Goal: Information Seeking & Learning: Find specific fact

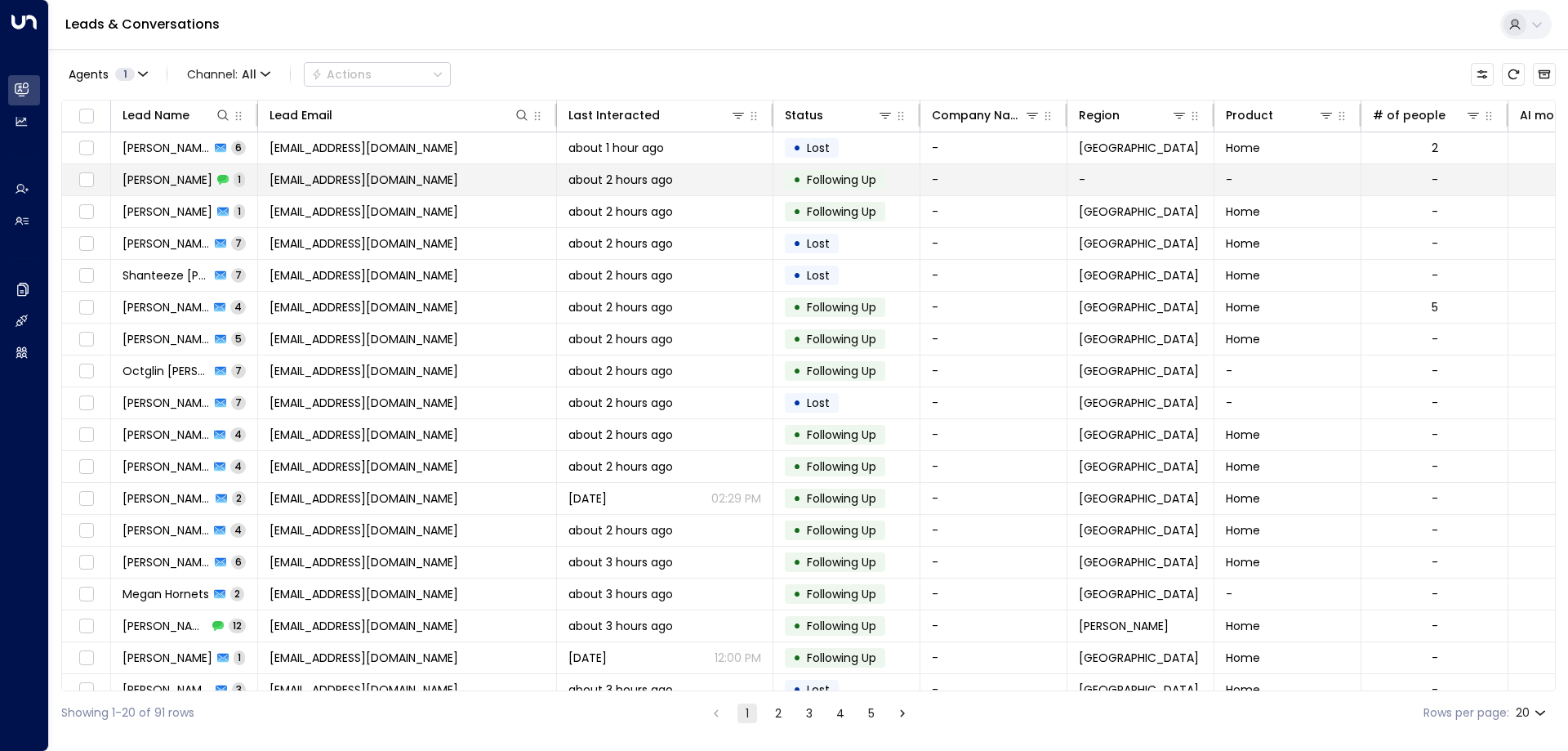
click at [172, 183] on span "[PERSON_NAME]" at bounding box center [168, 180] width 90 height 17
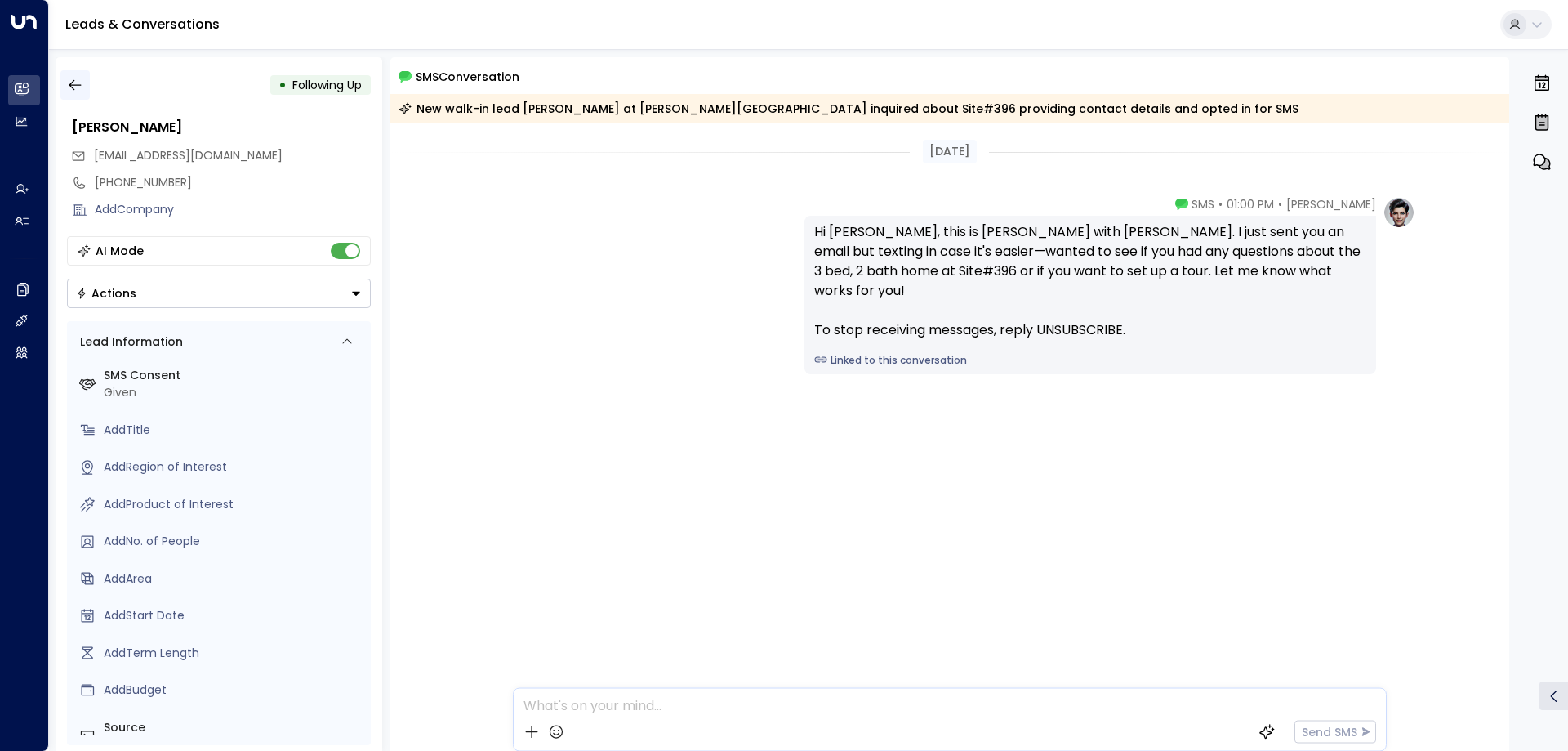
click at [78, 83] on icon "button" at bounding box center [75, 85] width 17 height 17
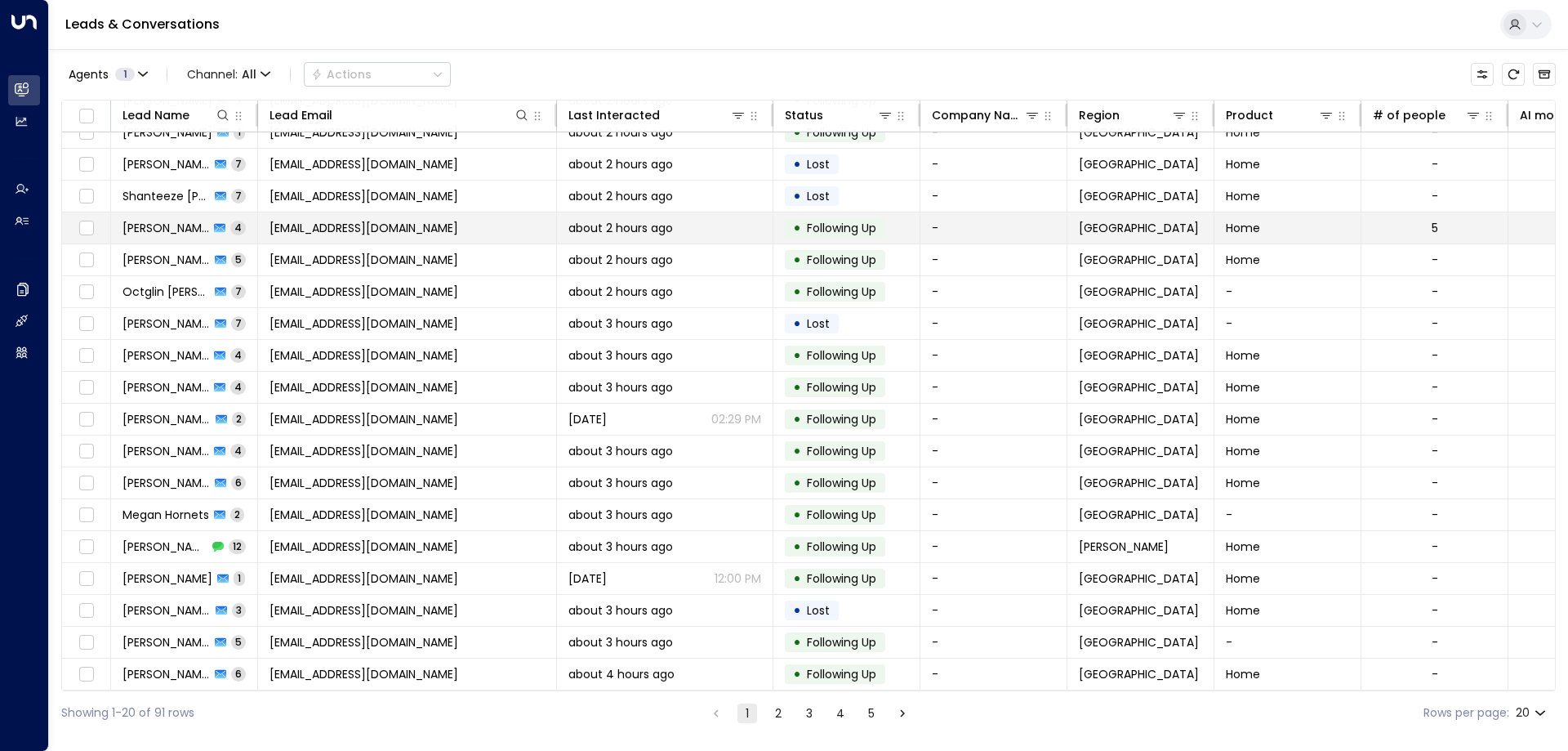
scroll to position [84, 0]
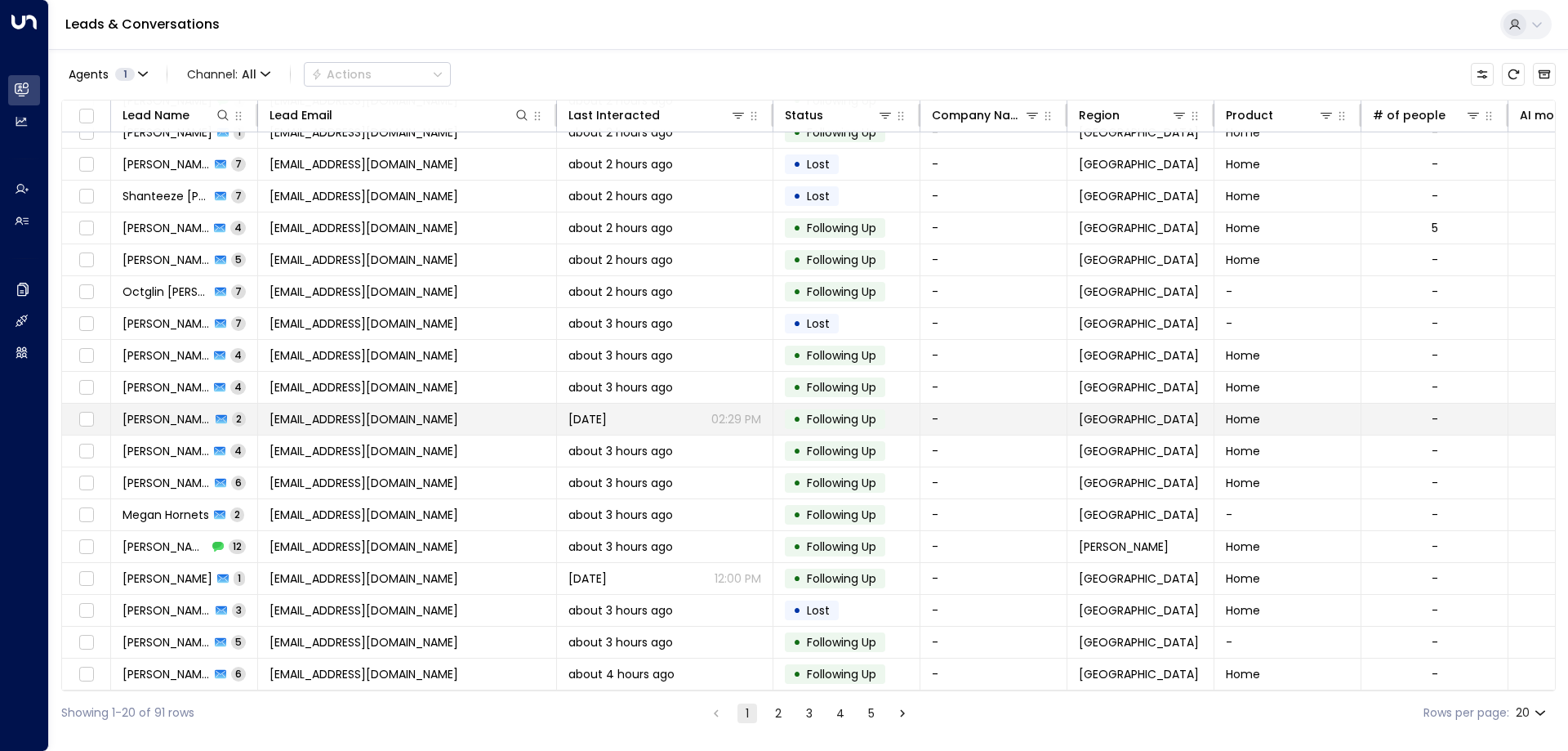
click at [353, 411] on span "[EMAIL_ADDRESS][DOMAIN_NAME]" at bounding box center [364, 420] width 188 height 17
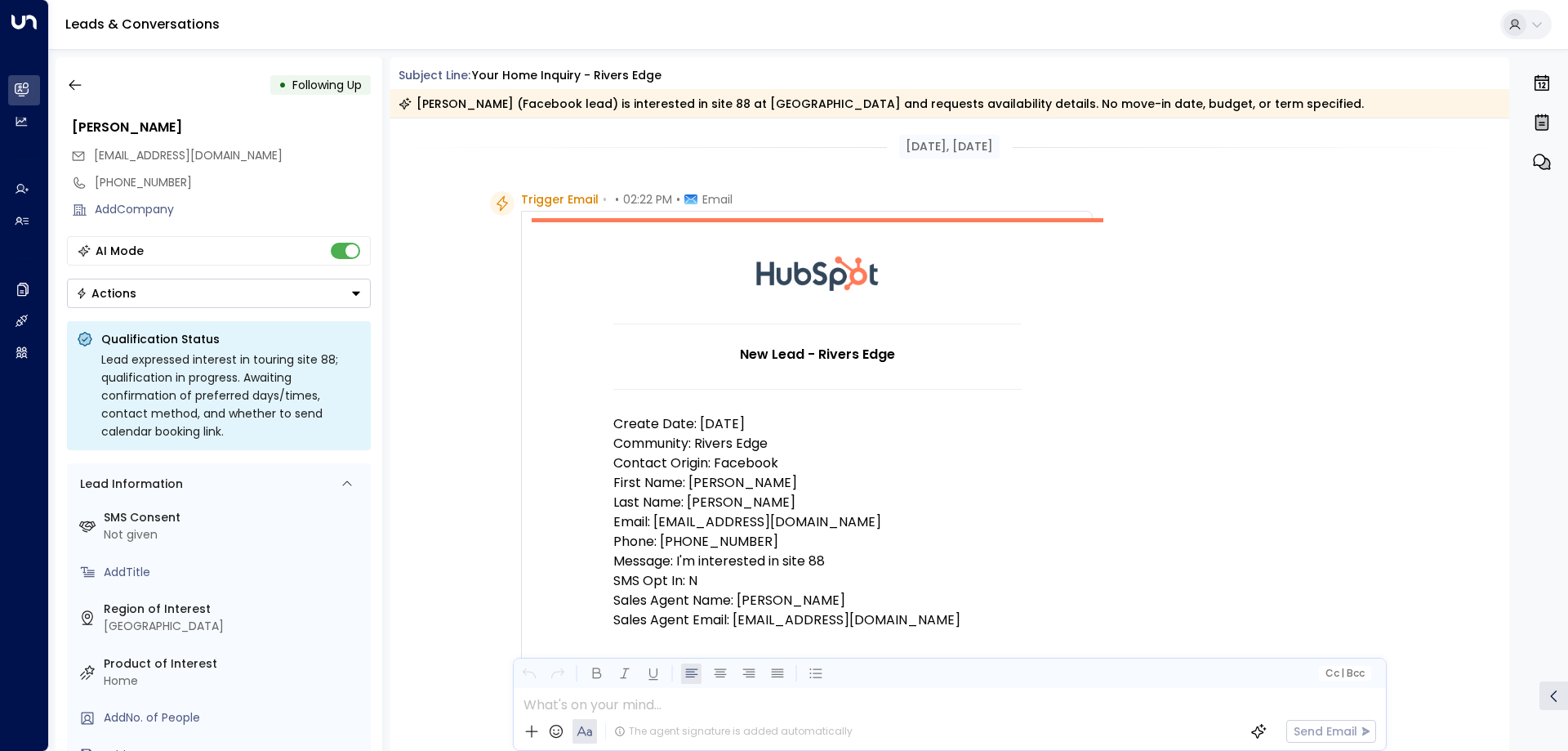
click at [732, 518] on p "Email: natalyhale69@gmail.com" at bounding box center [818, 522] width 409 height 20
click at [756, 519] on p "Email: natalyhale69@gmail.com" at bounding box center [818, 522] width 409 height 20
drag, startPoint x: 825, startPoint y: 526, endPoint x: 654, endPoint y: 527, distance: 171.0
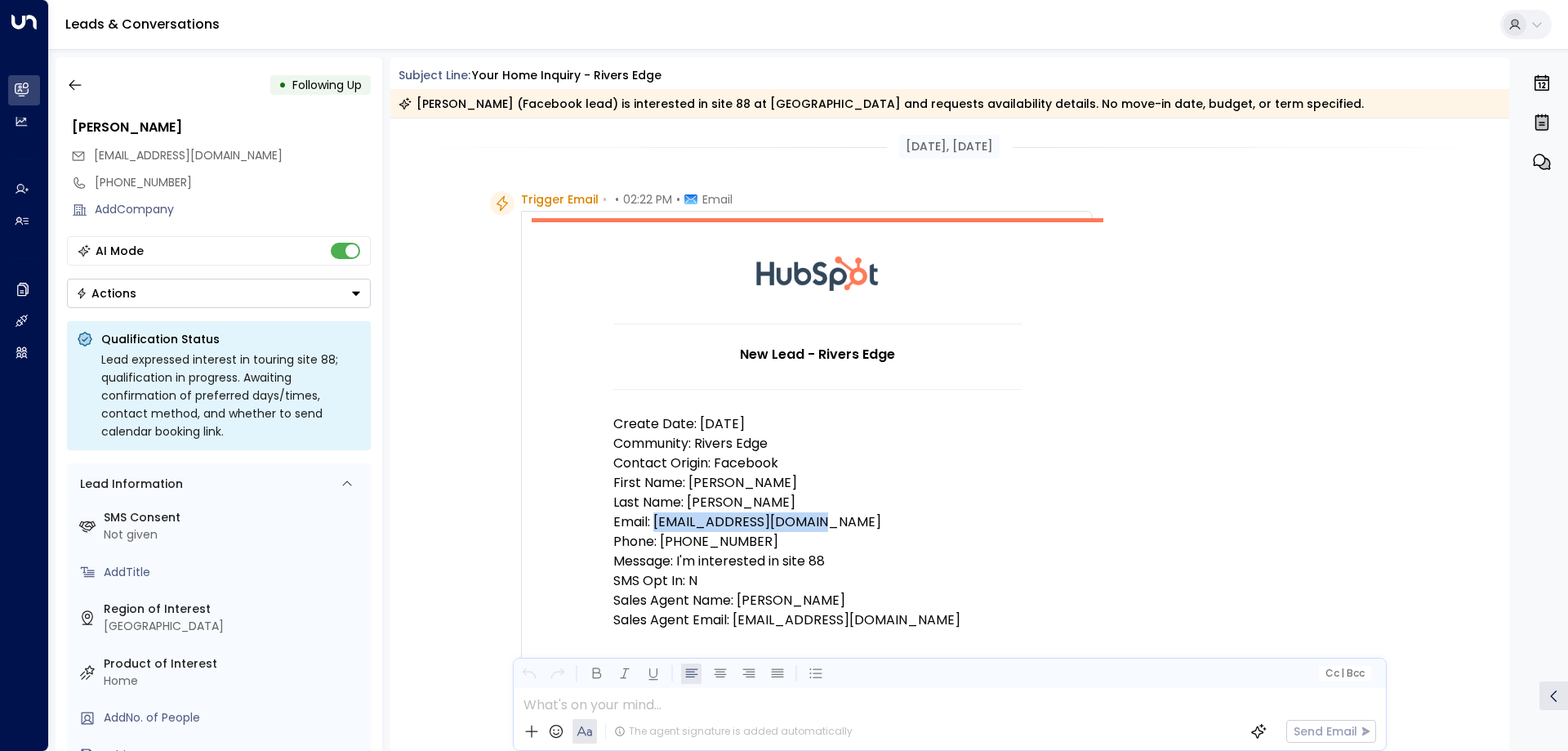
click at [654, 527] on p "Email: natalyhale69@gmail.com" at bounding box center [818, 522] width 409 height 20
copy p "natalyhale69@gmail.com"
drag, startPoint x: 287, startPoint y: 155, endPoint x: 91, endPoint y: 149, distance: 196.1
click at [91, 149] on div "[EMAIL_ADDRESS][DOMAIN_NAME]" at bounding box center [220, 155] width 299 height 27
copy span "[EMAIL_ADDRESS][DOMAIN_NAME]"
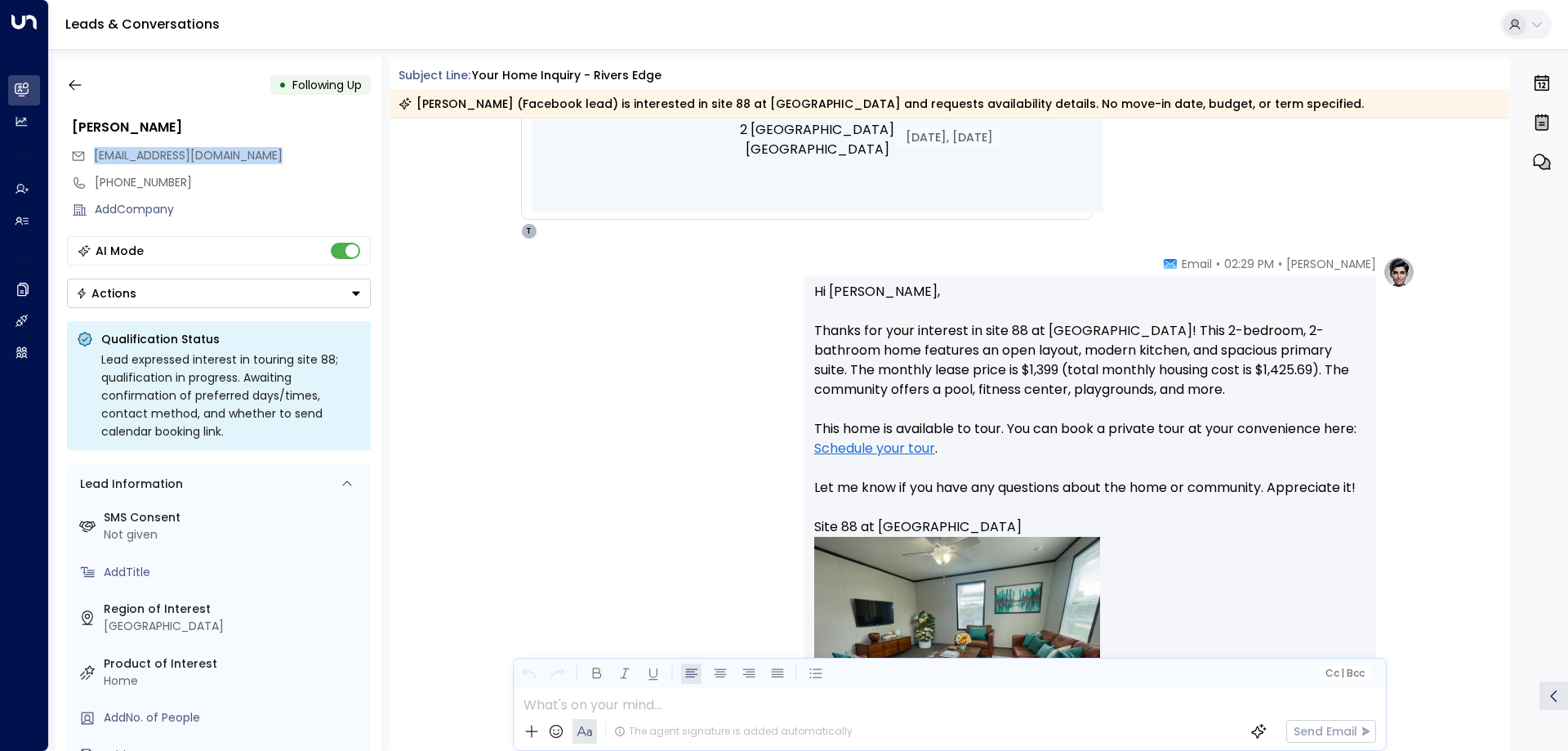
scroll to position [899, 0]
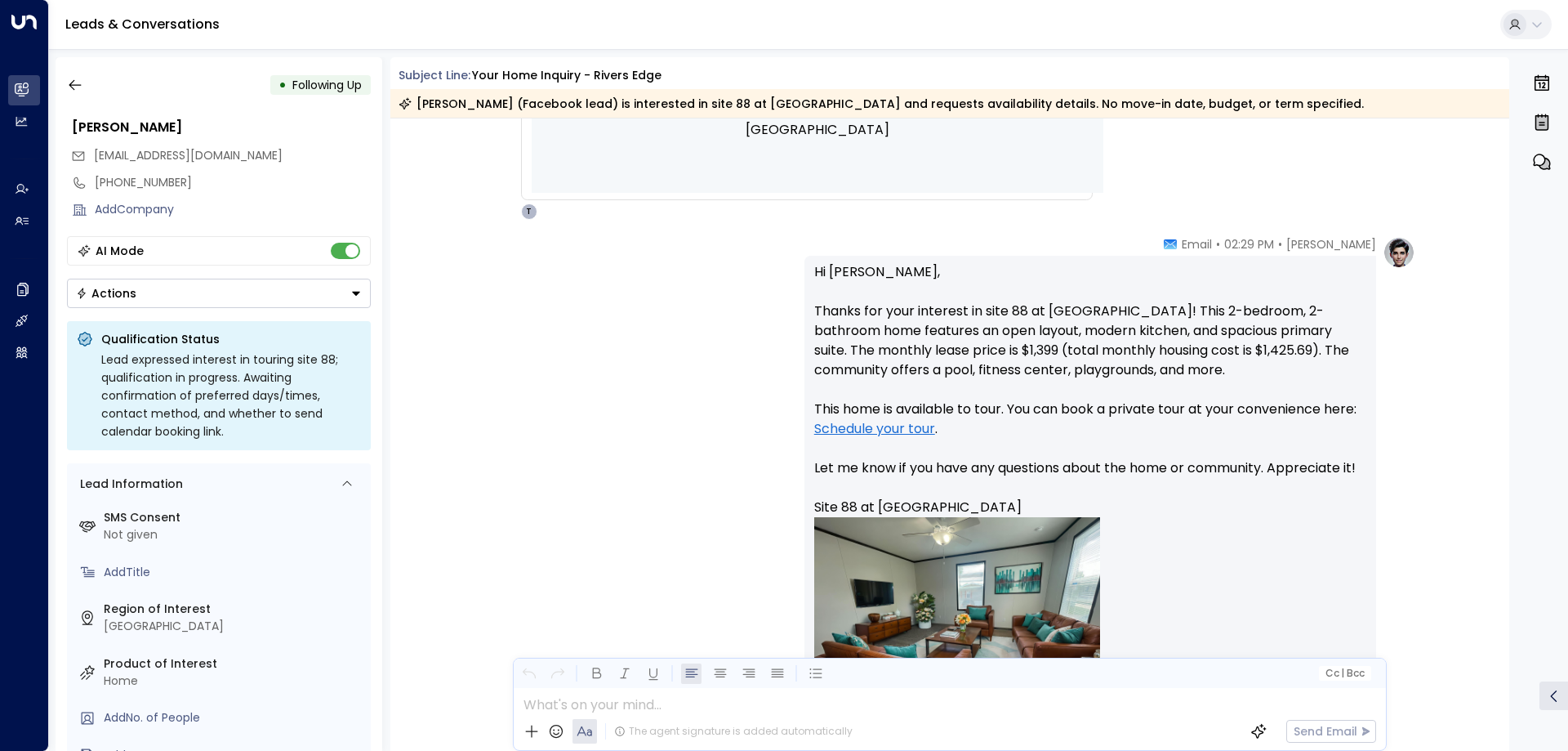
click at [1177, 244] on icon at bounding box center [1171, 244] width 13 height 10
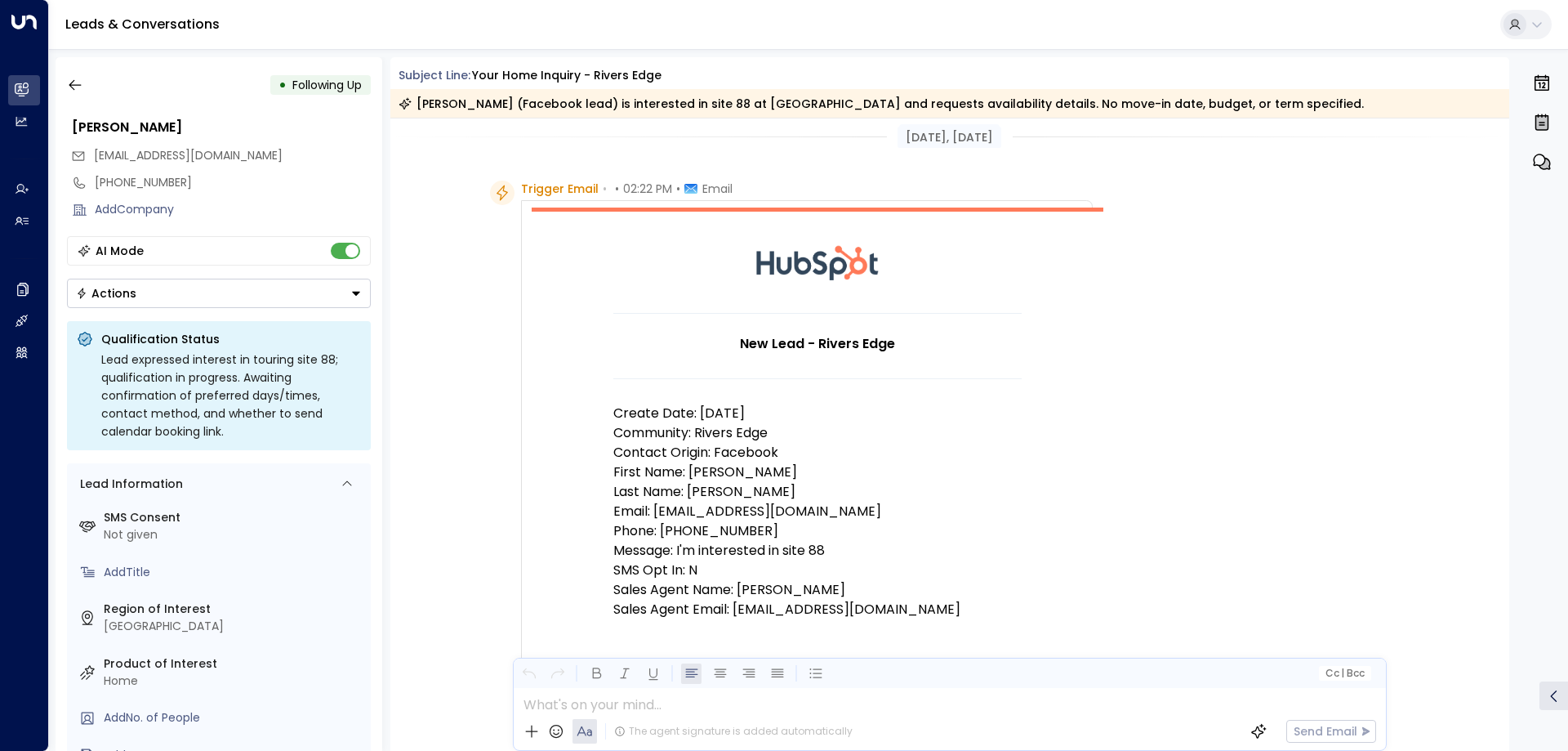
scroll to position [0, 0]
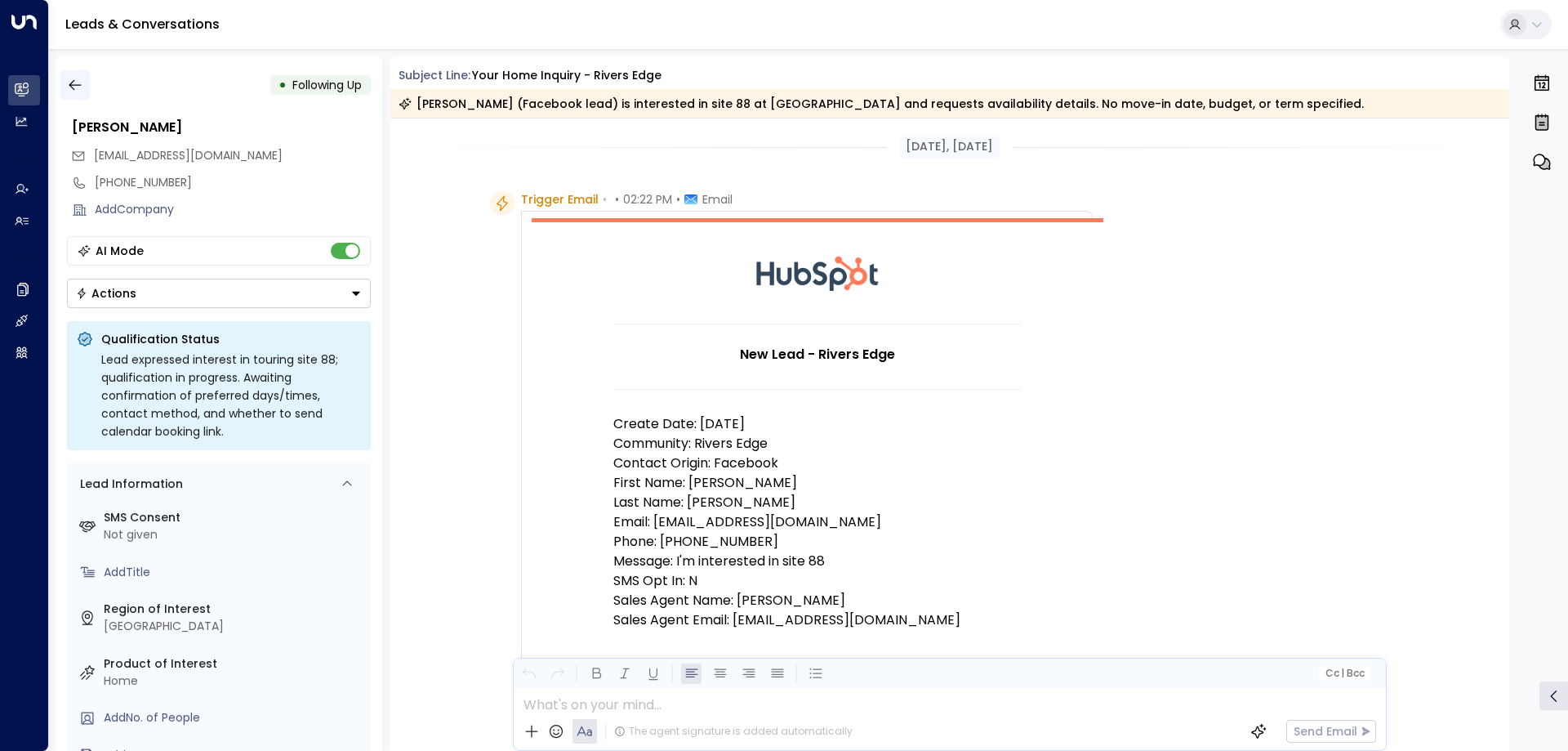
click at [78, 84] on icon "button" at bounding box center [75, 85] width 17 height 17
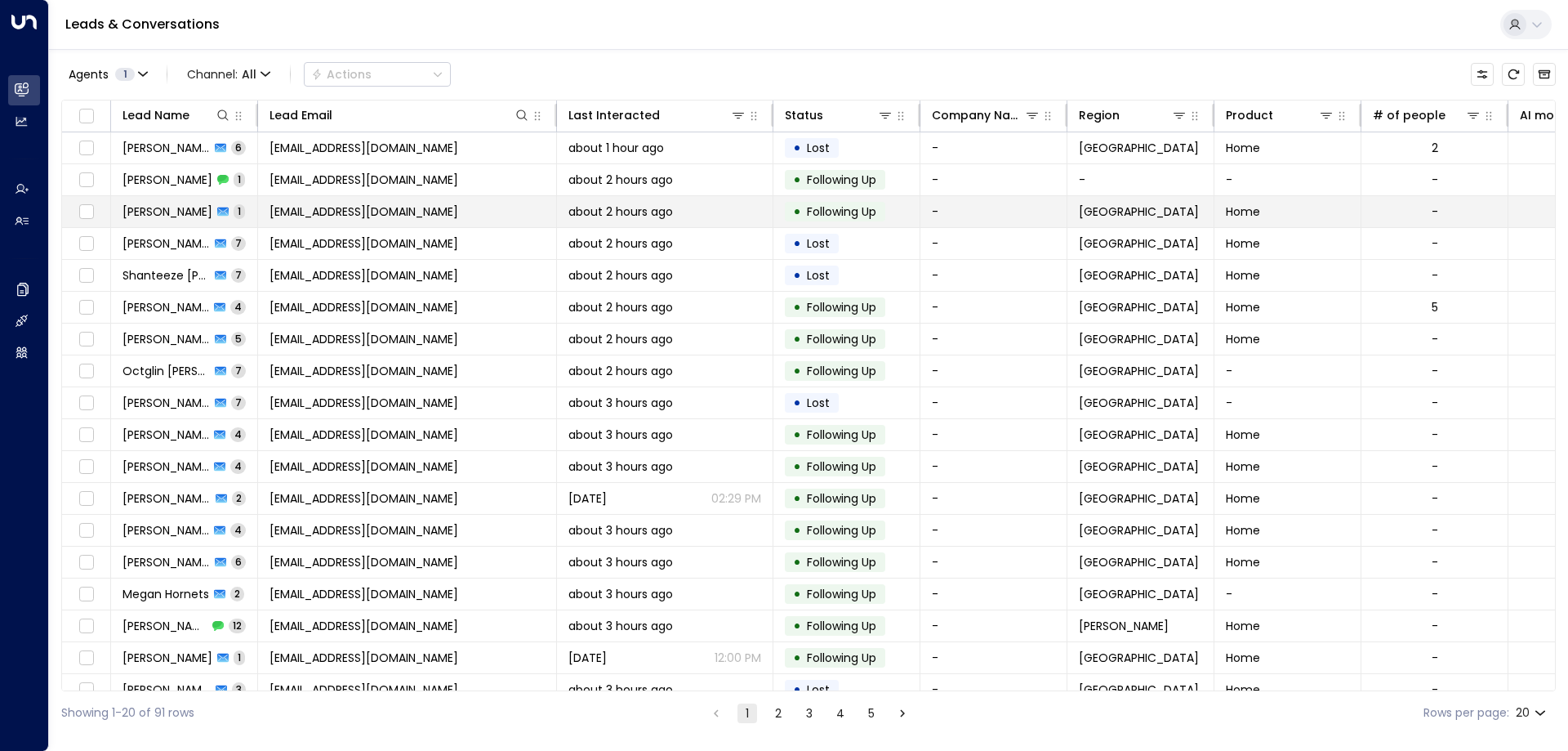
click at [329, 208] on span "[EMAIL_ADDRESS][DOMAIN_NAME]" at bounding box center [364, 212] width 188 height 17
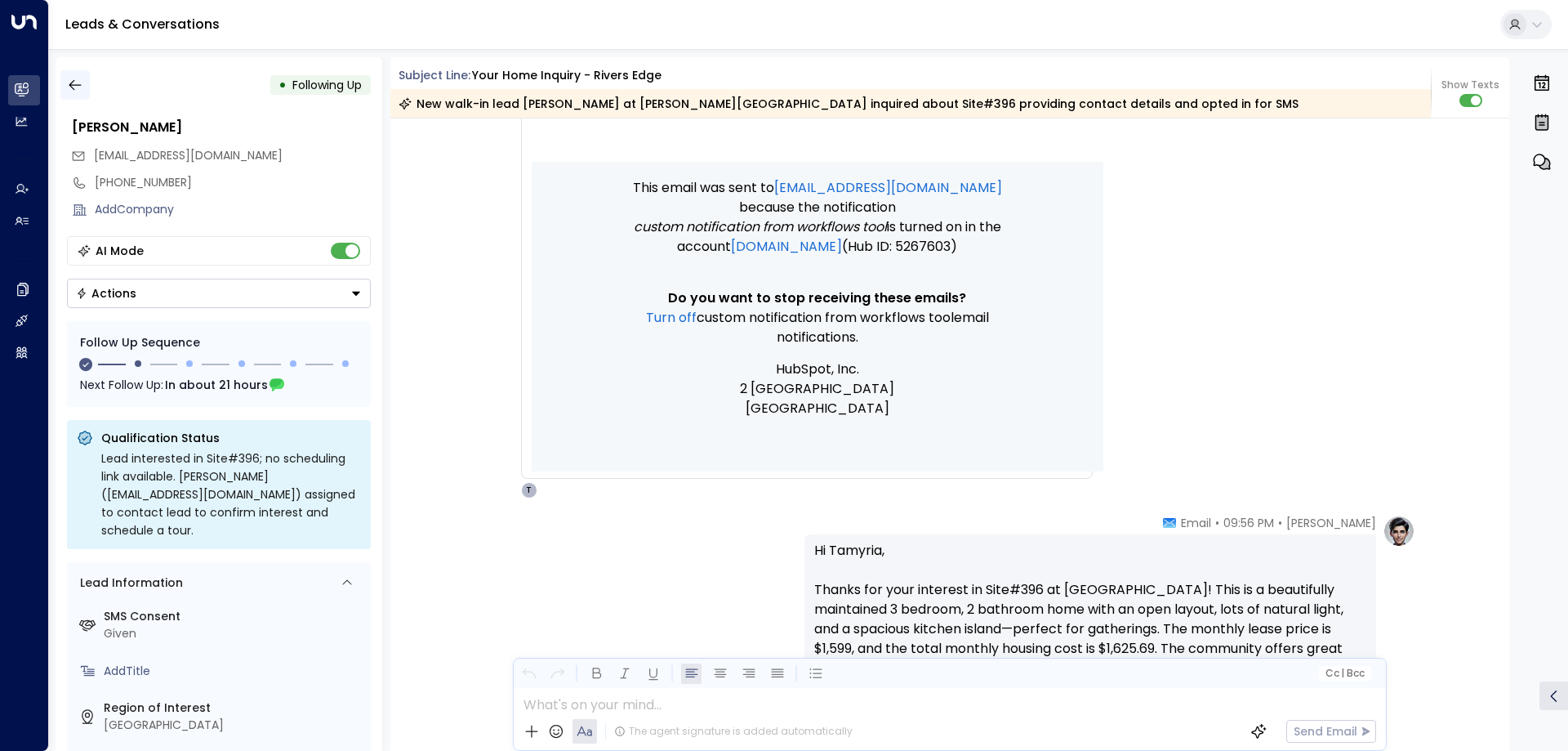
click at [83, 79] on button "button" at bounding box center [74, 84] width 29 height 29
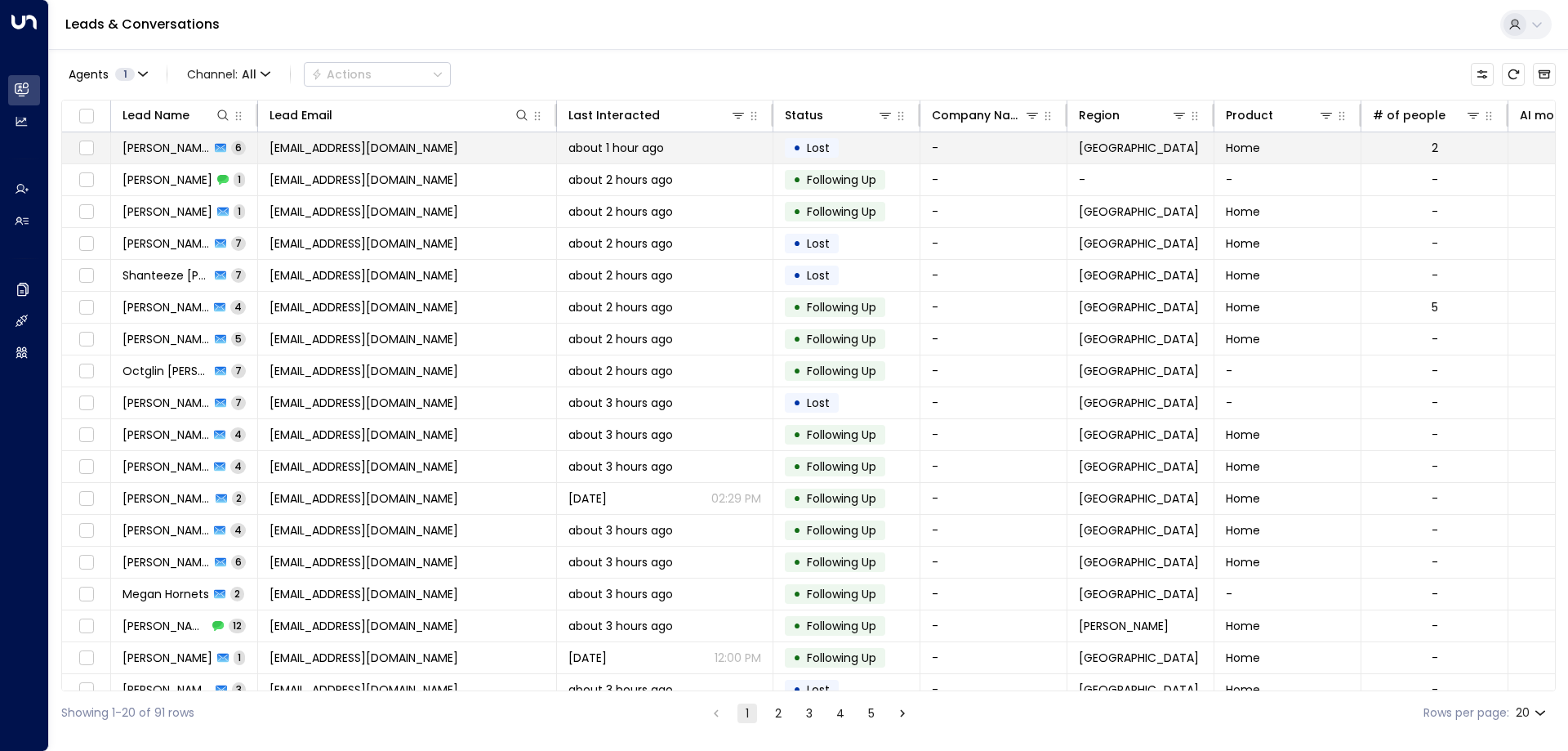
click at [319, 148] on span "[EMAIL_ADDRESS][DOMAIN_NAME]" at bounding box center [364, 148] width 188 height 17
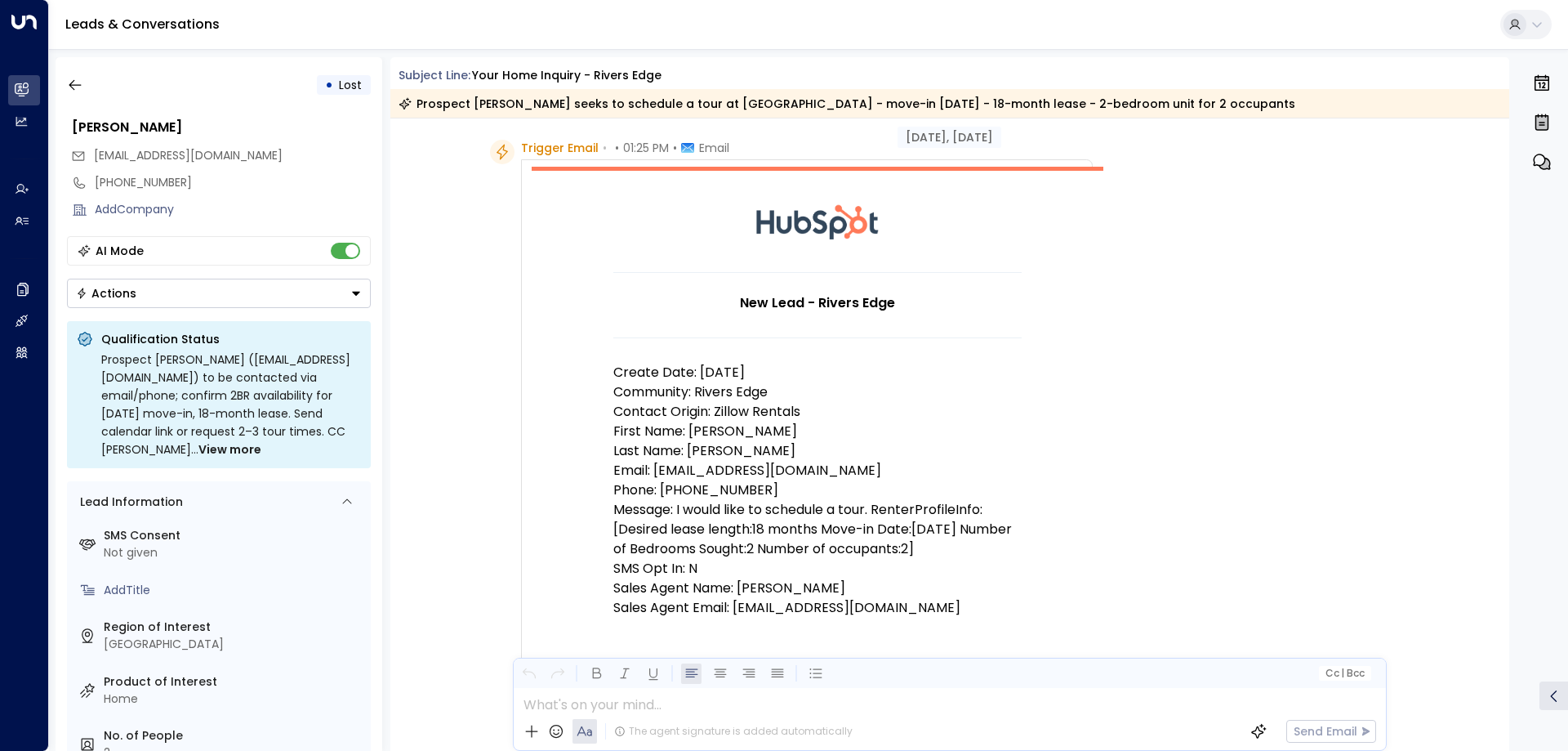
scroll to position [18, 0]
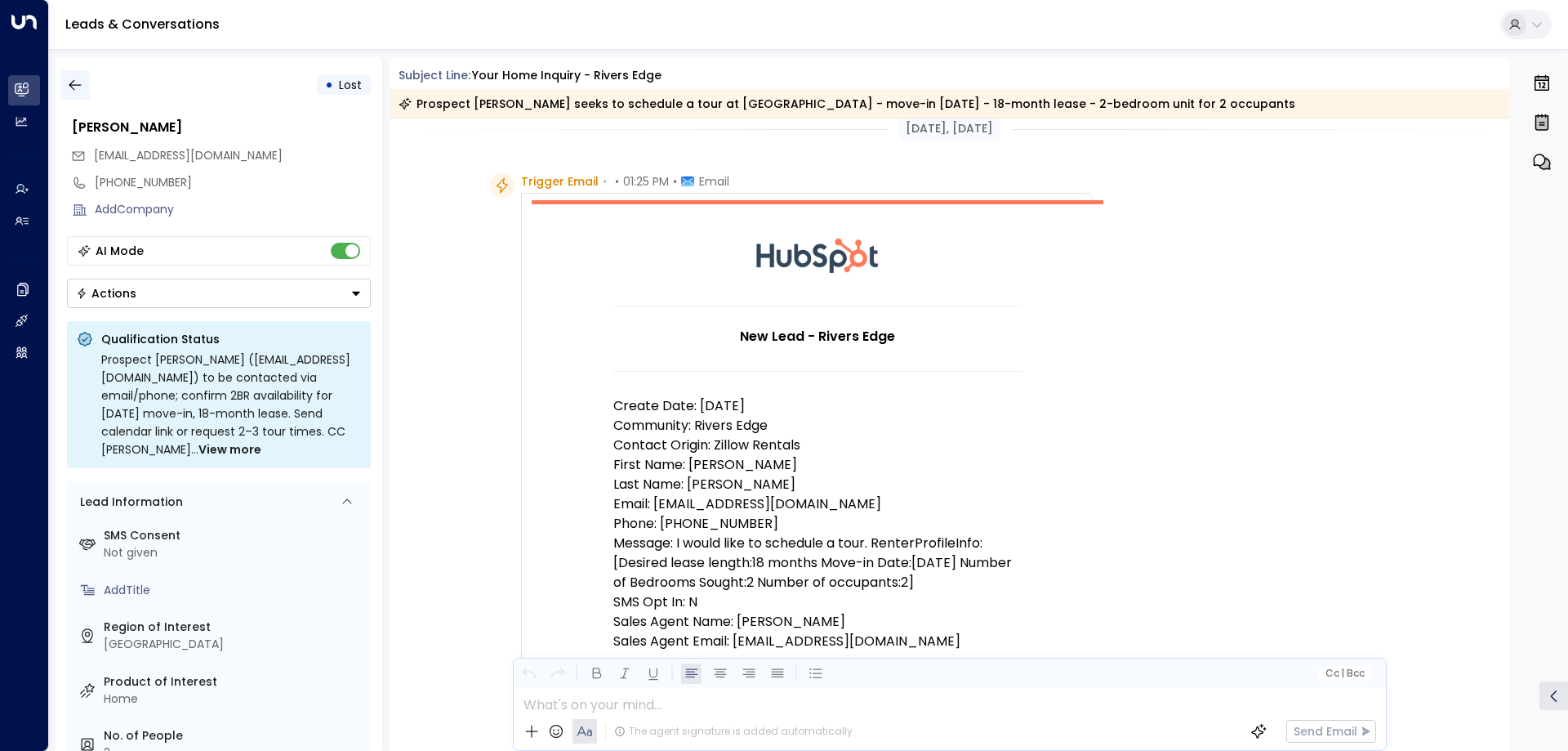
click at [80, 78] on icon "button" at bounding box center [75, 85] width 17 height 17
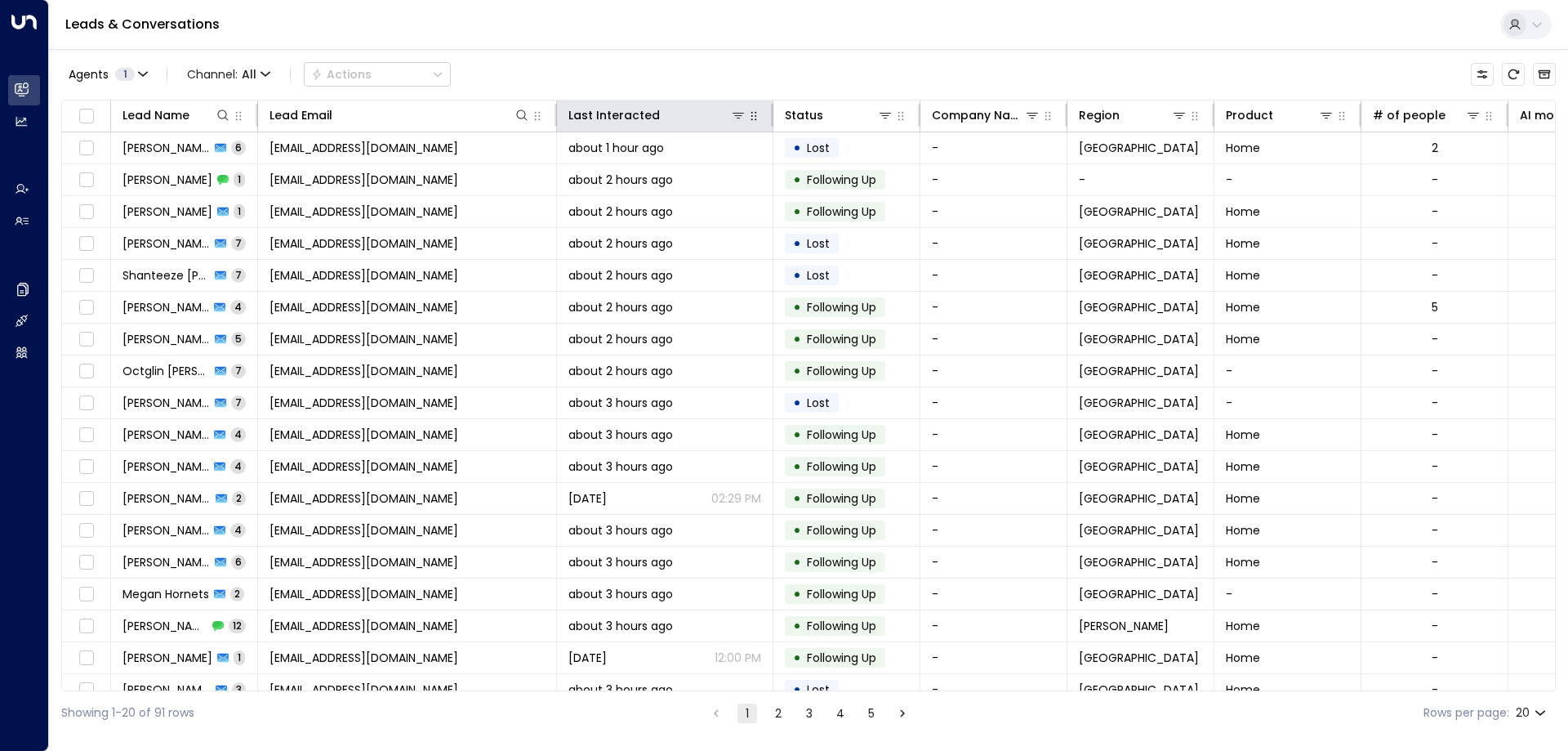
click at [746, 118] on button "button" at bounding box center [754, 116] width 17 height 17
click at [736, 118] on icon at bounding box center [739, 115] width 13 height 13
click at [738, 117] on icon at bounding box center [739, 115] width 13 height 13
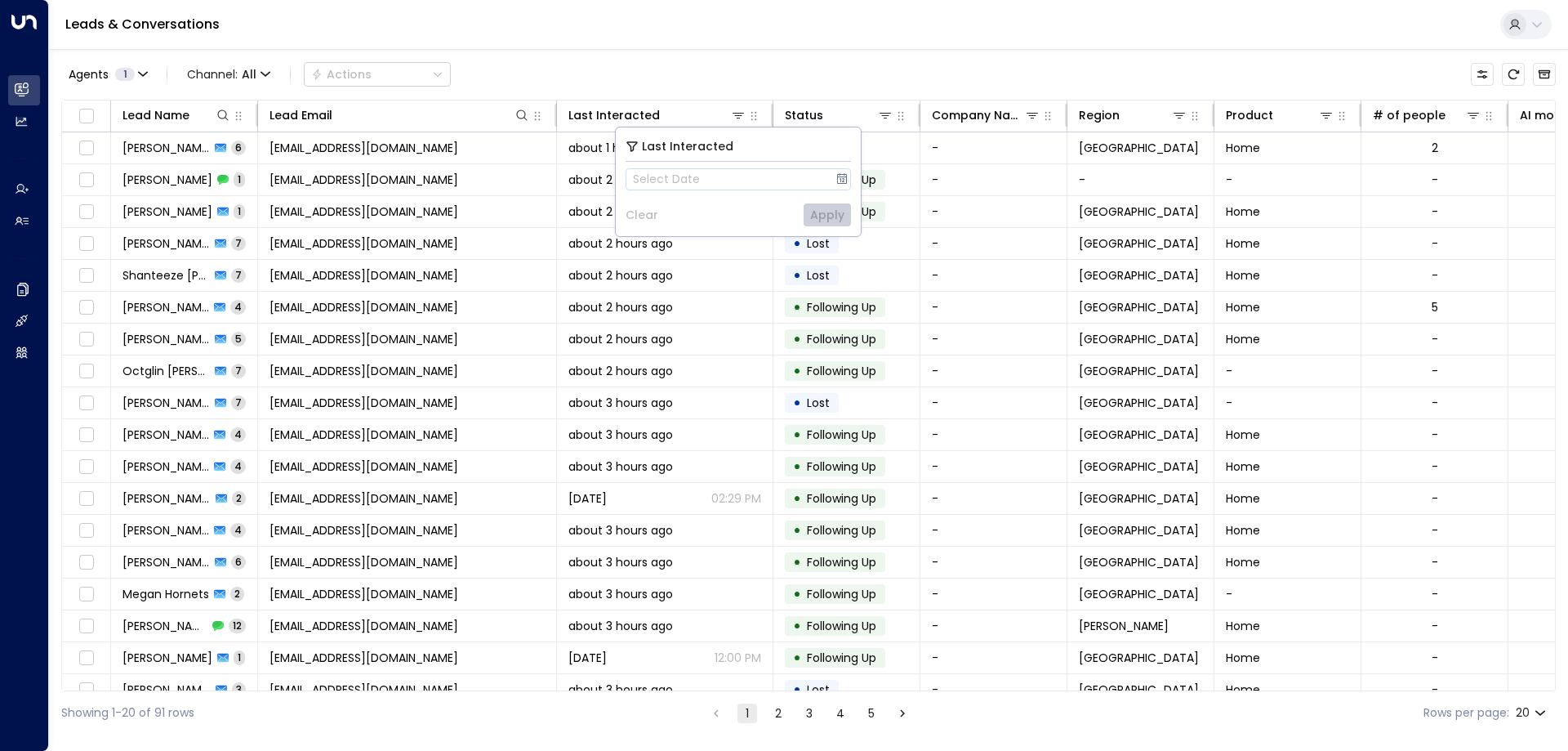
click at [750, 58] on div "Agents 1 Channel: All Actions" at bounding box center [808, 74] width 1495 height 34
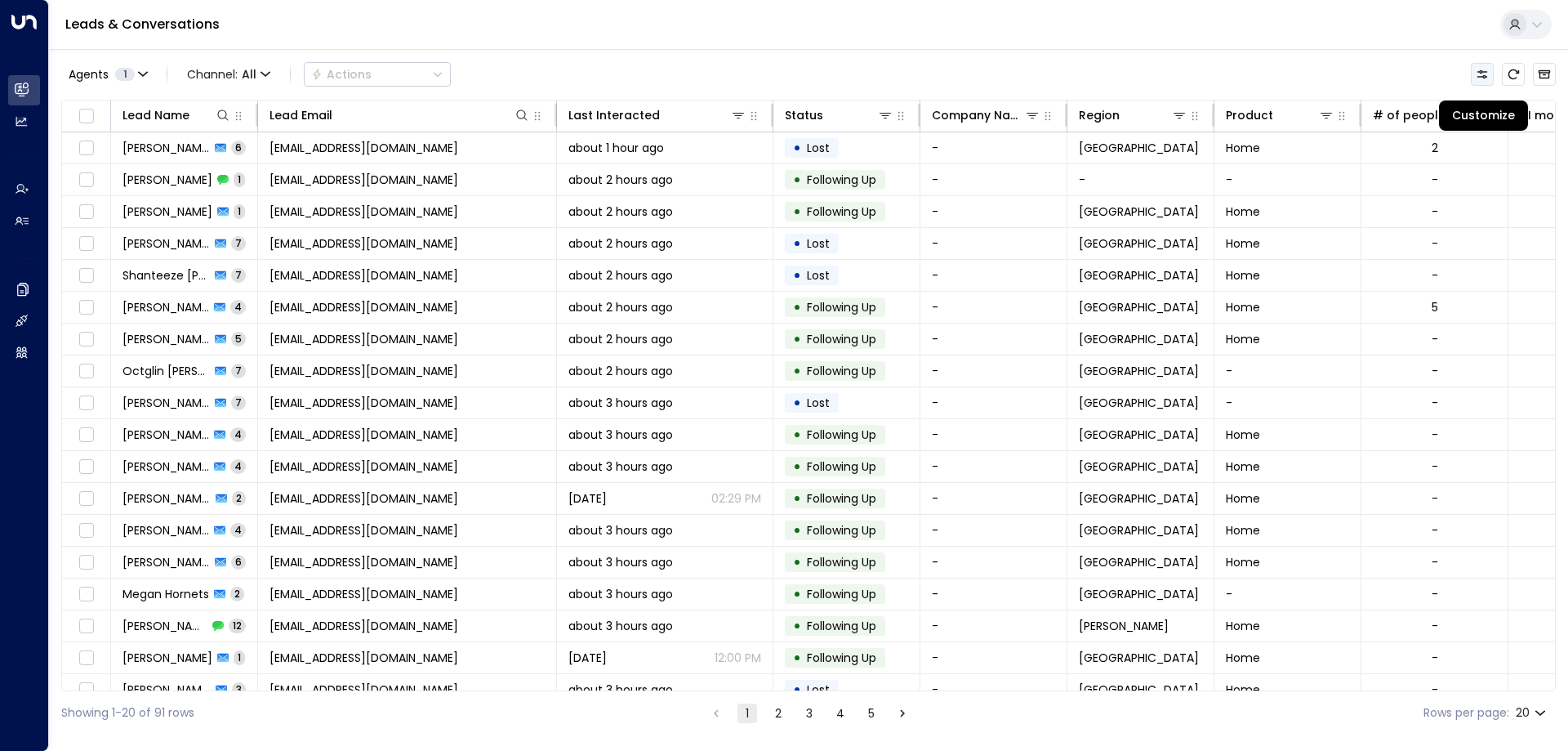
click at [1490, 70] on button "Customize" at bounding box center [1482, 73] width 23 height 23
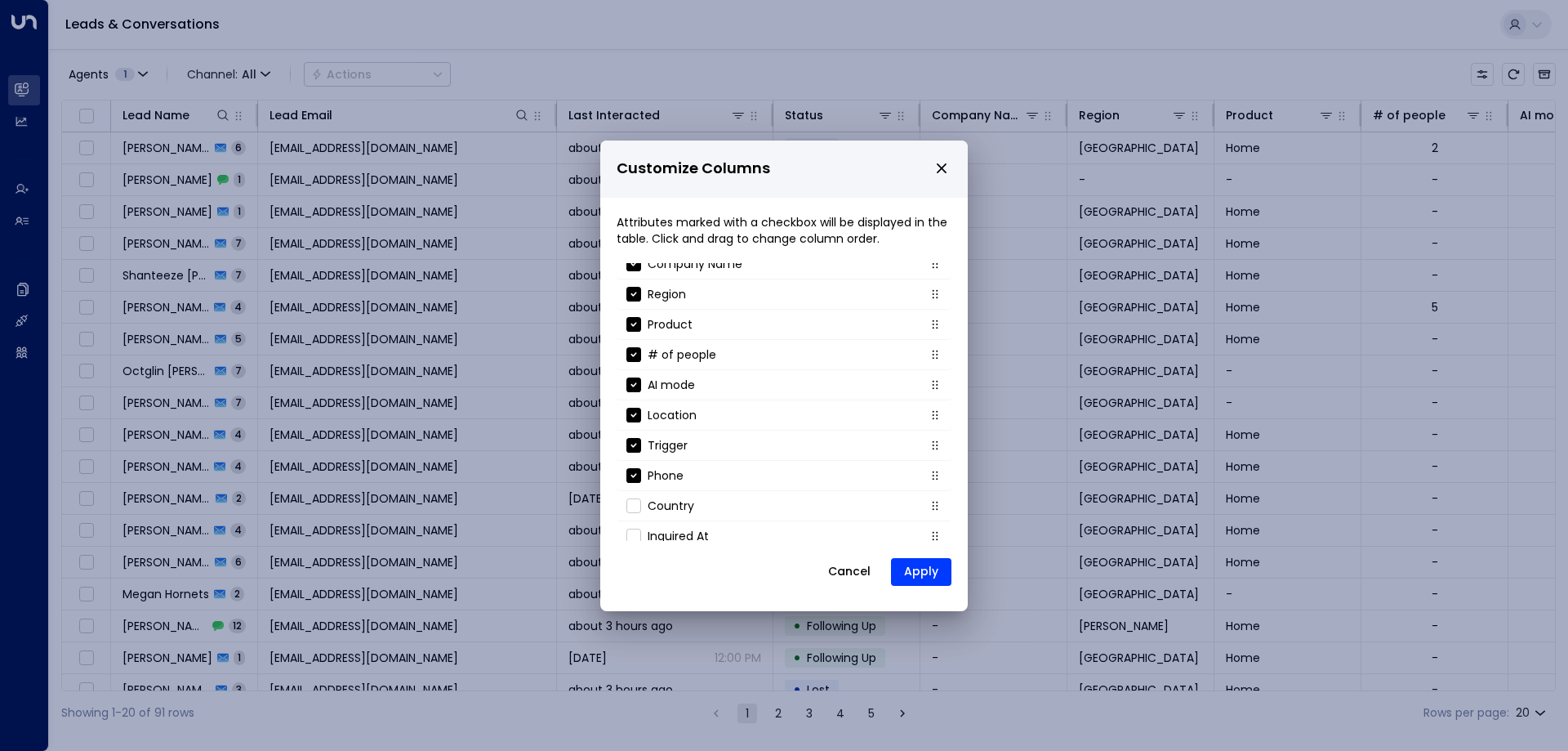
scroll to position [145, 0]
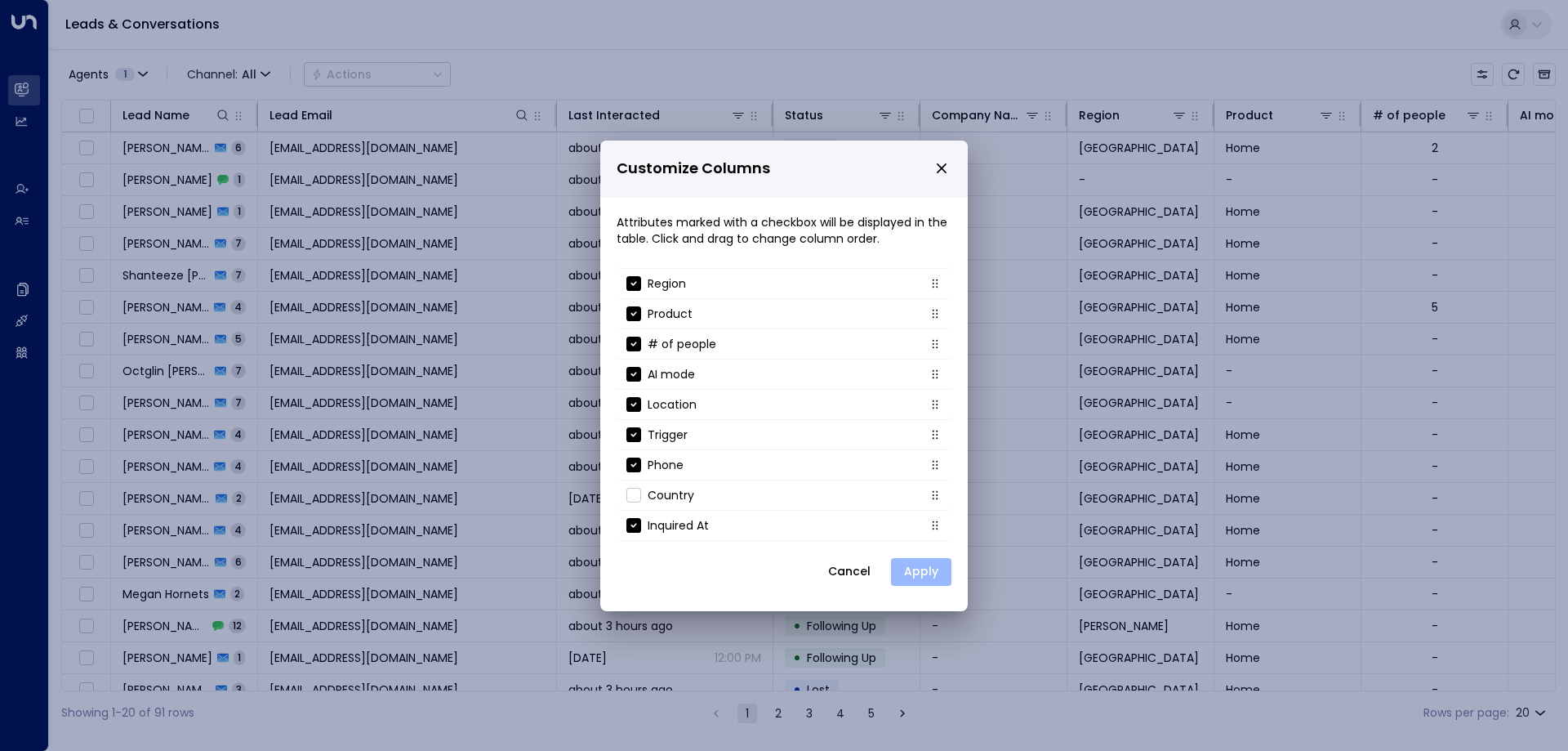
click at [931, 579] on button "Apply" at bounding box center [921, 572] width 60 height 28
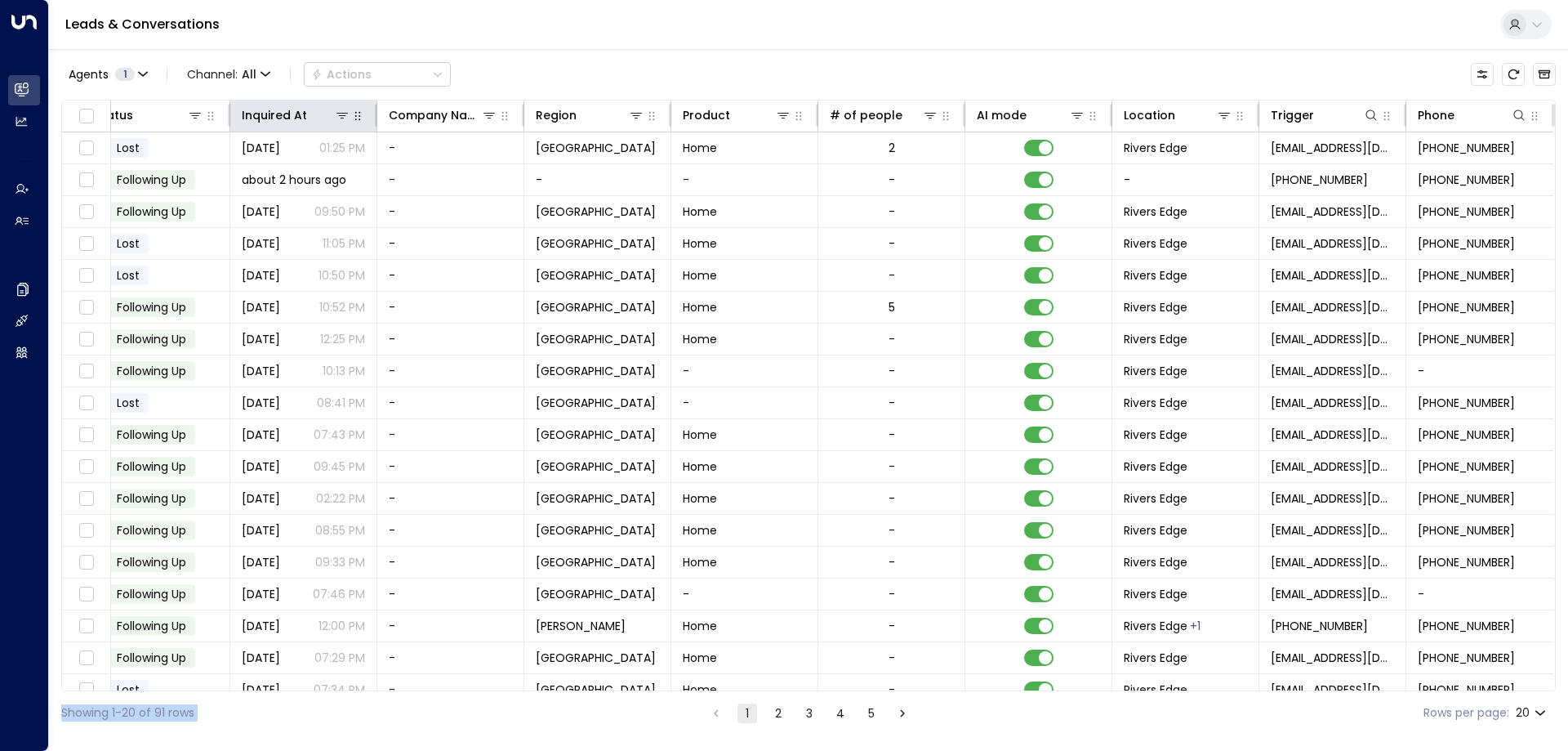
scroll to position [84, 695]
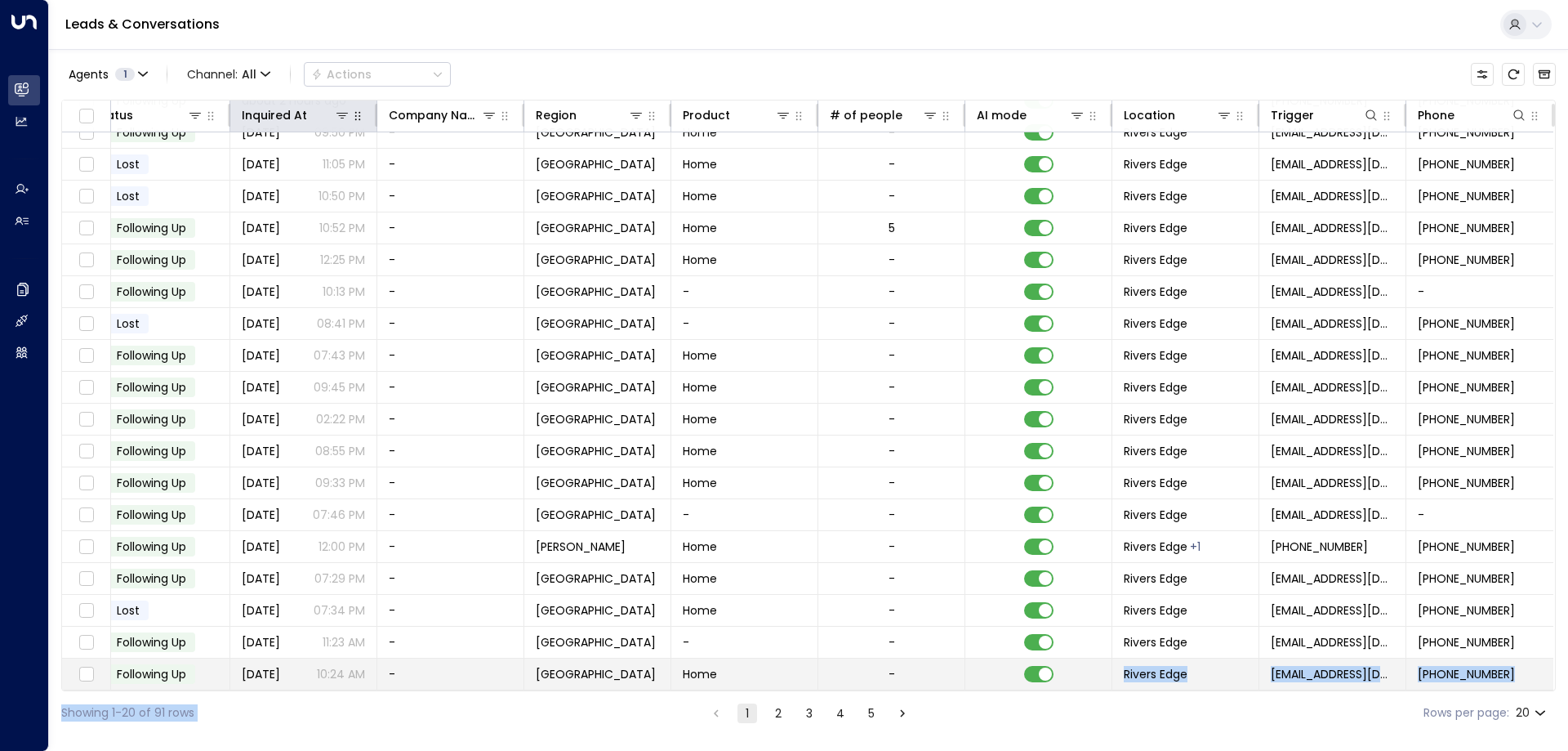
drag, startPoint x: 1256, startPoint y: 693, endPoint x: 973, endPoint y: 680, distance: 283.3
click at [973, 680] on div "Agents 1 Channel: All Actions Lead Name Lead Email Last Interacted Status Inqui…" at bounding box center [808, 392] width 1495 height 686
drag, startPoint x: 1068, startPoint y: 726, endPoint x: 1028, endPoint y: 716, distance: 41.2
click at [1068, 726] on div "Showing 1-20 of 91 rows 1 2 3 4 5 Rows per page: 20 **" at bounding box center [808, 713] width 1495 height 43
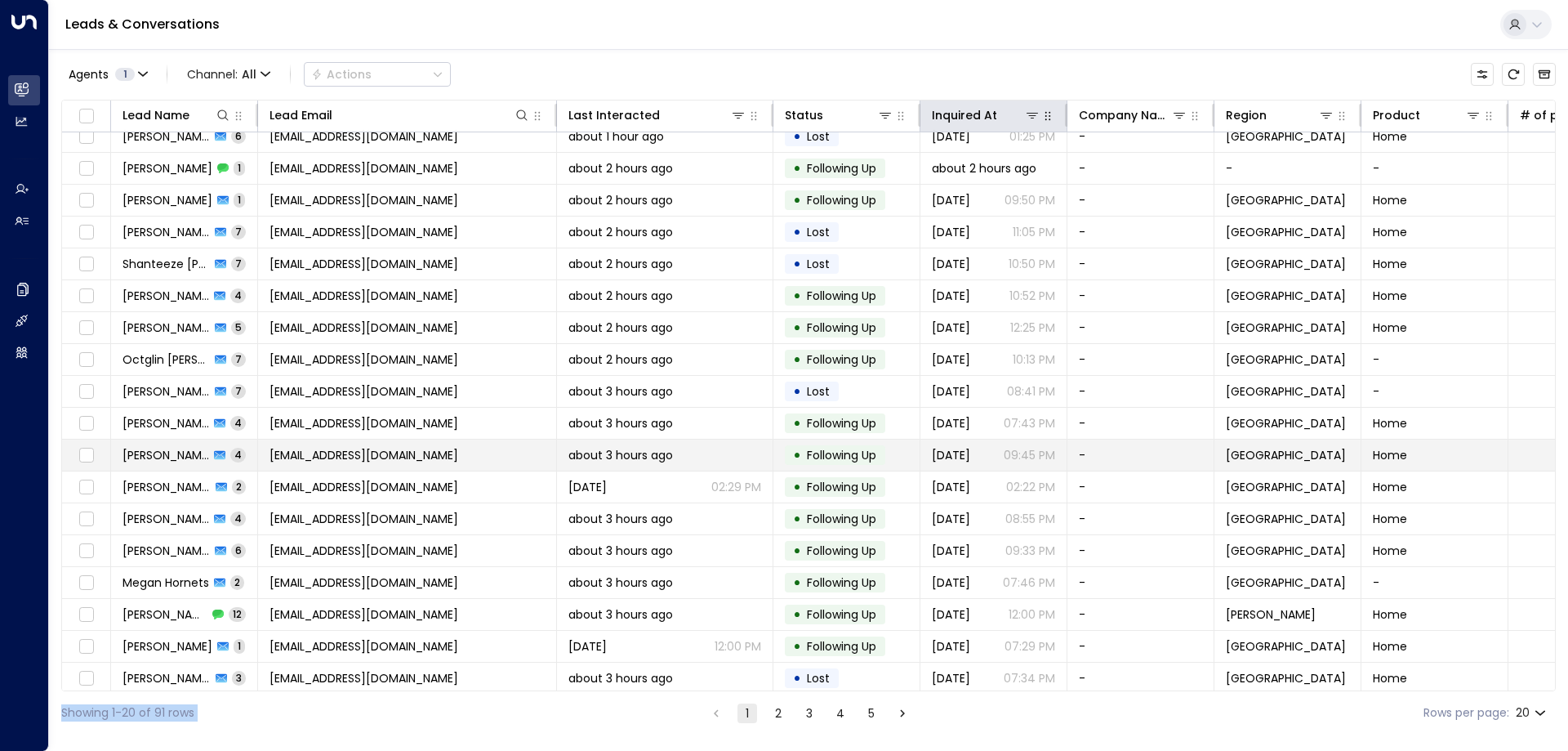
scroll to position [0, 0]
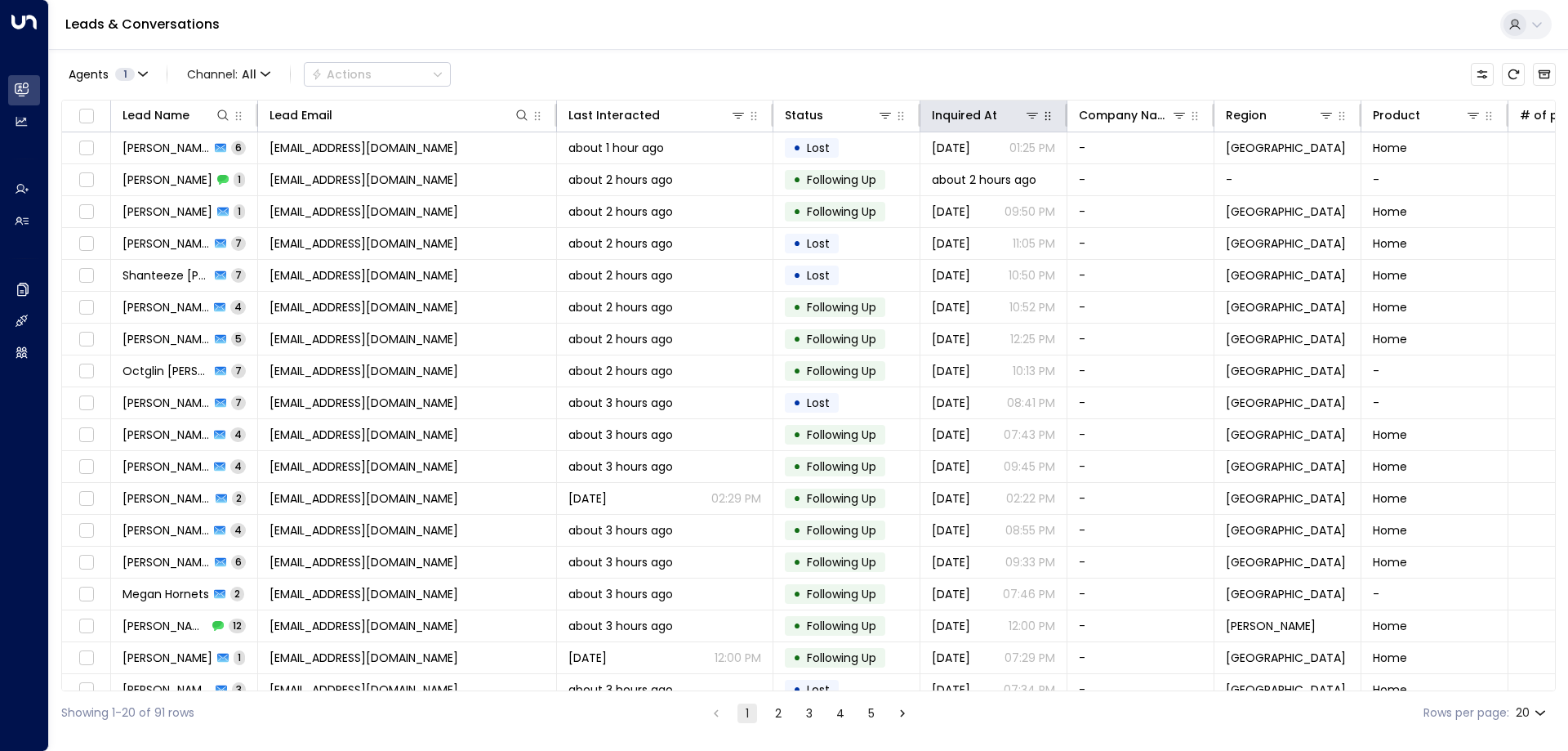
click at [863, 39] on div "Leads & Conversations" at bounding box center [809, 25] width 1520 height 50
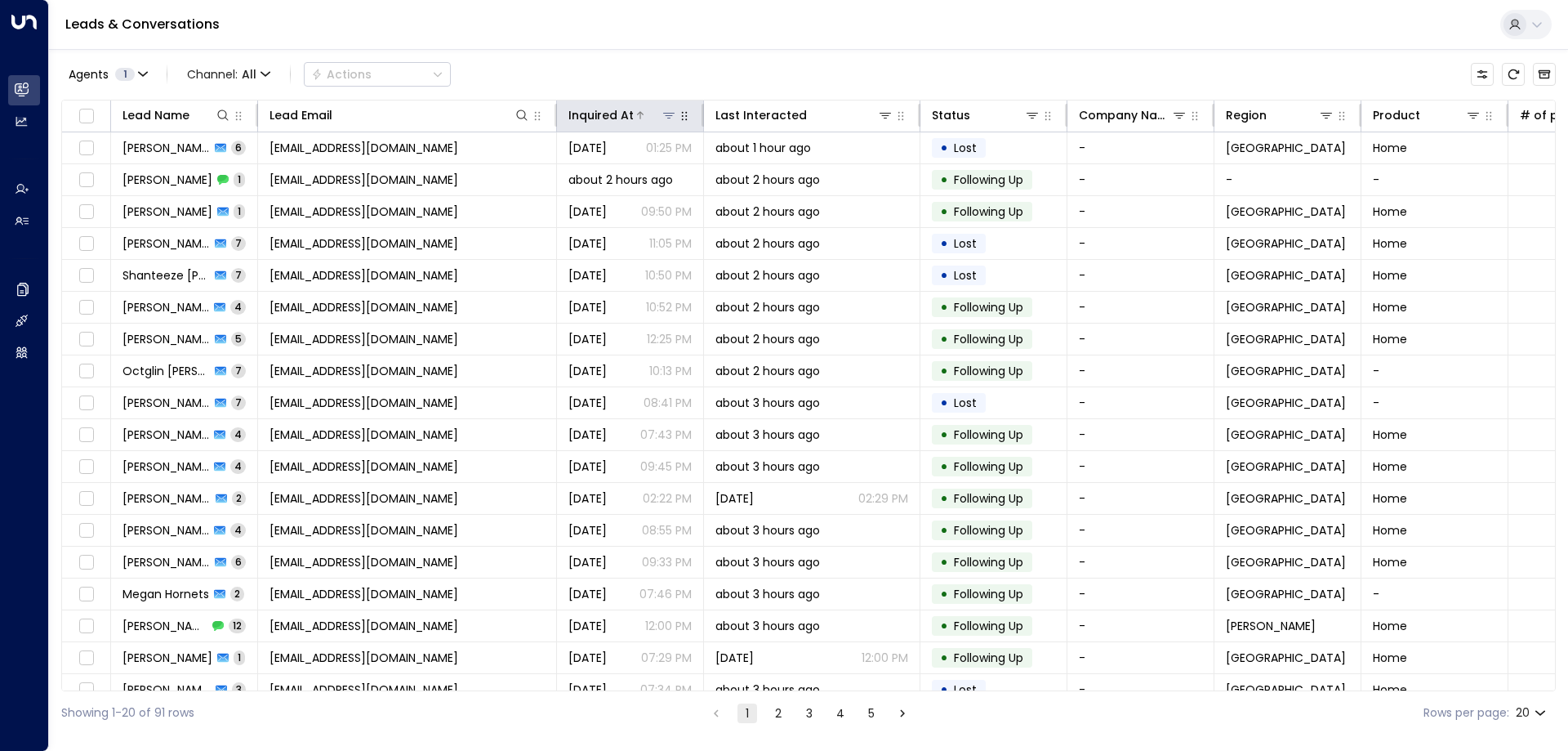
click at [636, 109] on div at bounding box center [656, 115] width 43 height 17
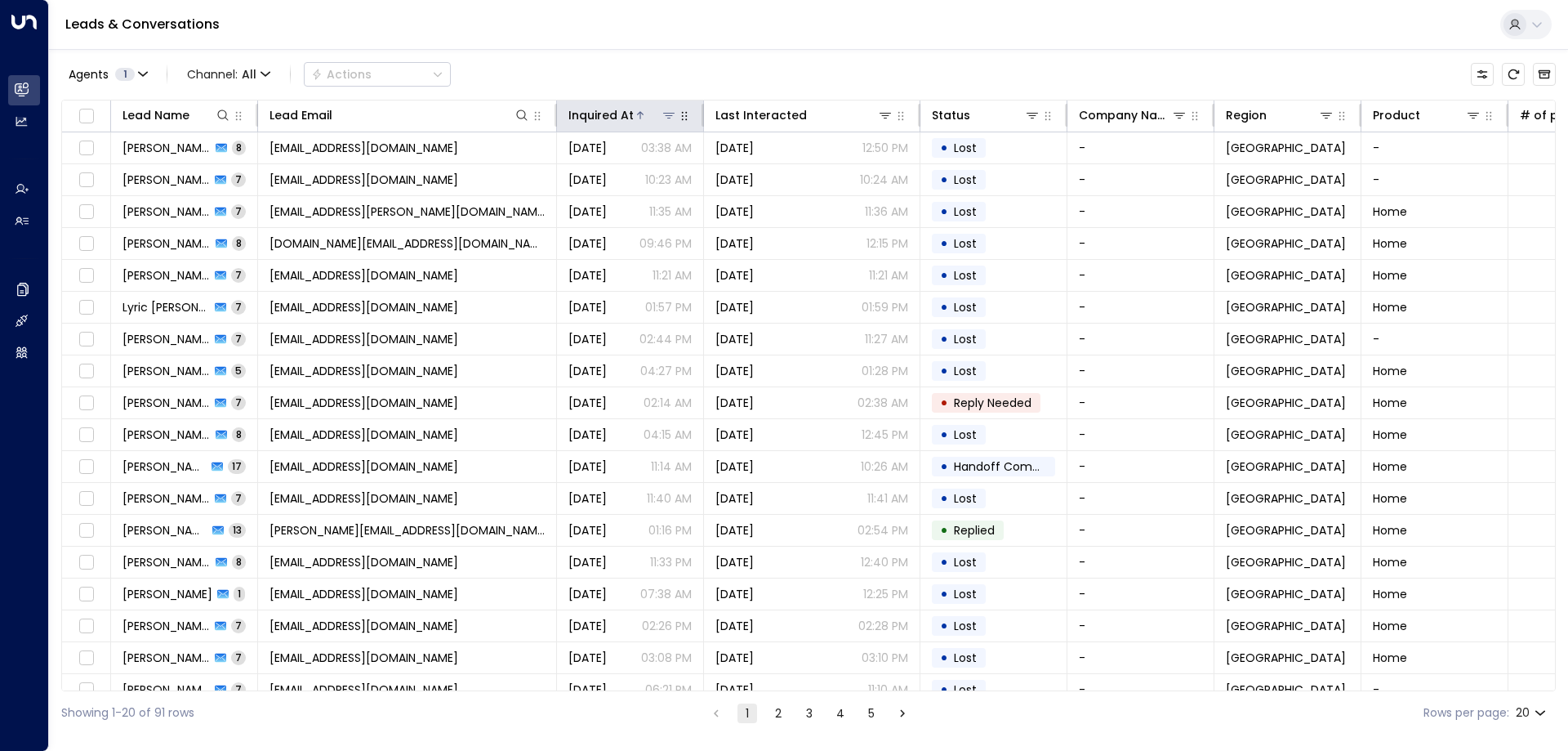
click at [637, 113] on icon at bounding box center [641, 115] width 10 height 10
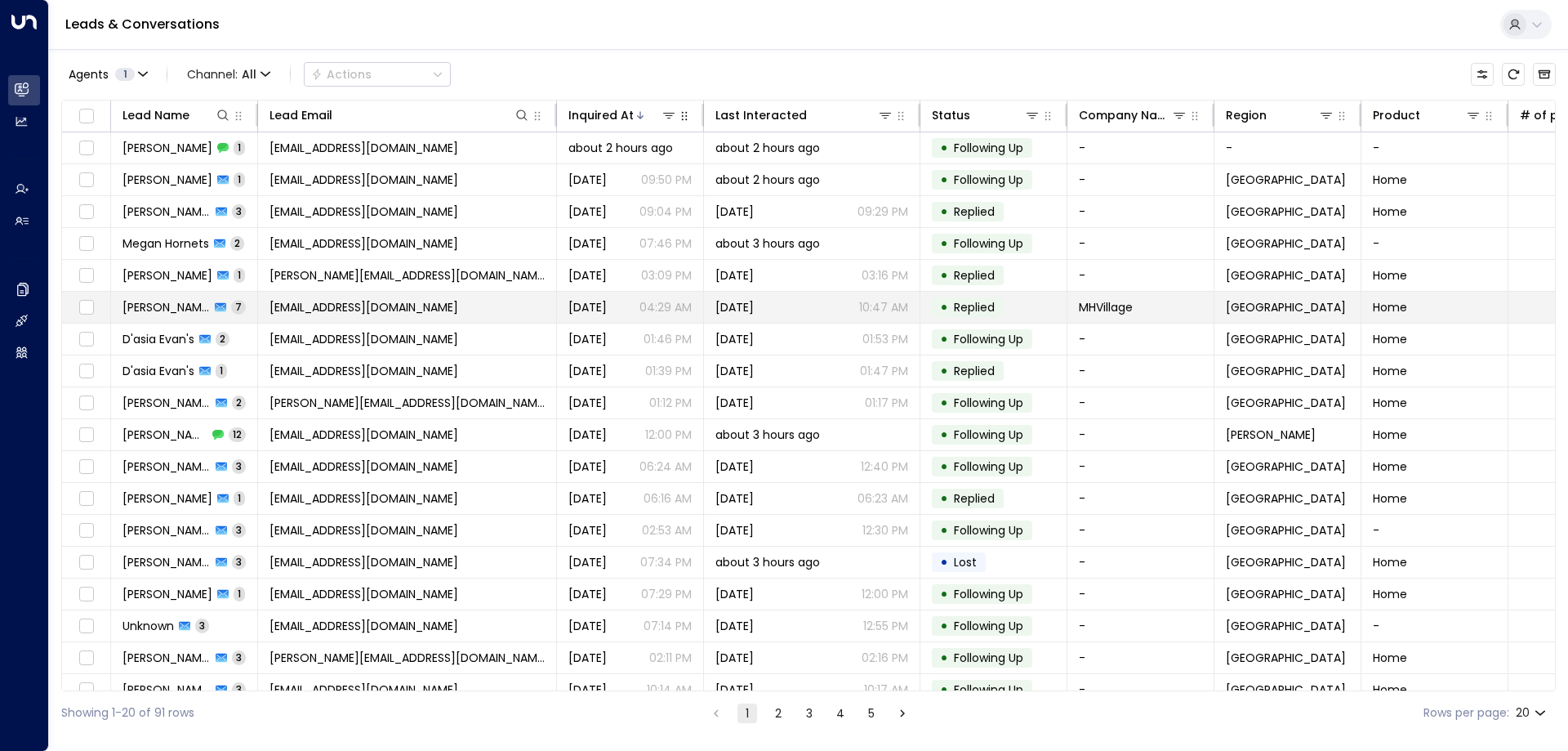
click at [364, 307] on span "customerservice@mhvillage.com" at bounding box center [364, 307] width 188 height 17
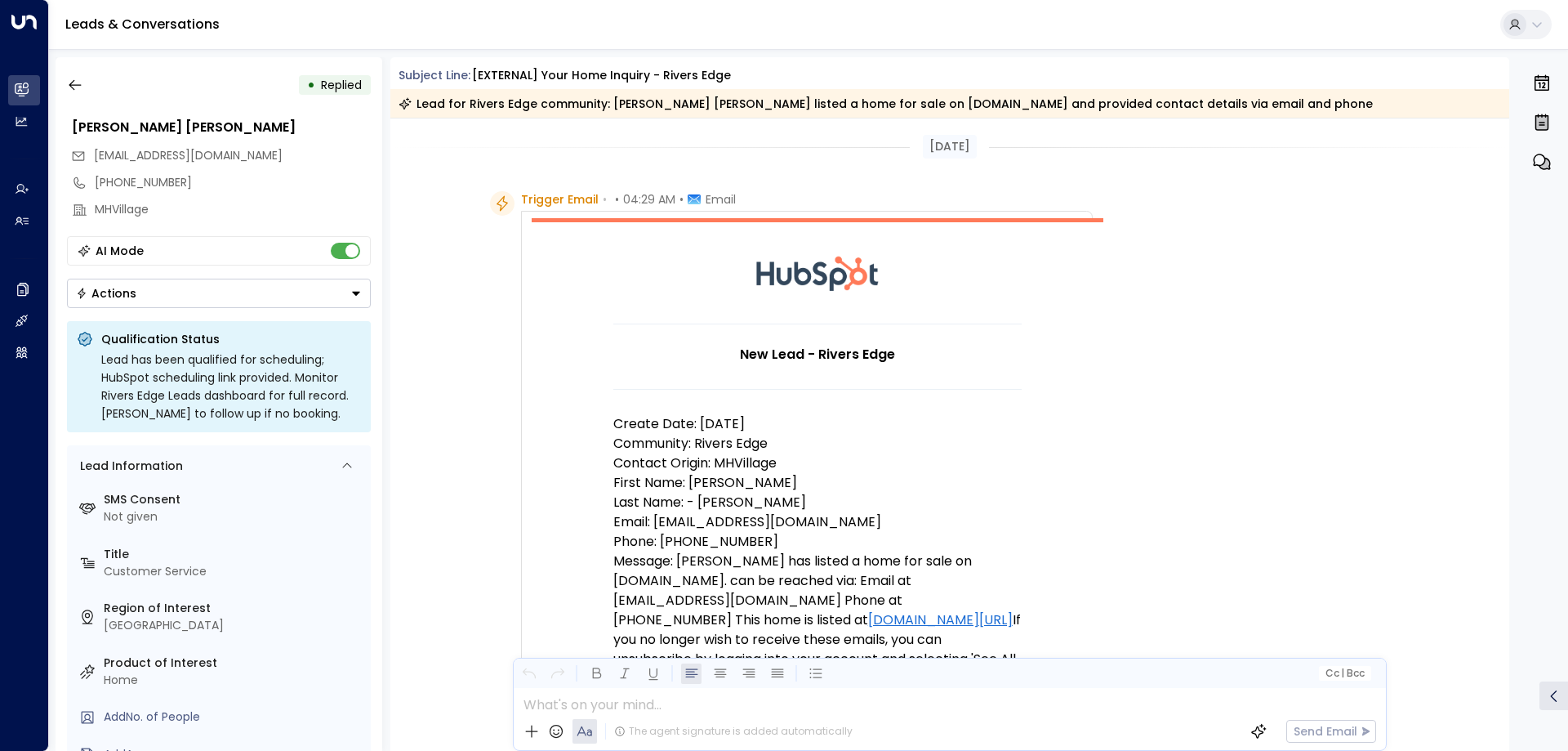
click at [554, 203] on span "Trigger Email" at bounding box center [560, 199] width 78 height 17
click at [575, 269] on td at bounding box center [818, 272] width 572 height 101
click at [597, 443] on td "New Lead - Rivers Edge Create Date: 9/17/25 Community: Rivers Edge Contact Orig…" at bounding box center [818, 607] width 572 height 779
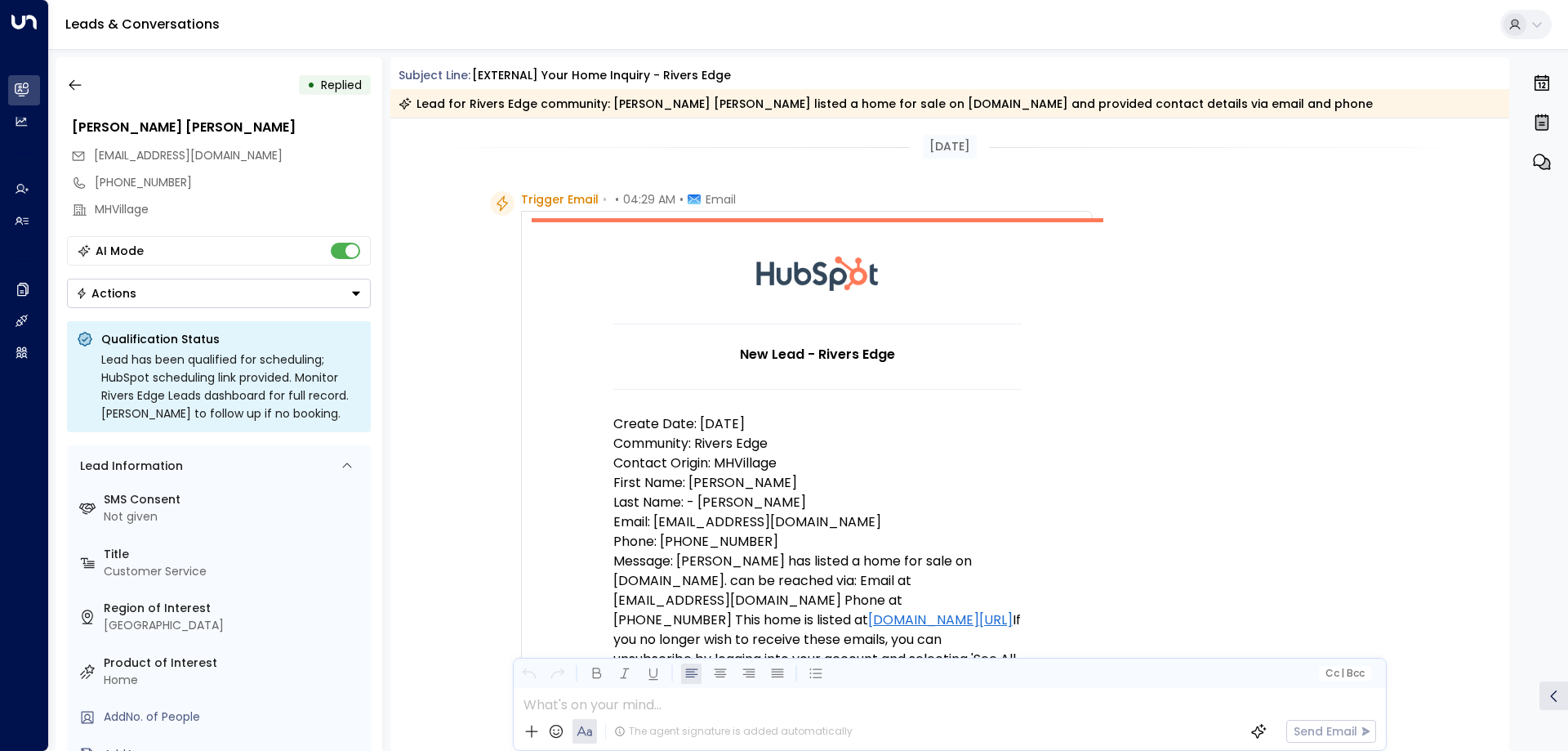
click at [490, 480] on div "Trigger Email • • 04:29 AM • Email New Lead - Rivers Edge Create Date: 9/17/25 …" at bounding box center [792, 763] width 603 height 1143
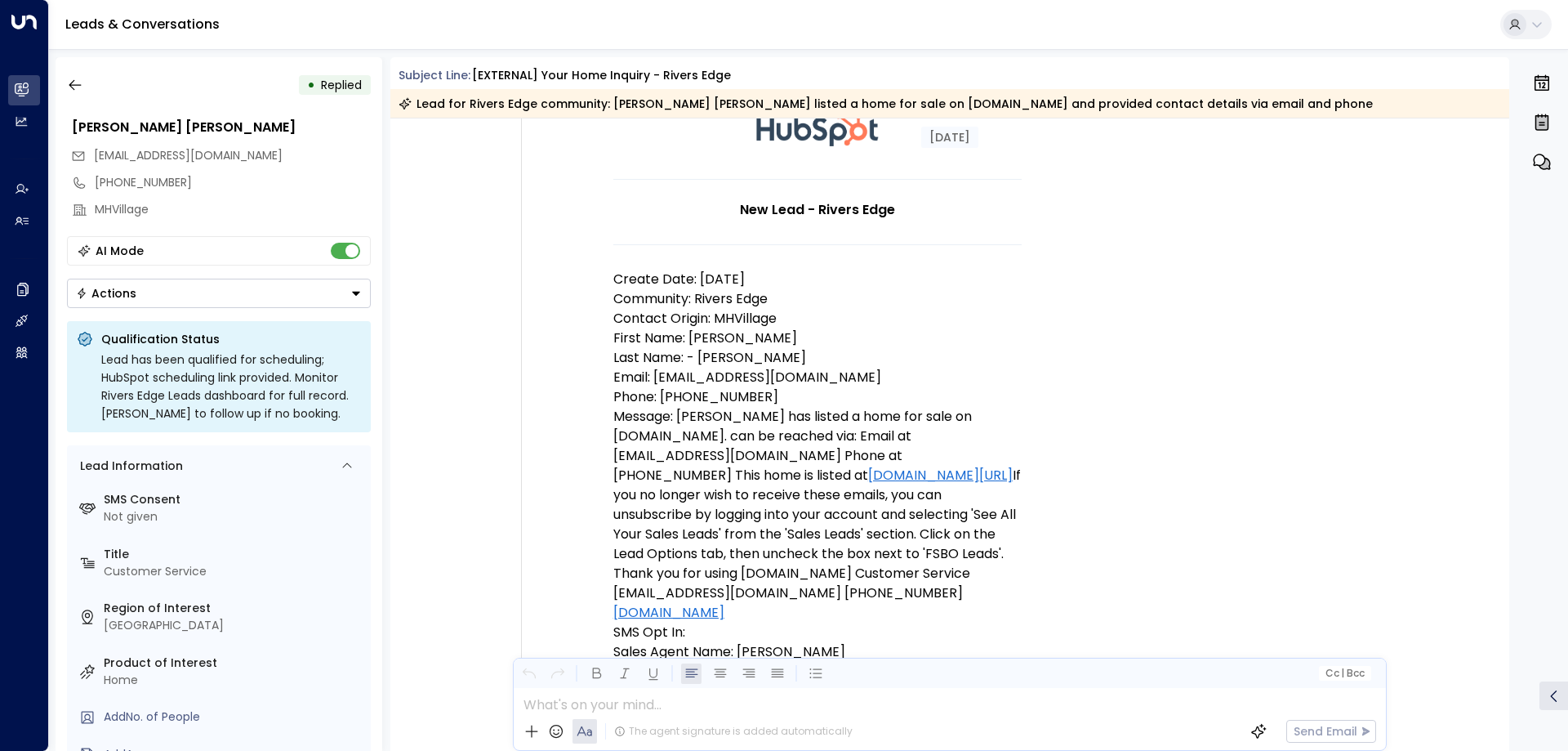
scroll to position [164, 0]
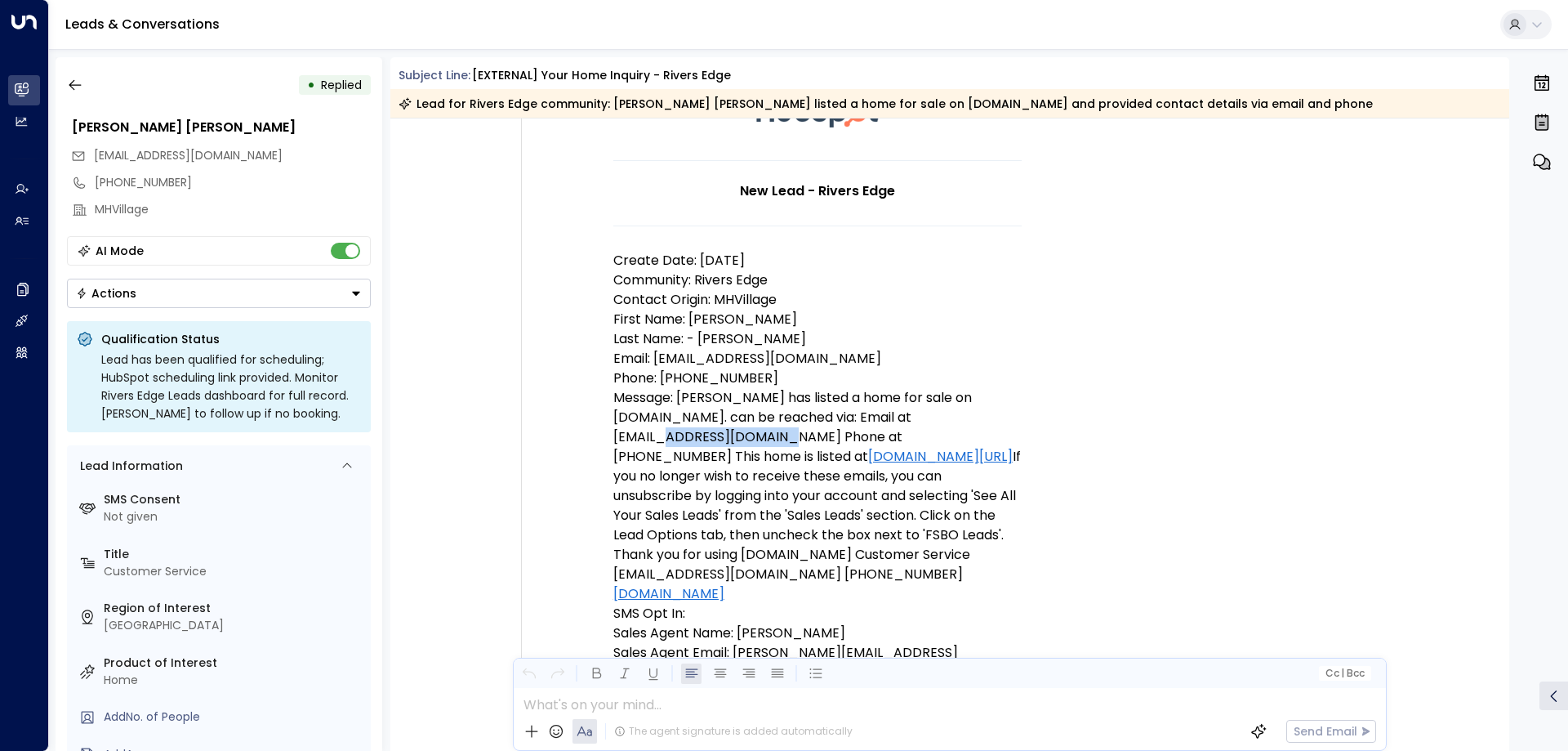
drag, startPoint x: 611, startPoint y: 431, endPoint x: 736, endPoint y: 439, distance: 125.3
click at [736, 439] on p "Message: Nancy - Mike Aldrich has listed a home for sale on MHVillage.com. can …" at bounding box center [818, 496] width 409 height 216
click at [706, 435] on p "Message: Nancy - Mike Aldrich has listed a home for sale on MHVillage.com. can …" at bounding box center [818, 496] width 409 height 216
click at [688, 435] on p "Message: Nancy - Mike Aldrich has listed a home for sale on MHVillage.com. can …" at bounding box center [818, 496] width 409 height 216
drag, startPoint x: 611, startPoint y: 440, endPoint x: 735, endPoint y: 441, distance: 124.0
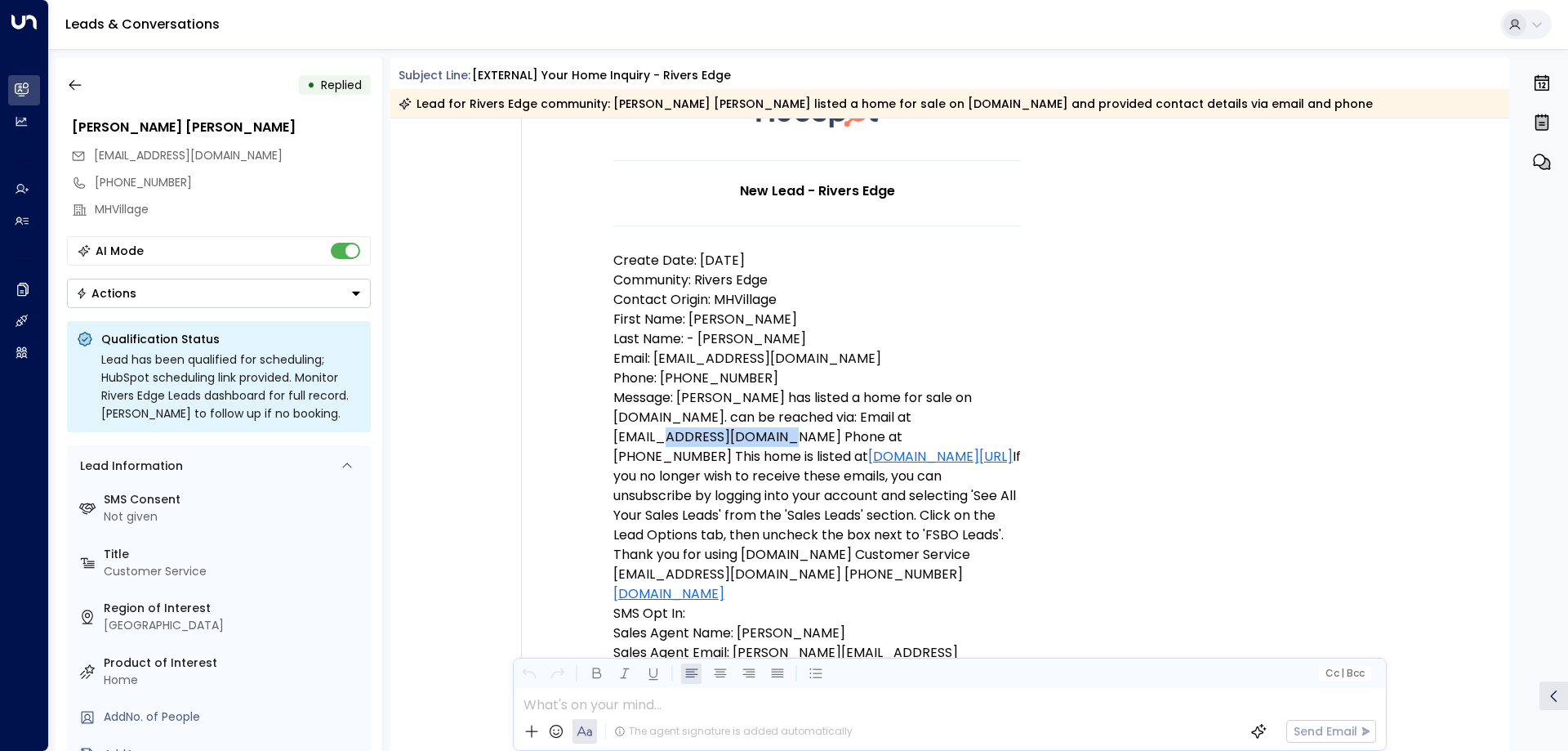
click at [735, 441] on p "Message: Nancy - Mike Aldrich has listed a home for sale on MHVillage.com. can …" at bounding box center [818, 496] width 409 height 216
click at [701, 437] on p "Message: Nancy - Mike Aldrich has listed a home for sale on MHVillage.com. can …" at bounding box center [818, 496] width 409 height 216
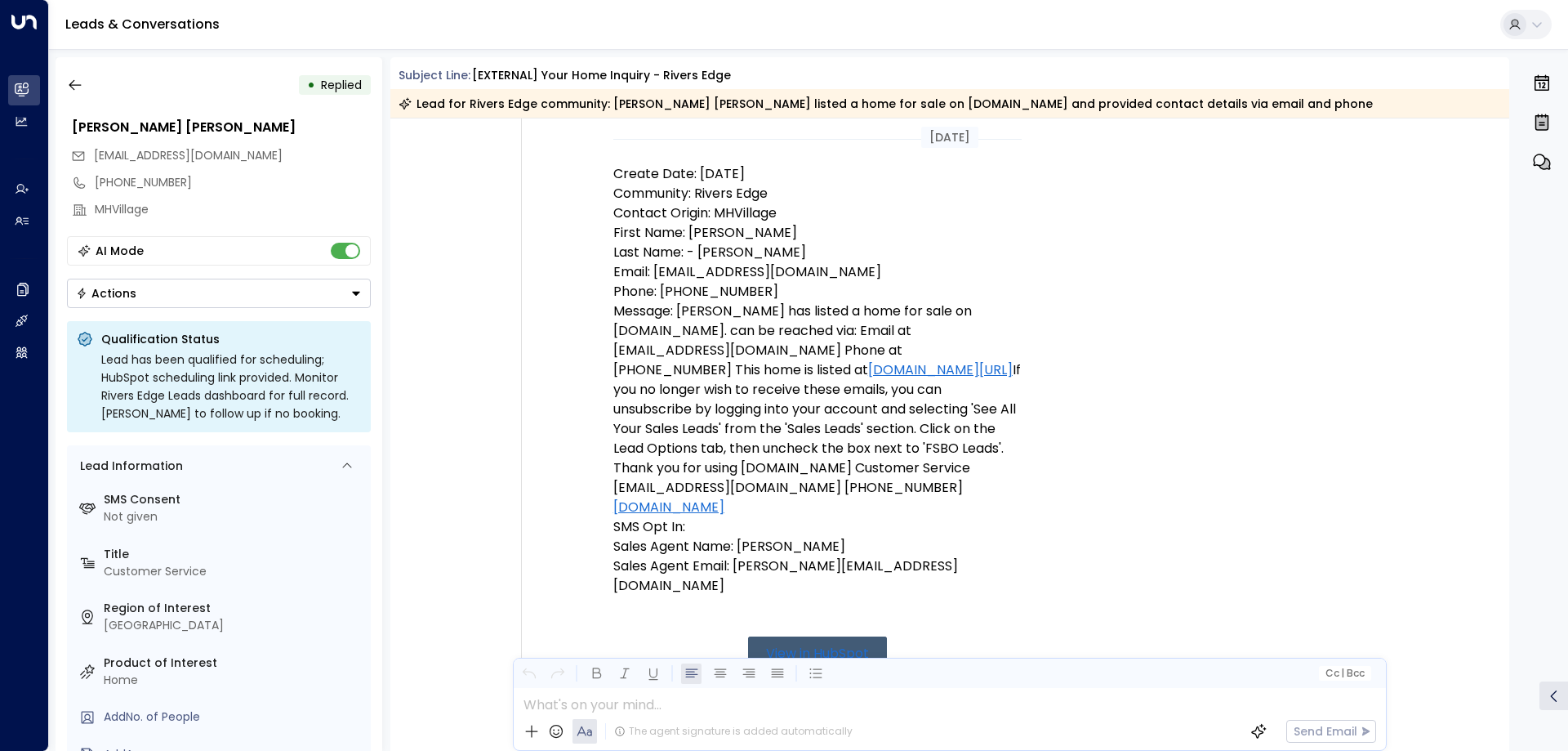
scroll to position [245, 0]
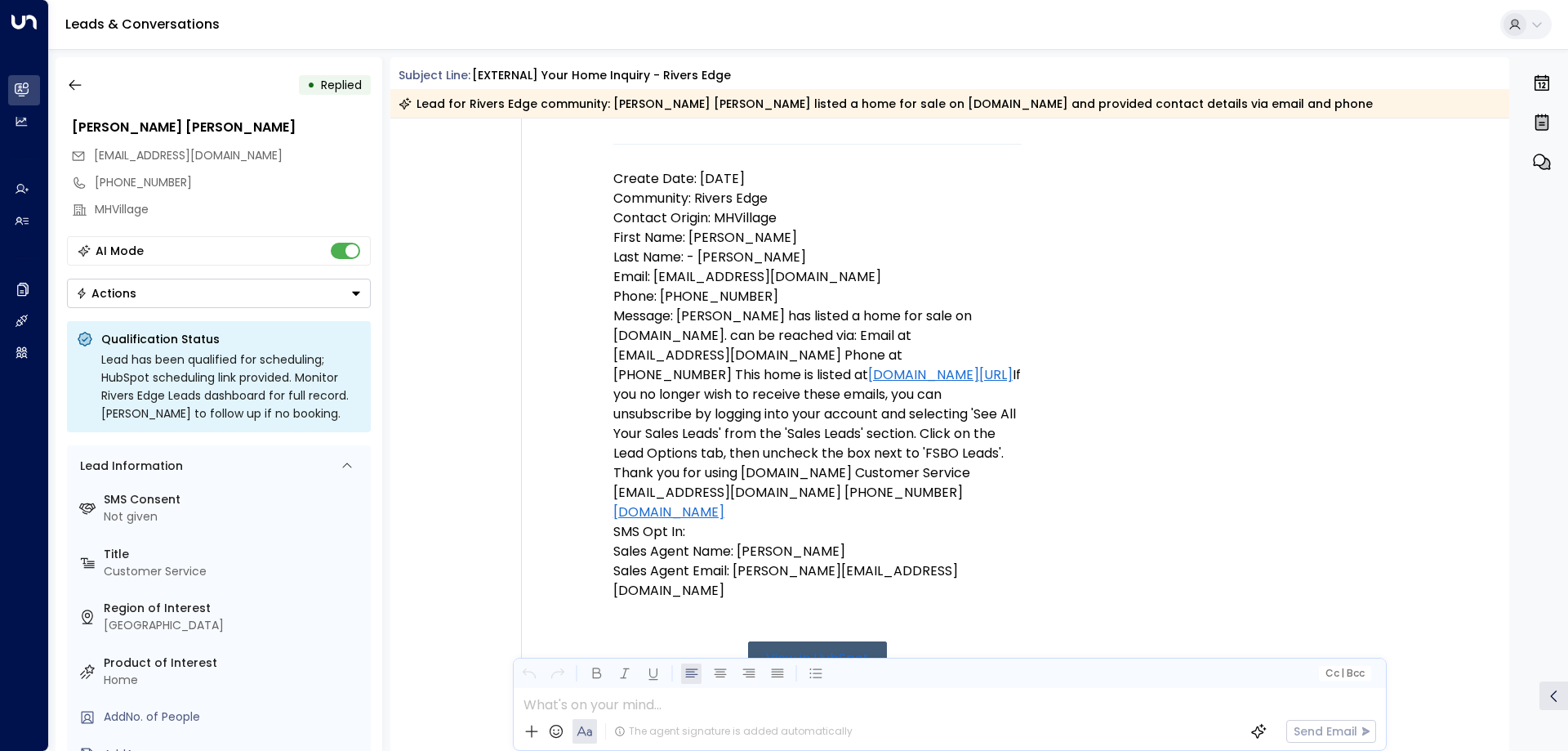
click at [602, 428] on td "New Lead - Rivers Edge Create Date: 9/17/25 Community: Rivers Edge Contact Orig…" at bounding box center [818, 363] width 572 height 779
click at [693, 406] on p "Message: Nancy - Mike Aldrich has listed a home for sale on MHVillage.com. can …" at bounding box center [818, 414] width 409 height 216
click at [741, 431] on p "Message: Nancy - Mike Aldrich has listed a home for sale on MHVillage.com. can …" at bounding box center [818, 414] width 409 height 216
click at [71, 85] on icon "button" at bounding box center [74, 85] width 13 height 11
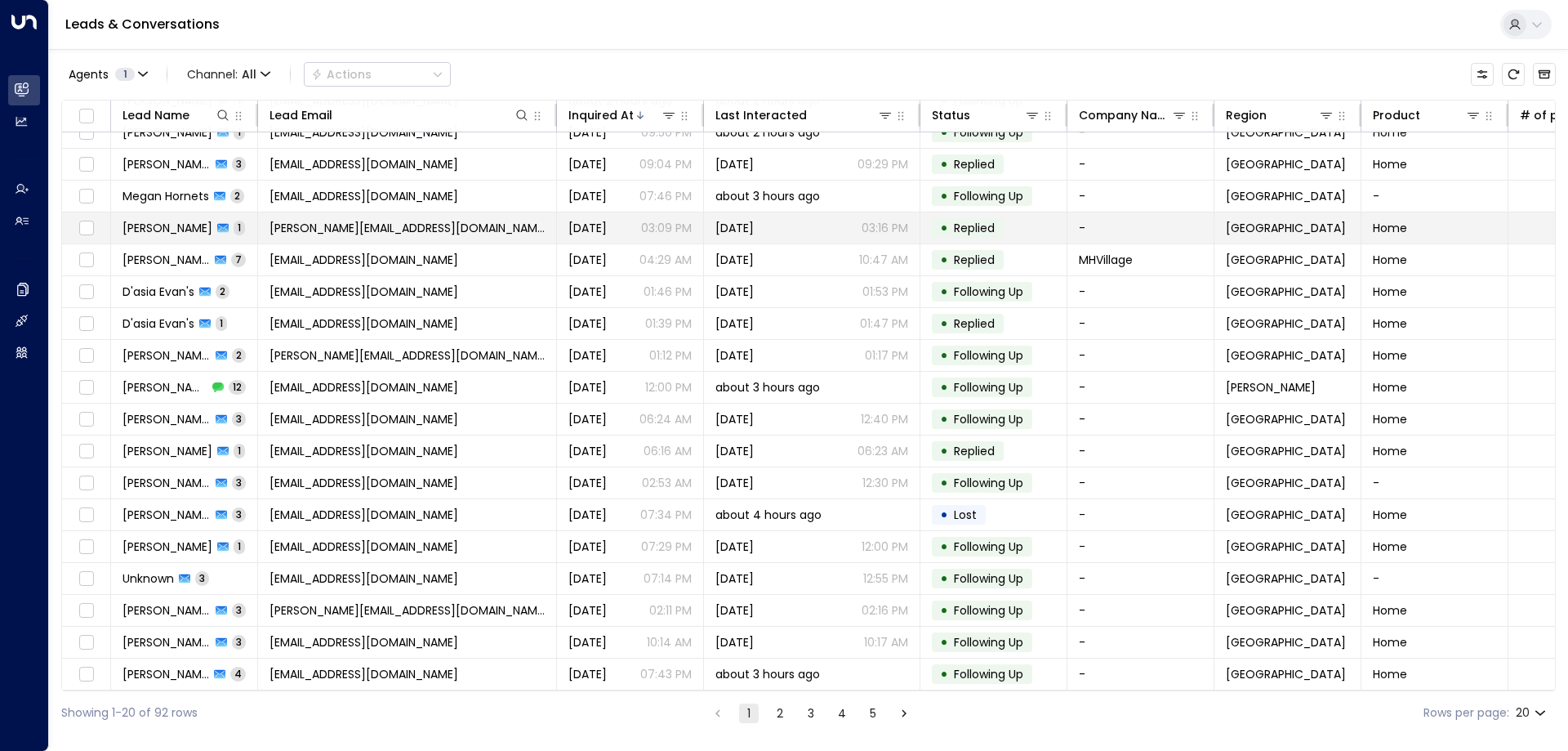
scroll to position [84, 0]
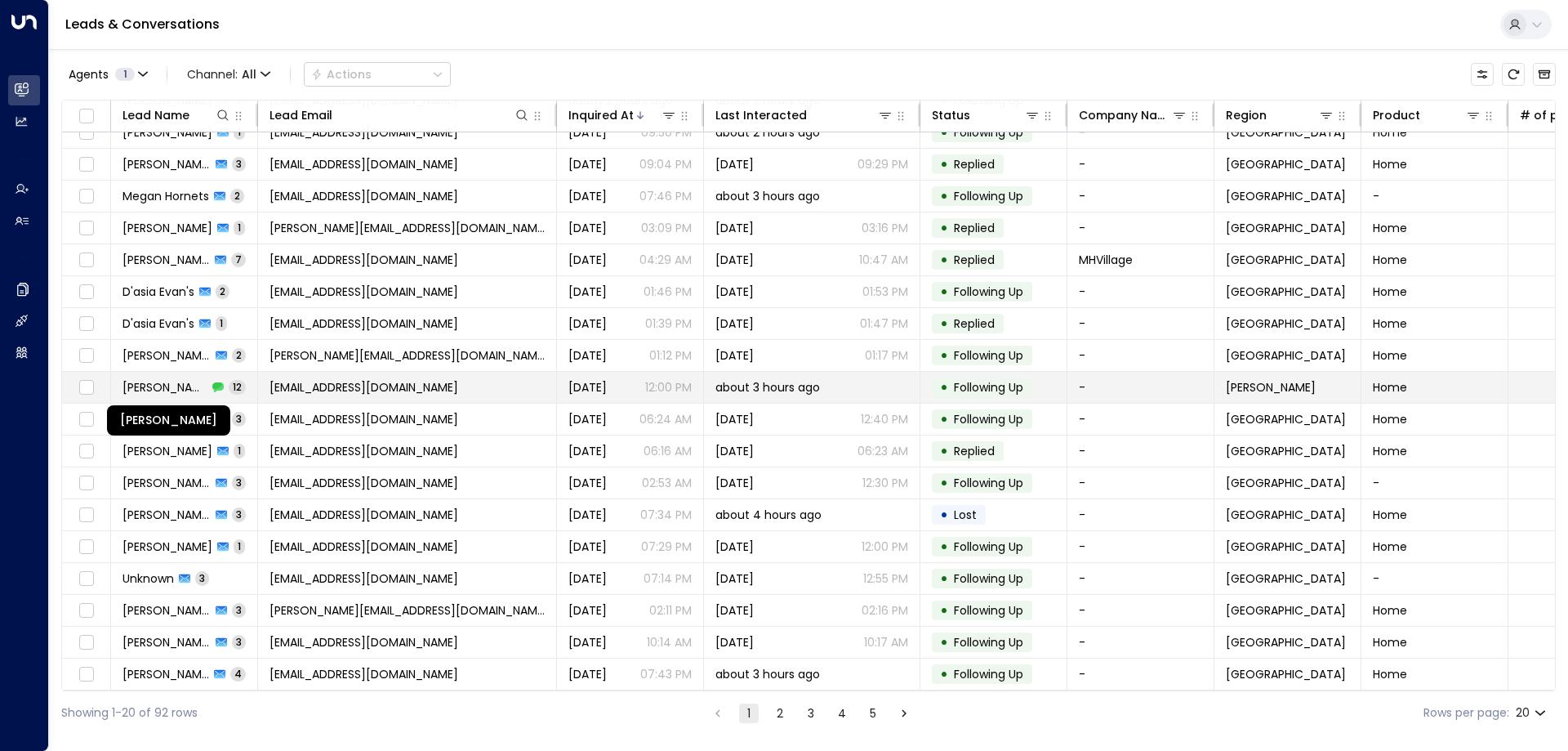
click at [175, 385] on span "[PERSON_NAME]" at bounding box center [165, 387] width 85 height 17
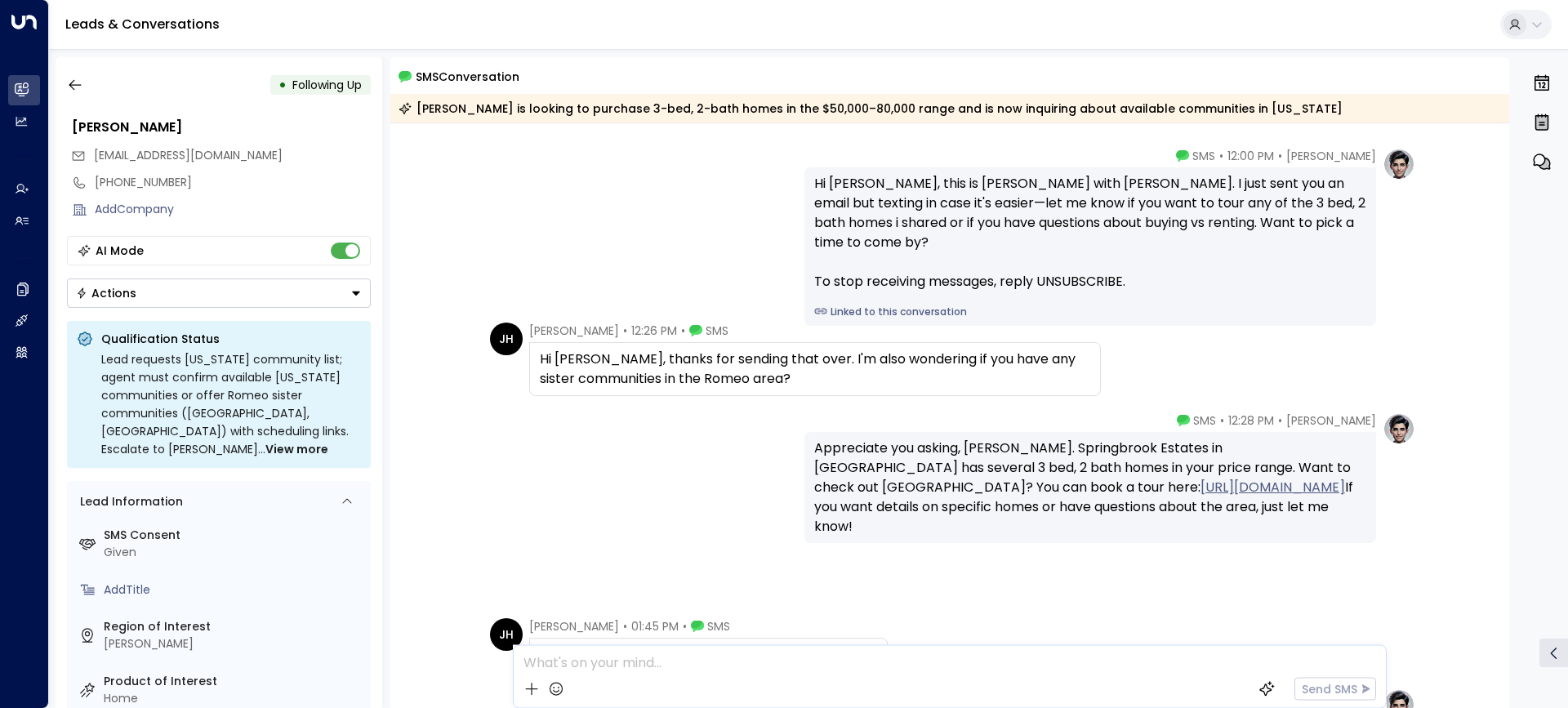
scroll to position [163, 0]
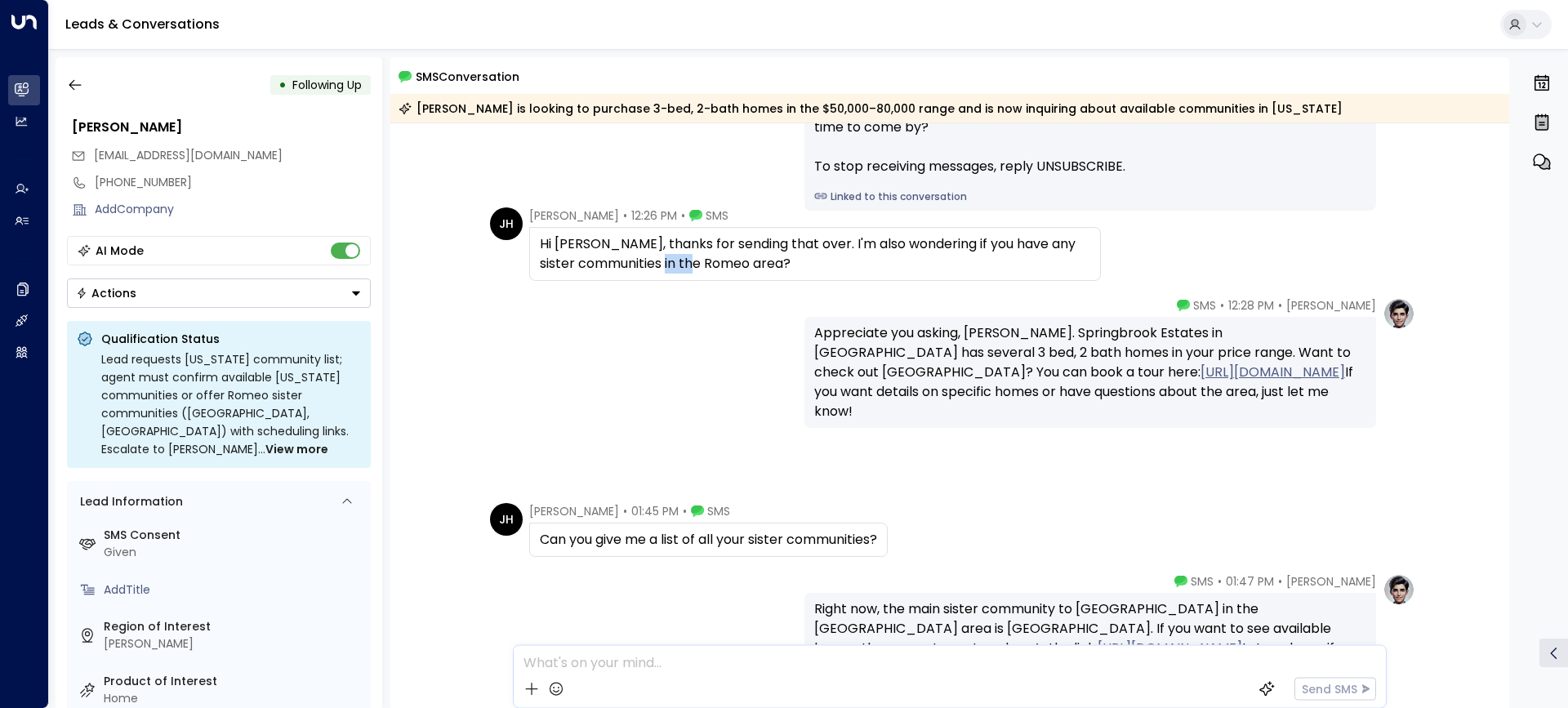
drag, startPoint x: 667, startPoint y: 264, endPoint x: 714, endPoint y: 262, distance: 47.0
click at [714, 262] on div "Hi Taylor, thanks for sending that over. I'm also wondering if you have any sis…" at bounding box center [815, 254] width 550 height 39
drag, startPoint x: 1021, startPoint y: 336, endPoint x: 1148, endPoint y: 336, distance: 127.0
click at [1148, 336] on div "Appreciate you asking, Joshua. Springbrook Estates in Romeo has several 3 bed, …" at bounding box center [1090, 373] width 552 height 98
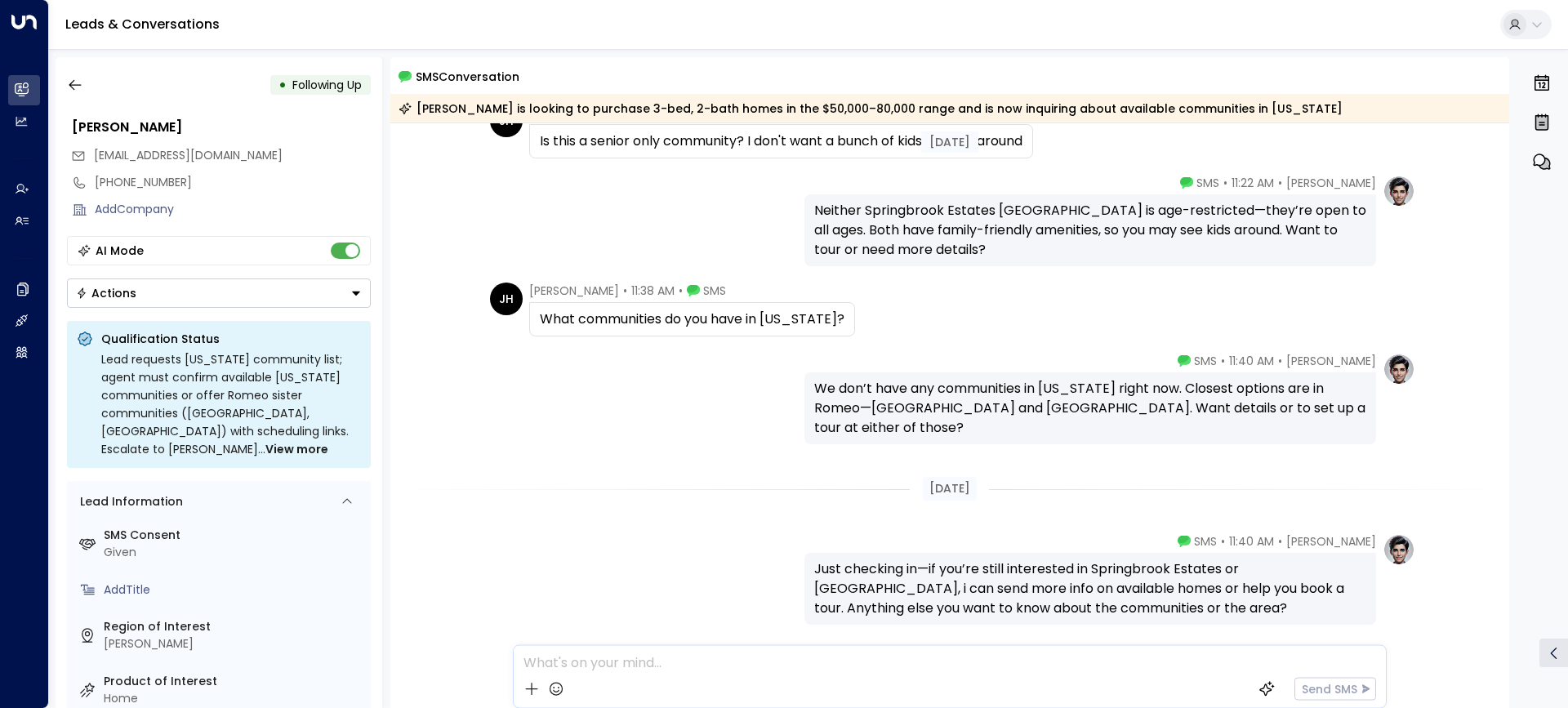
scroll to position [1149, 0]
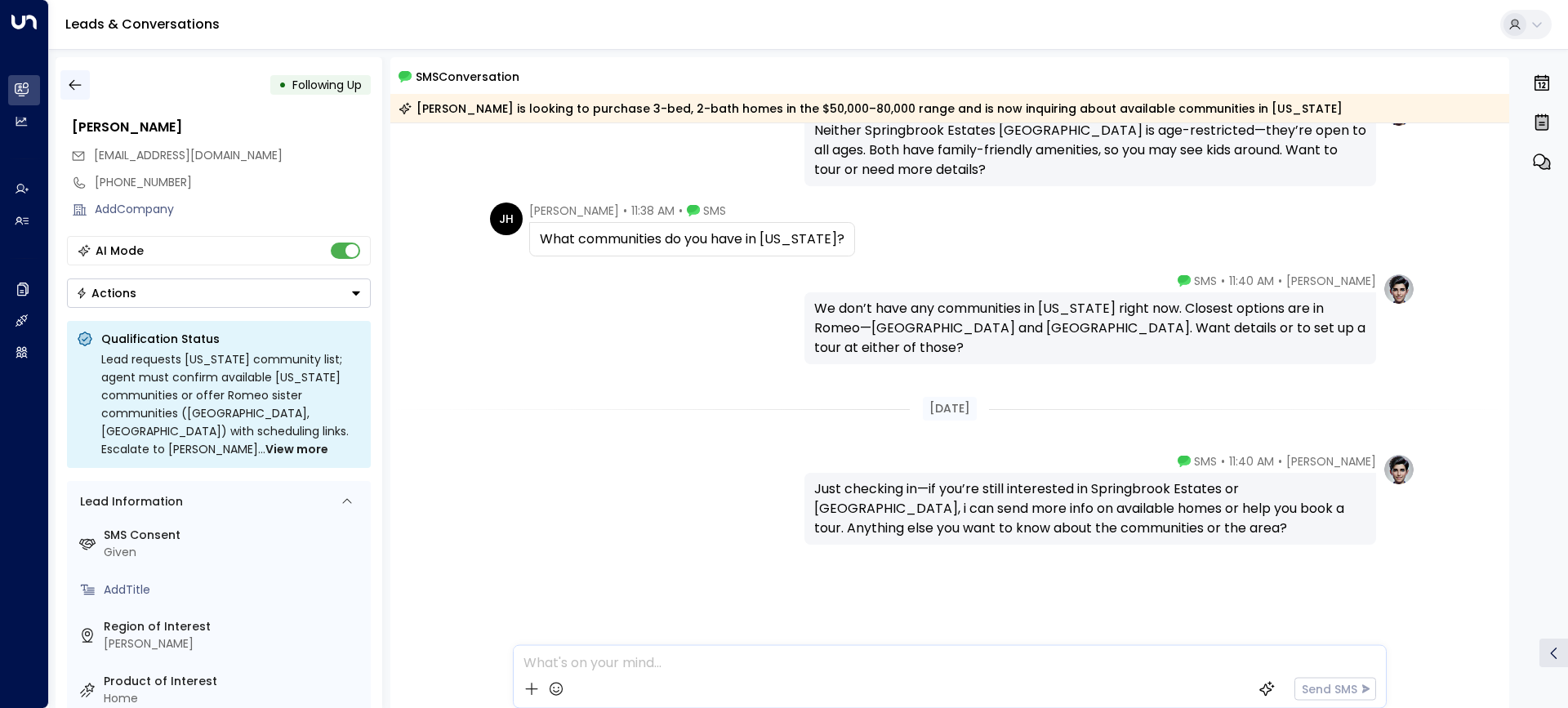
click at [77, 87] on icon "button" at bounding box center [75, 85] width 17 height 17
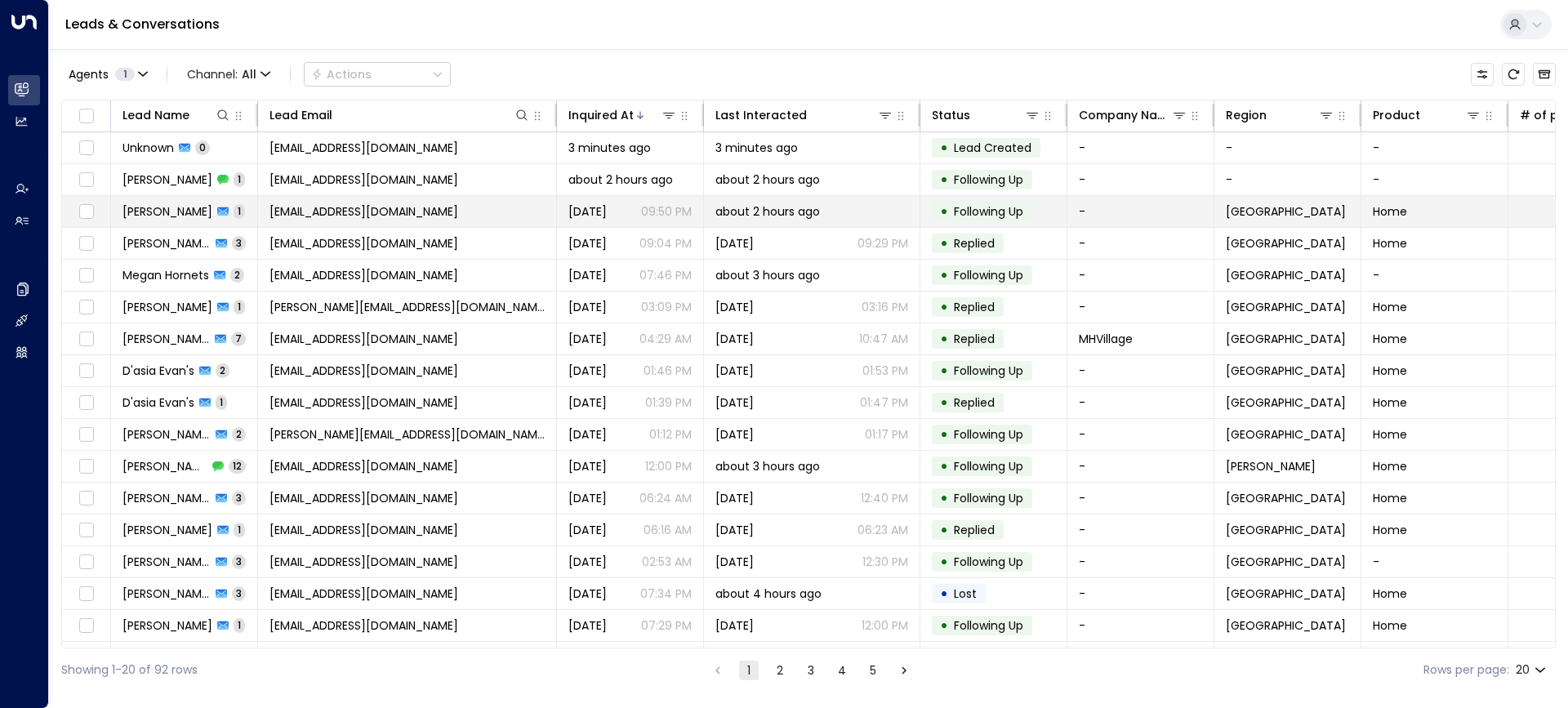
click at [155, 207] on span "[PERSON_NAME]" at bounding box center [168, 212] width 90 height 17
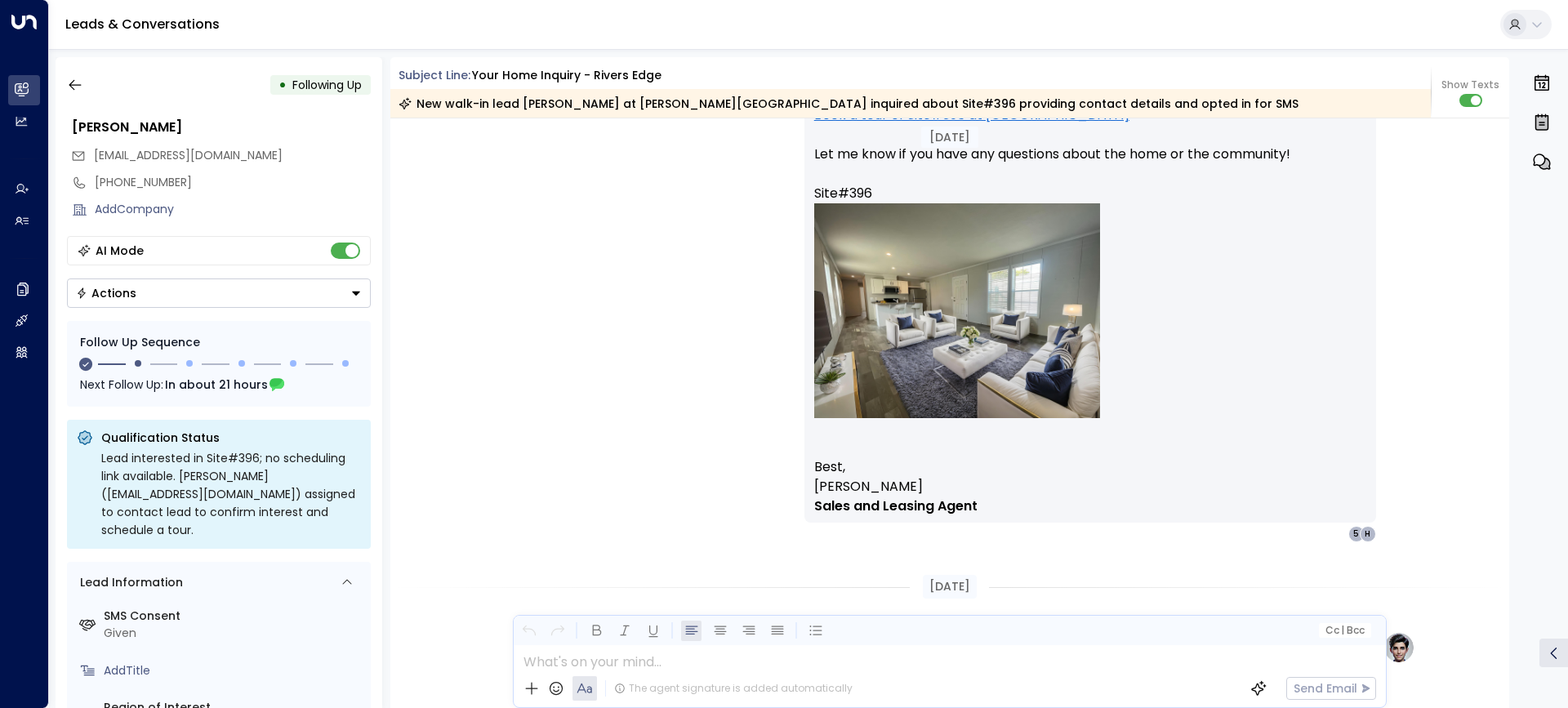
scroll to position [1477, 0]
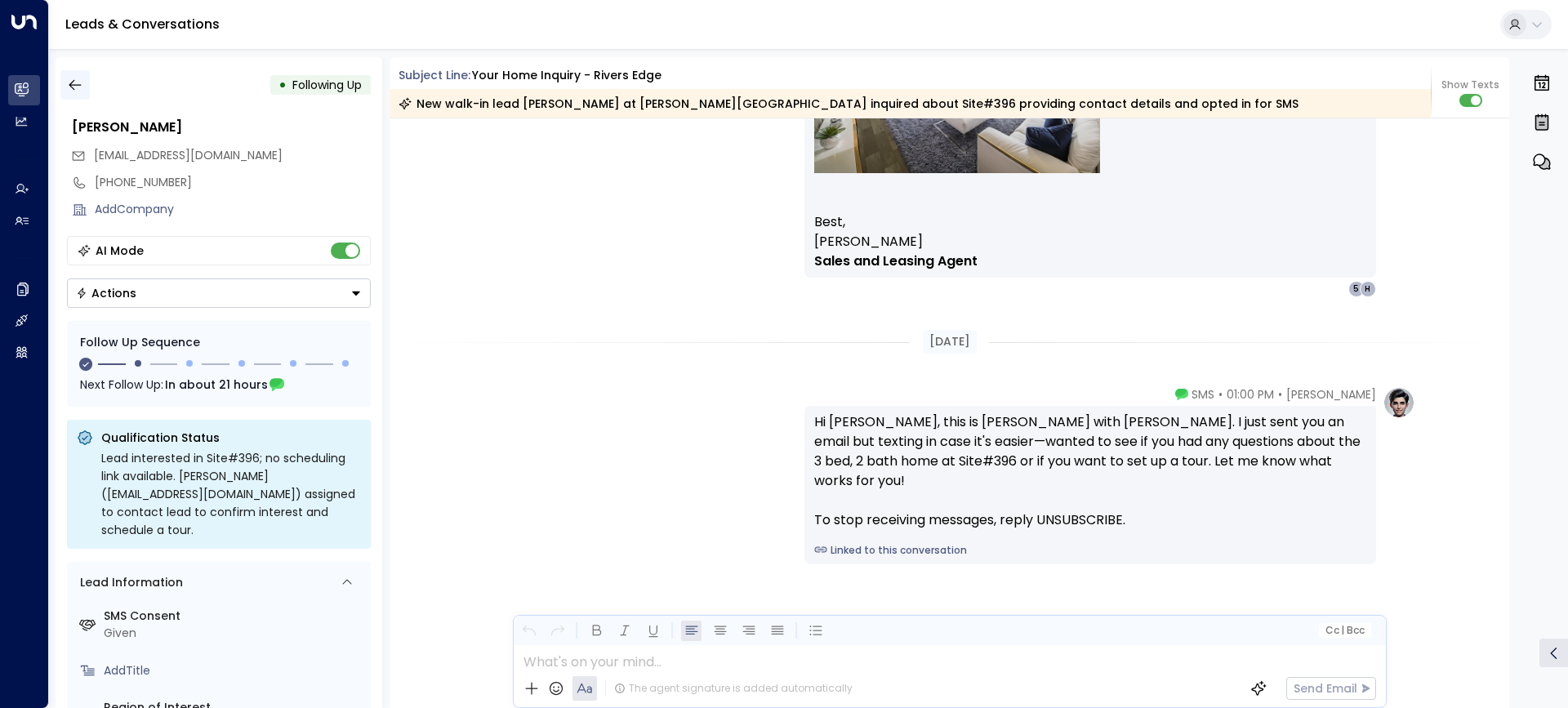
click at [79, 78] on icon "button" at bounding box center [75, 85] width 17 height 17
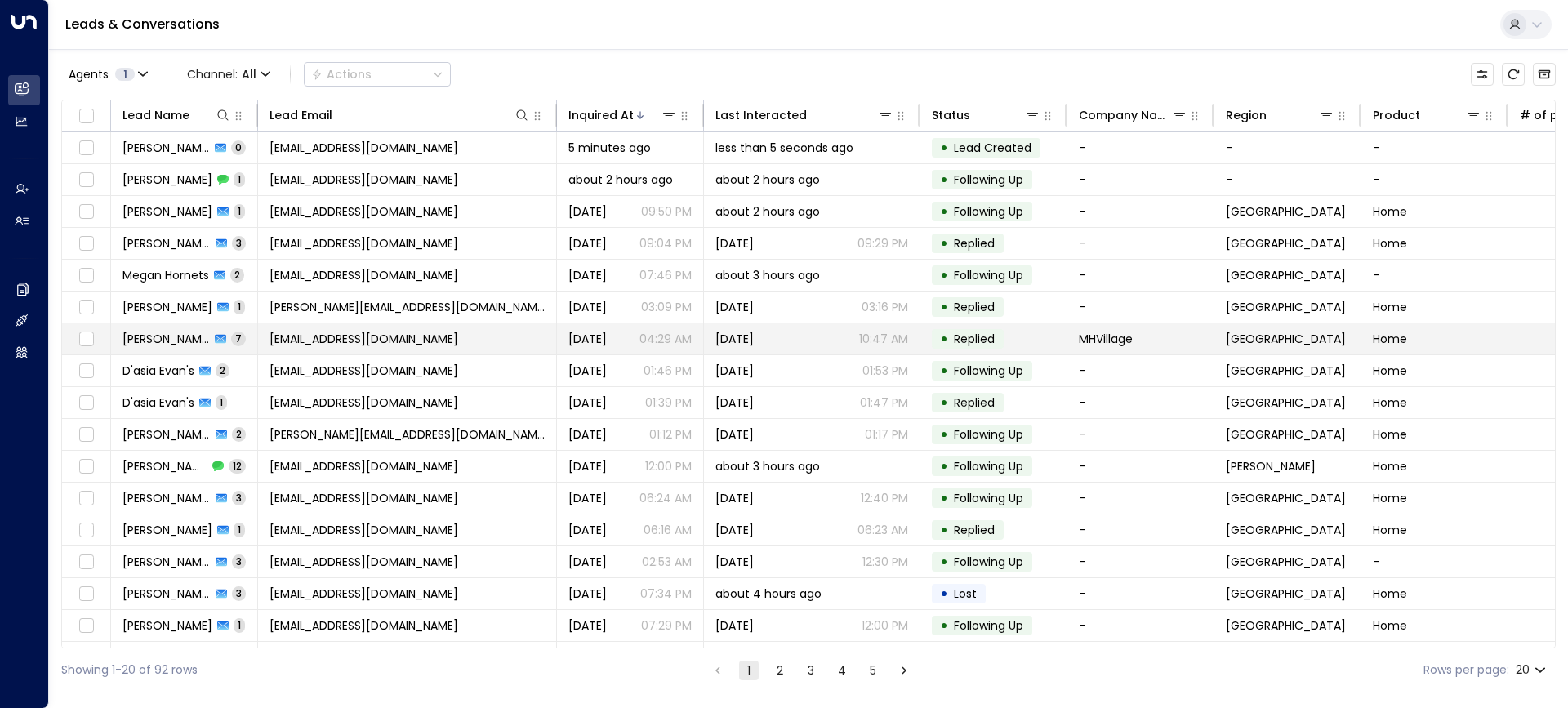
click at [158, 341] on span "Meg Mike" at bounding box center [166, 339] width 88 height 17
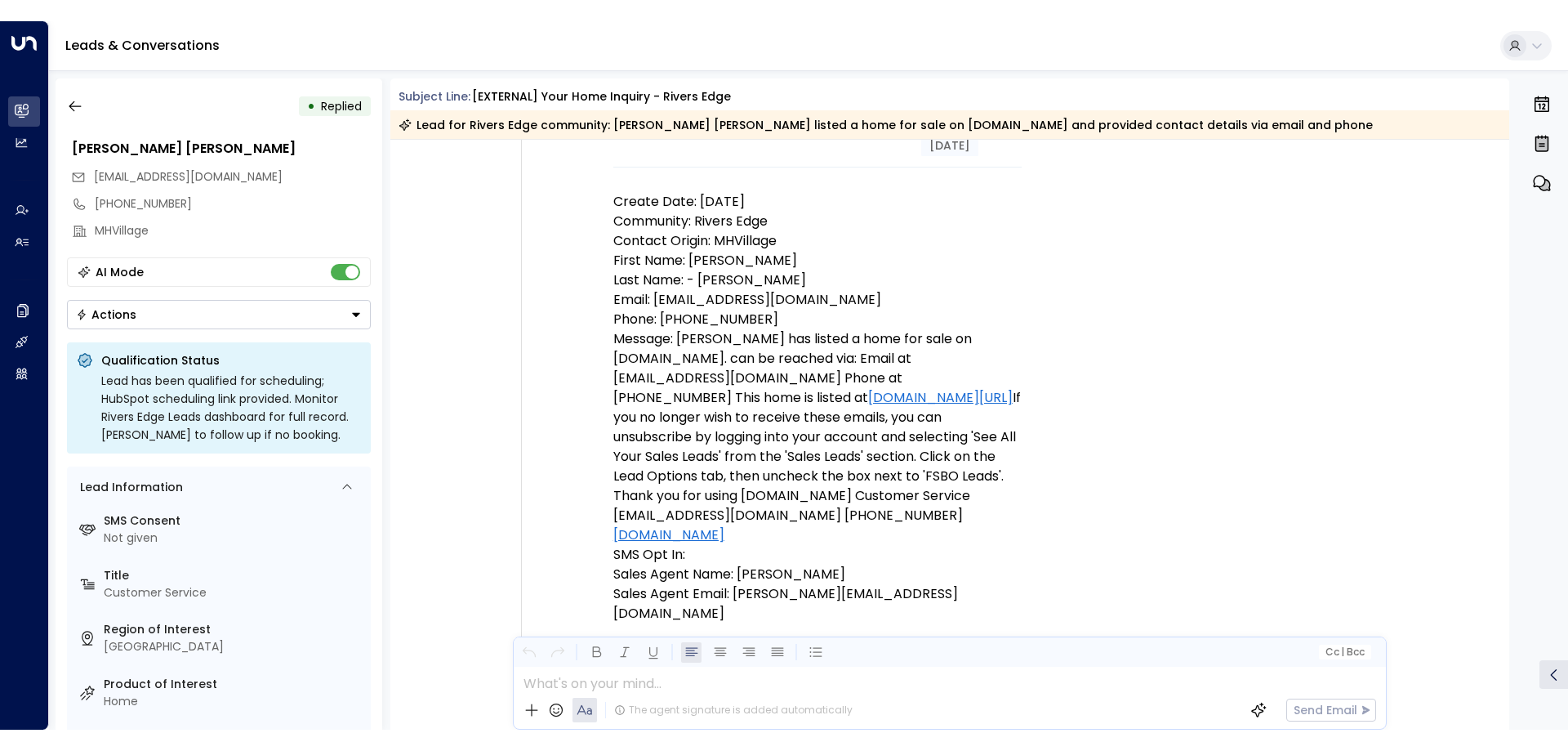
scroll to position [245, 0]
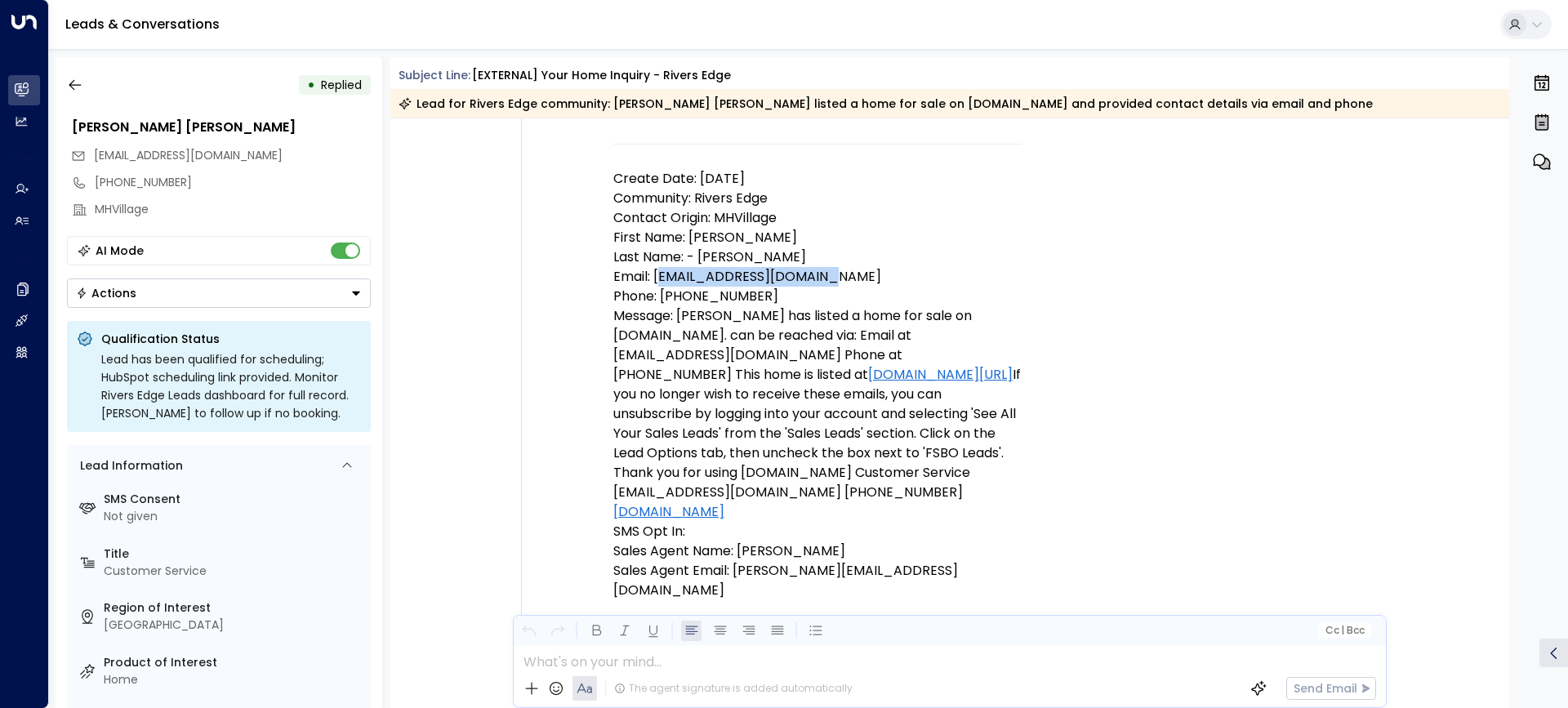
drag, startPoint x: 664, startPoint y: 273, endPoint x: 835, endPoint y: 278, distance: 171.1
click at [835, 278] on p "Email: 34567936662@nonmarketing.com" at bounding box center [818, 277] width 409 height 20
drag, startPoint x: 883, startPoint y: 269, endPoint x: 654, endPoint y: 278, distance: 229.2
click at [654, 278] on p "Email: 34567936662@nonmarketing.com" at bounding box center [818, 277] width 409 height 20
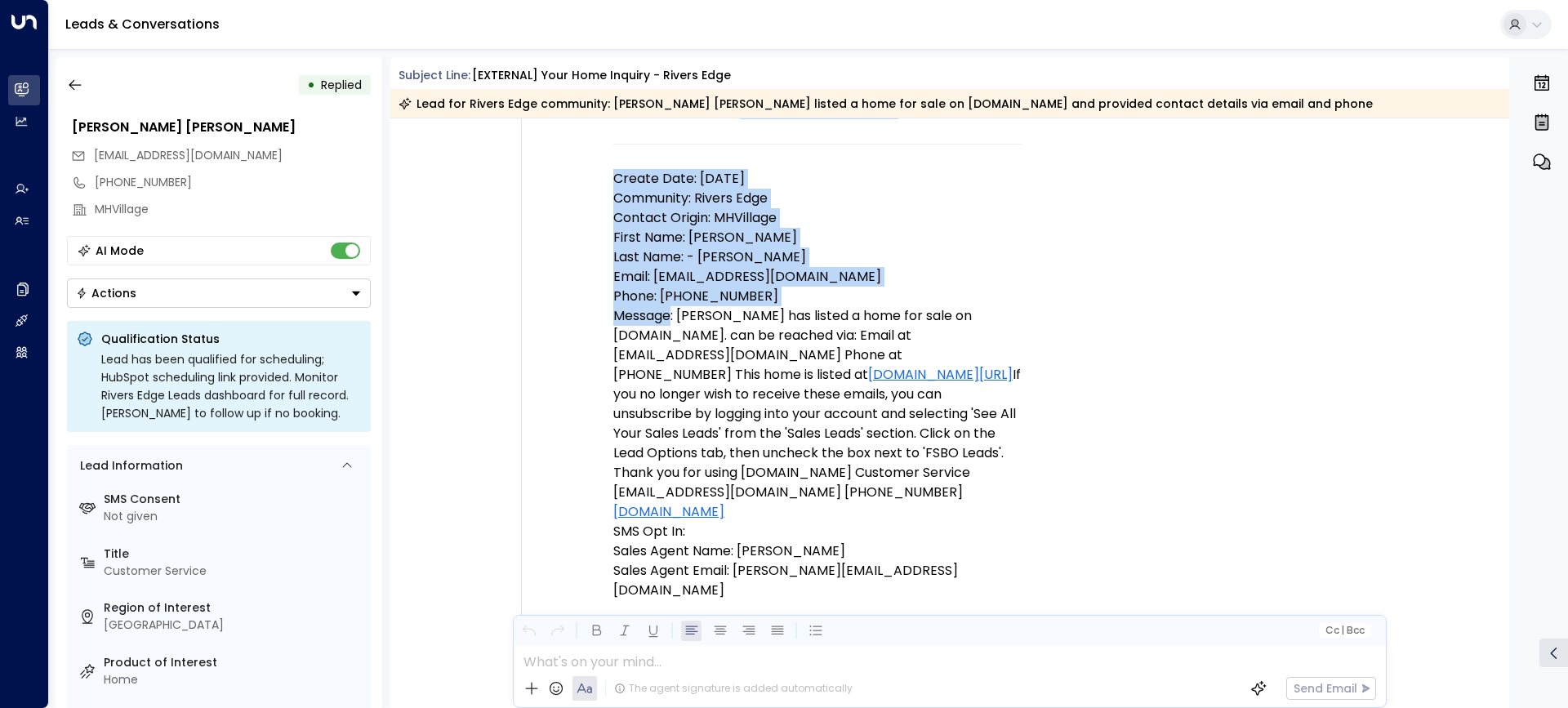
drag, startPoint x: 610, startPoint y: 317, endPoint x: 666, endPoint y: 311, distance: 56.3
click at [666, 311] on td "New Lead - Rivers Edge Create Date: 9/17/25 Community: Rivers Edge Contact Orig…" at bounding box center [818, 363] width 572 height 779
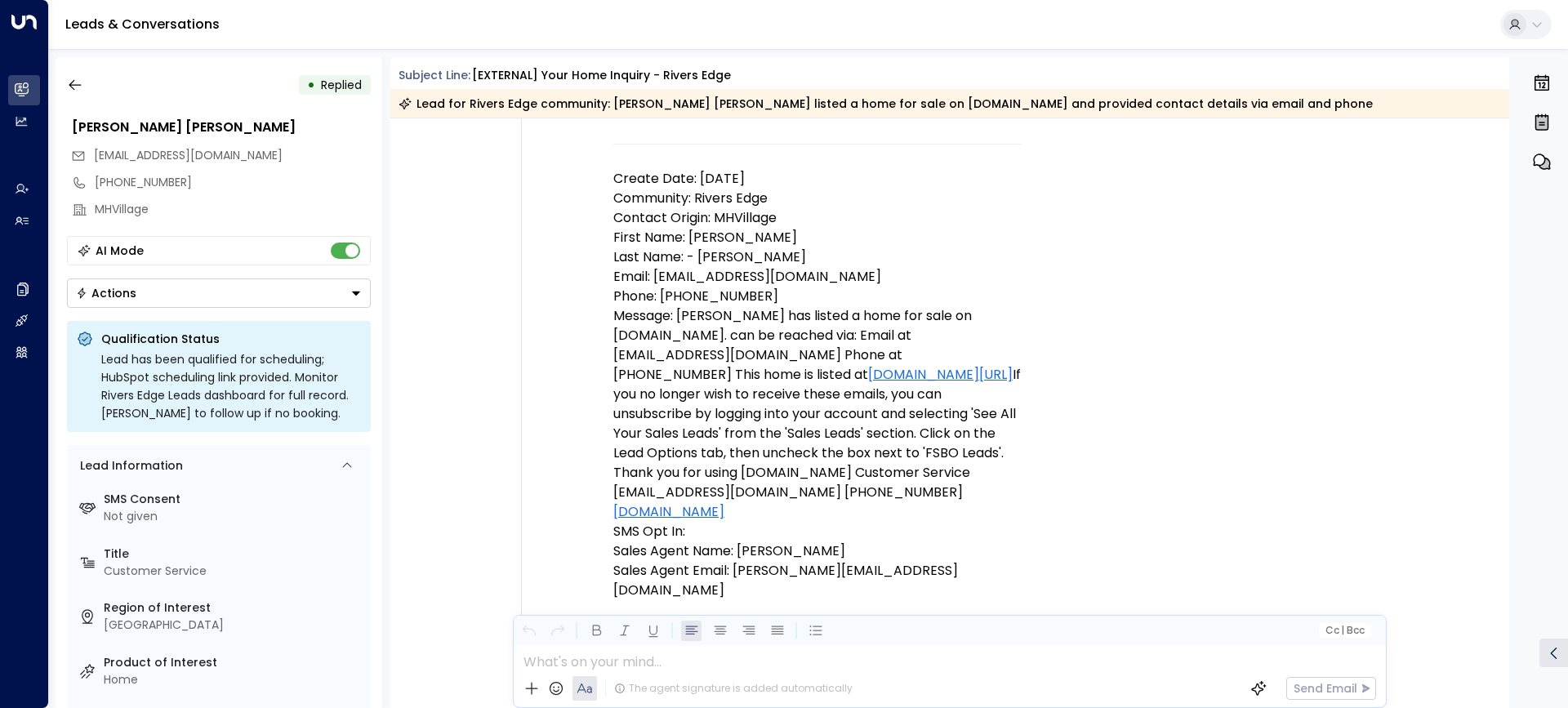
click at [693, 309] on p "Message: Nancy - Mike Aldrich has listed a home for sale on MHVillage.com. can …" at bounding box center [818, 414] width 409 height 216
drag, startPoint x: 611, startPoint y: 314, endPoint x: 965, endPoint y: 504, distance: 401.8
click at [965, 504] on p "Message: Nancy - Mike Aldrich has listed a home for sale on MHVillage.com. can …" at bounding box center [818, 414] width 409 height 216
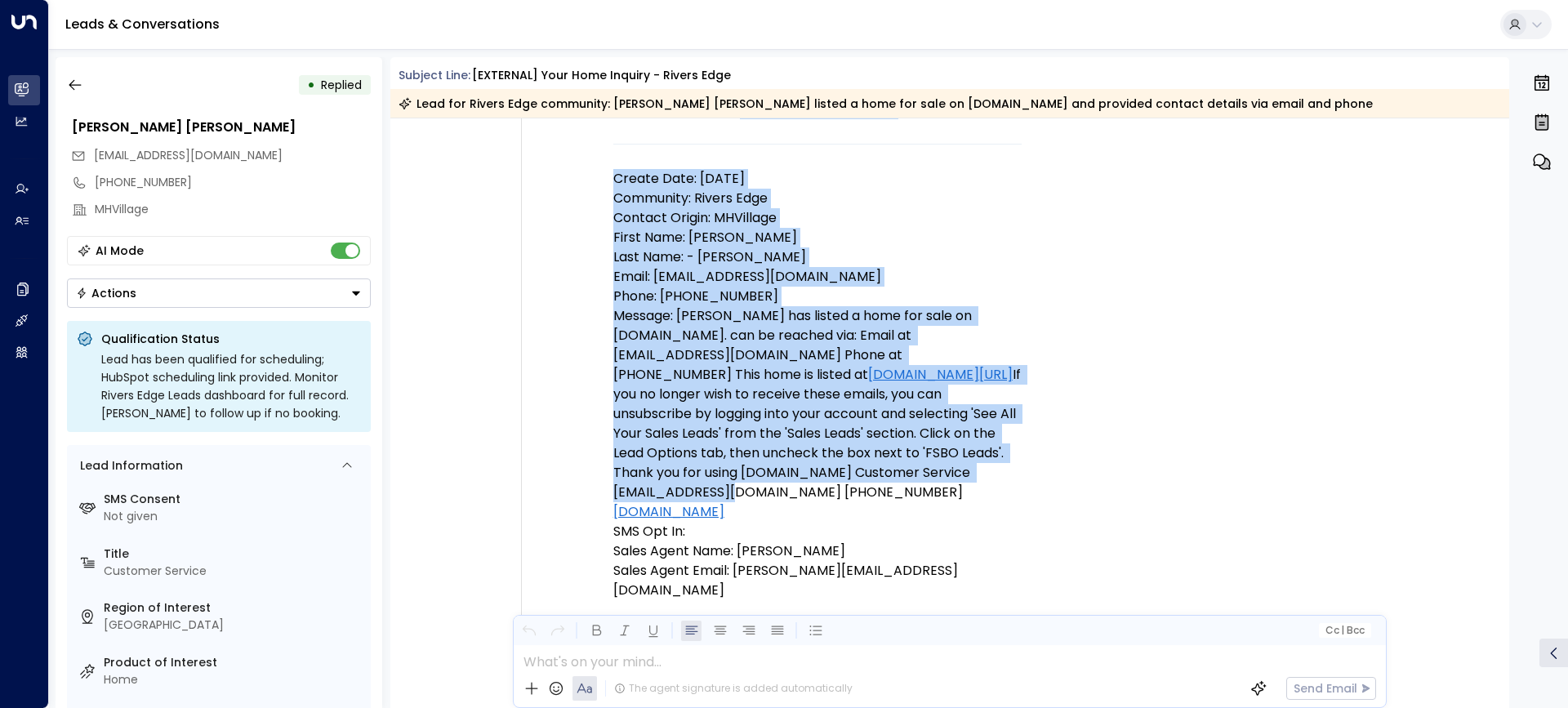
drag, startPoint x: 606, startPoint y: 490, endPoint x: 723, endPoint y: 495, distance: 117.1
click at [723, 495] on td "New Lead - Rivers Edge Create Date: 9/17/25 Community: Rivers Edge Contact Orig…" at bounding box center [818, 363] width 572 height 779
click at [723, 495] on p "Message: Nancy - Mike Aldrich has listed a home for sale on MHVillage.com. can …" at bounding box center [818, 414] width 409 height 216
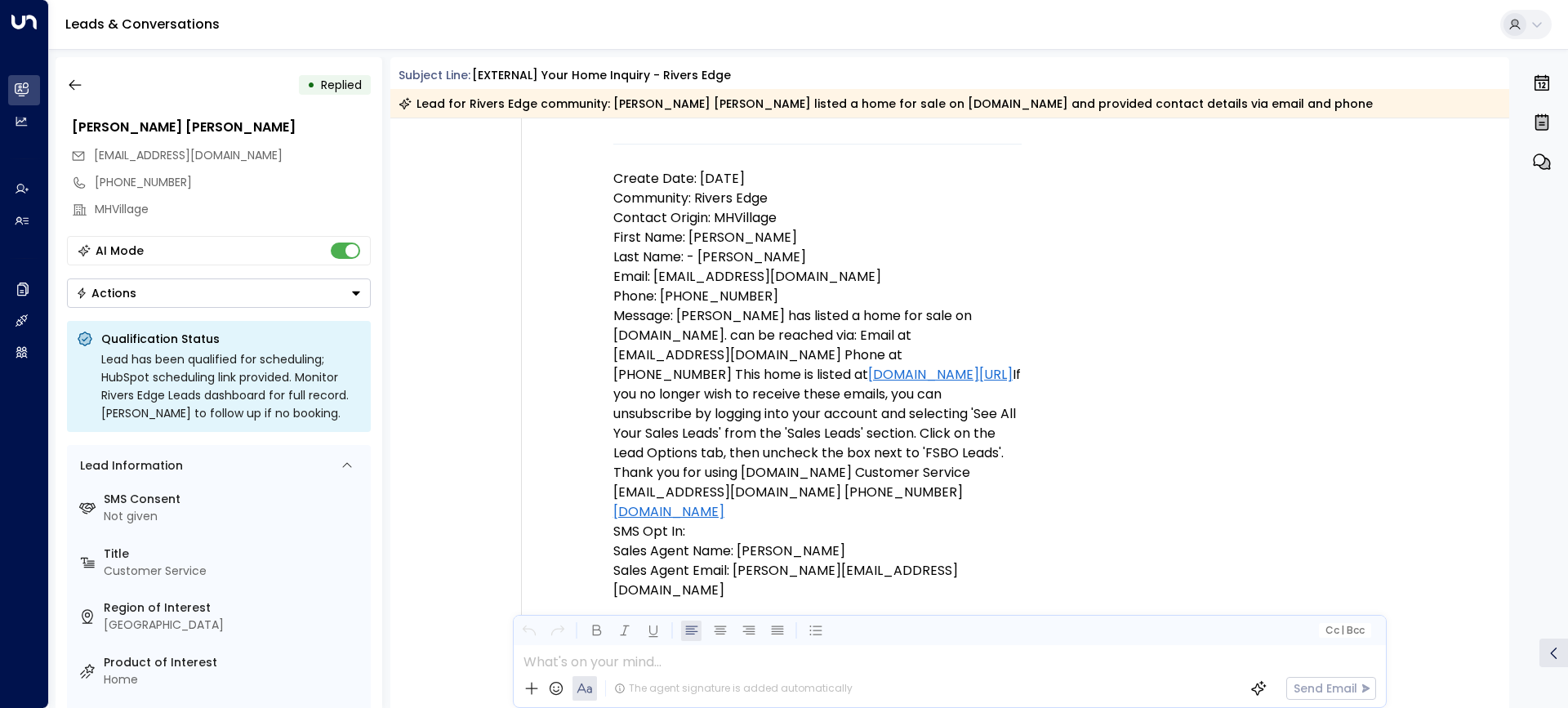
drag, startPoint x: 612, startPoint y: 492, endPoint x: 954, endPoint y: 490, distance: 342.0
click at [954, 490] on p "Message: Nancy - Mike Aldrich has listed a home for sale on MHVillage.com. can …" at bounding box center [818, 414] width 409 height 216
drag, startPoint x: 887, startPoint y: 278, endPoint x: 653, endPoint y: 284, distance: 234.1
click at [653, 284] on p "Email: 34567936662@nonmarketing.com" at bounding box center [818, 277] width 409 height 20
copy p "34567936662@nonmarketing.com"
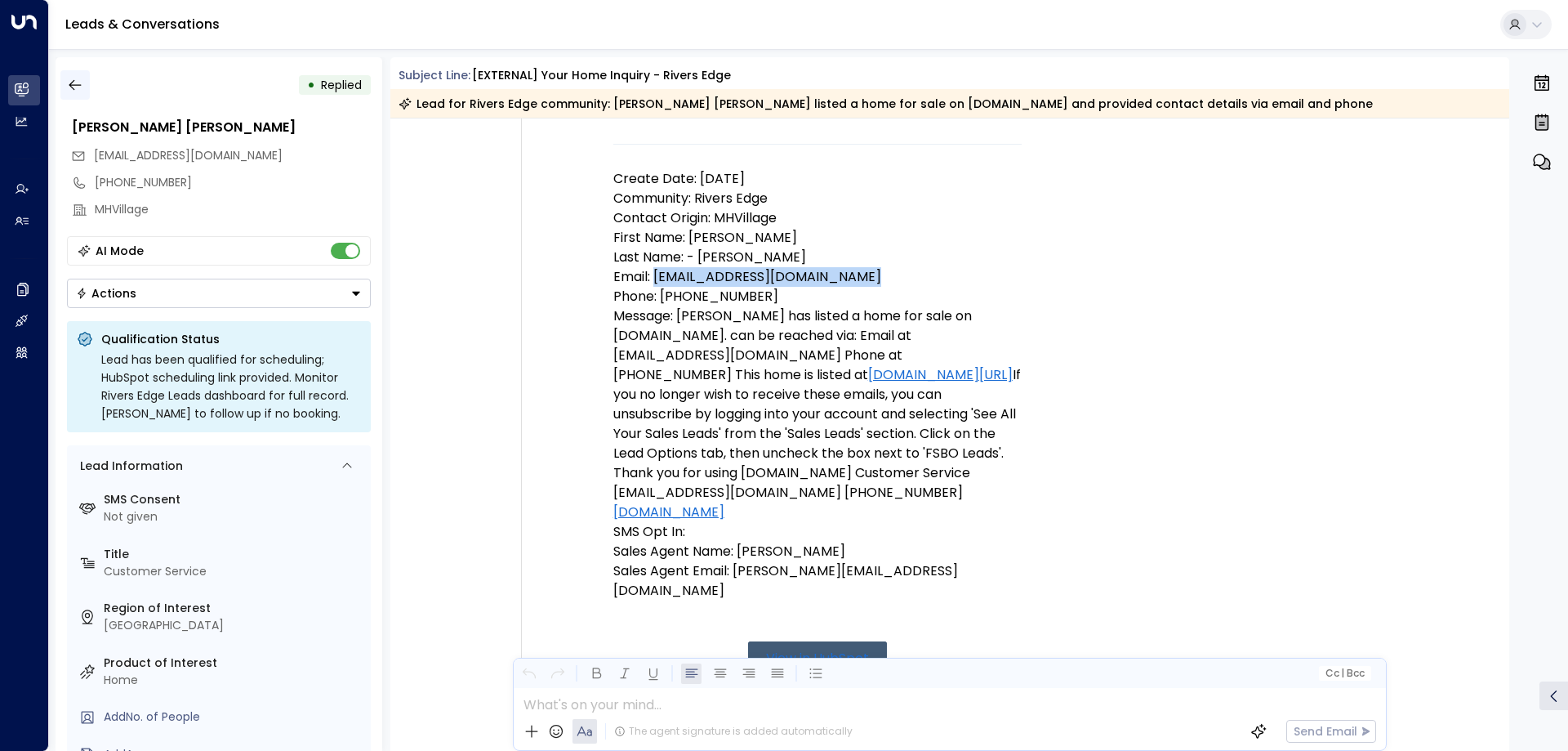
click at [80, 93] on icon "button" at bounding box center [75, 85] width 17 height 17
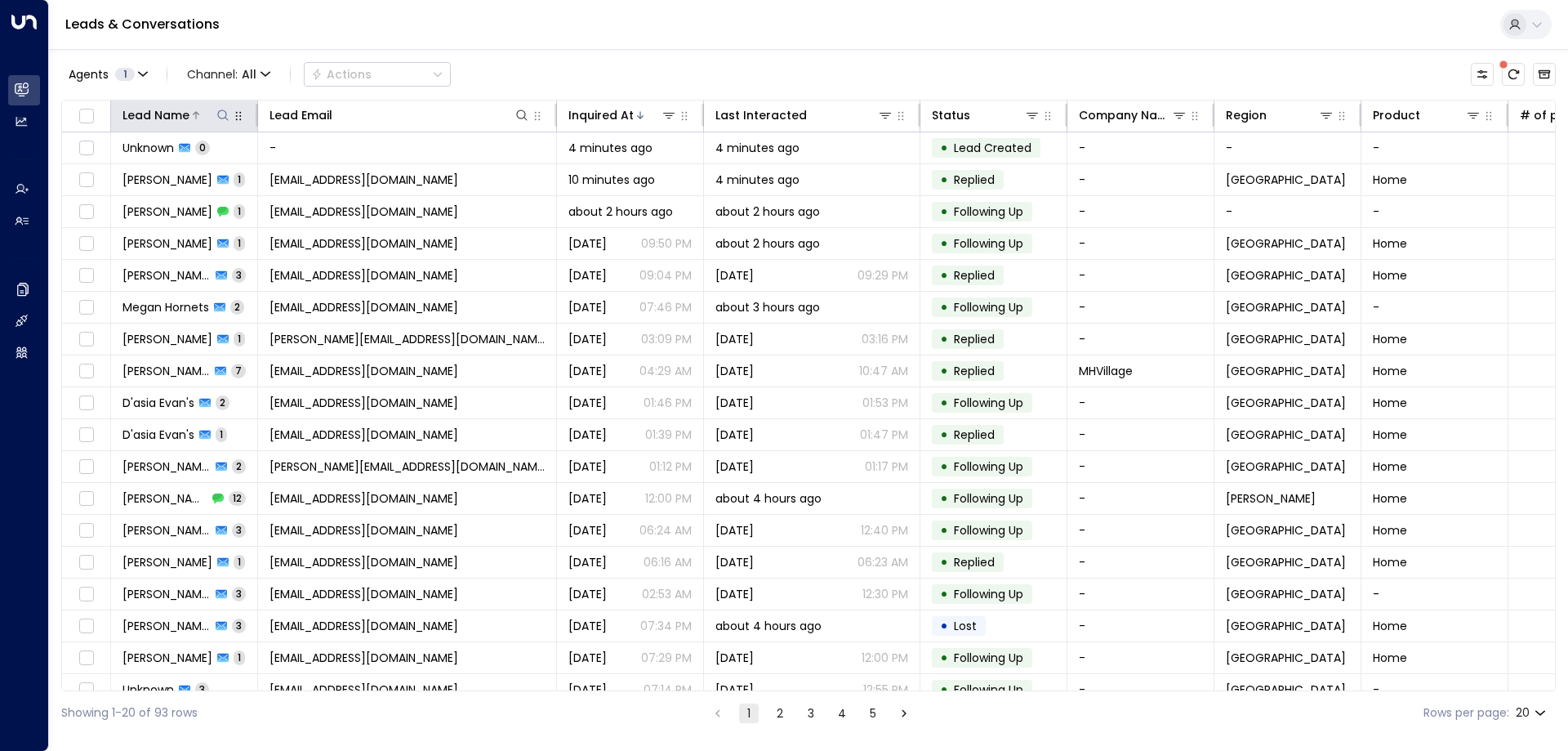
click at [224, 118] on icon at bounding box center [224, 115] width 13 height 13
type input "****"
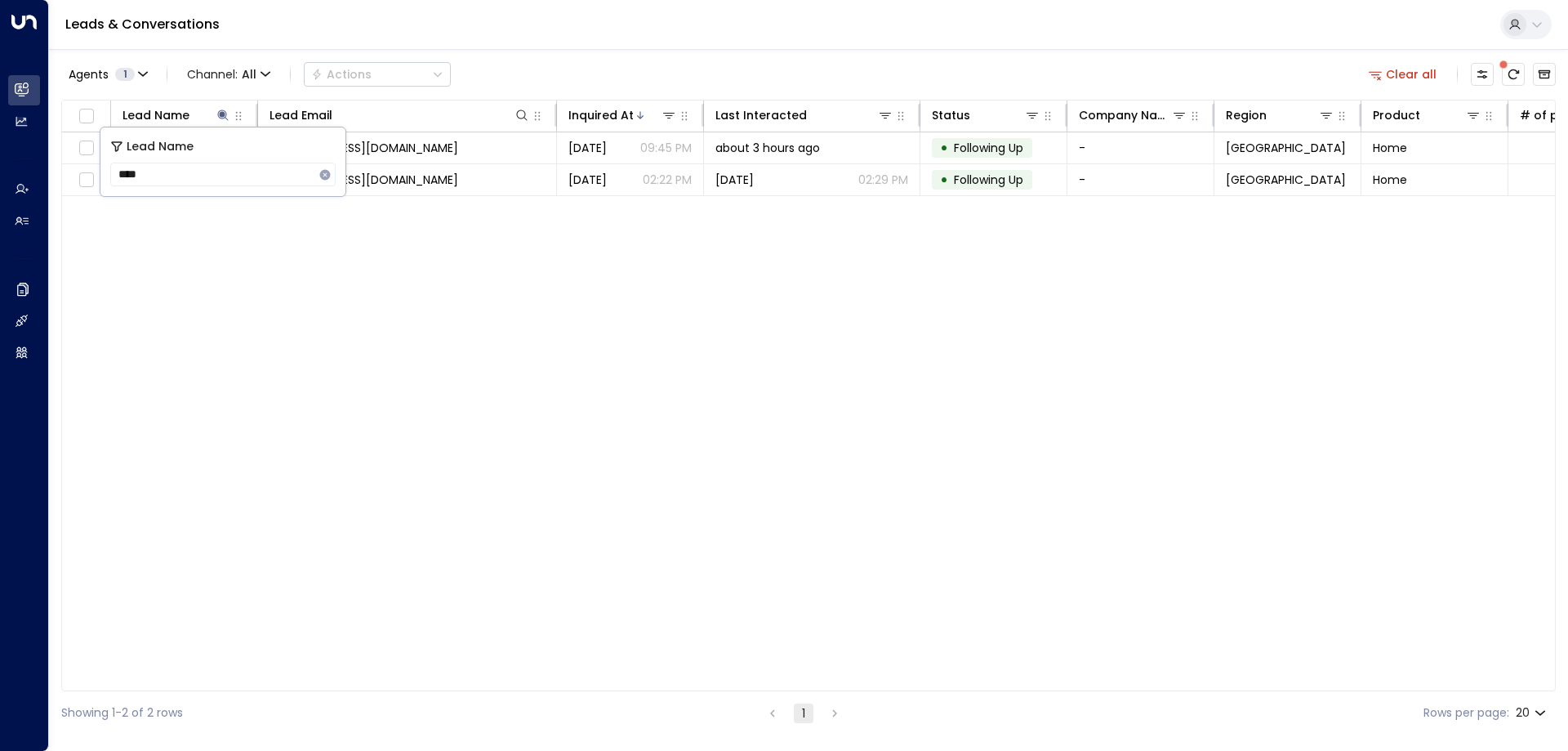
click at [289, 233] on div "Lead Name Lead Email Inquired At Last Interacted Status Company Name Region Pro…" at bounding box center [808, 395] width 1495 height 592
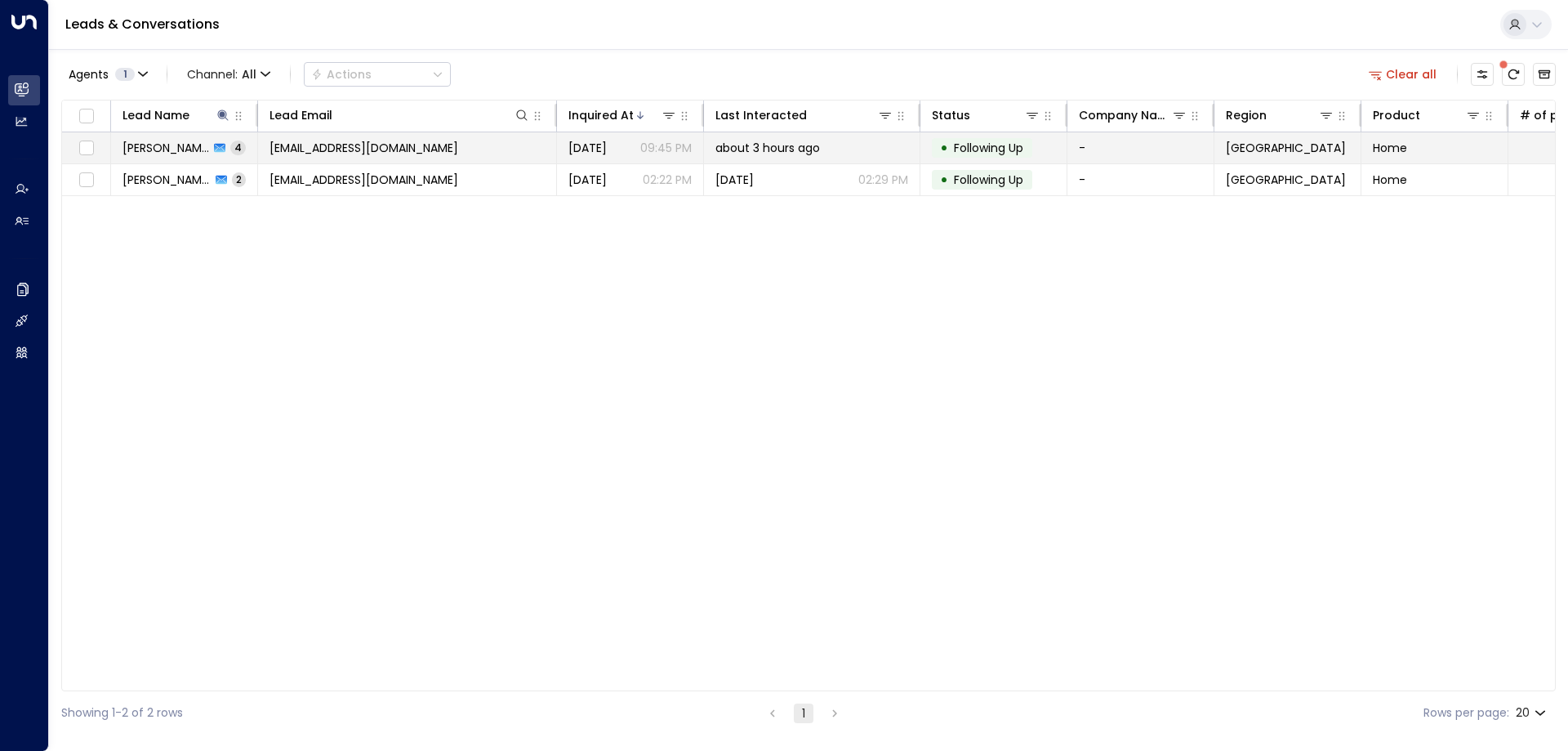
click at [163, 154] on span "[PERSON_NAME]" at bounding box center [166, 148] width 87 height 17
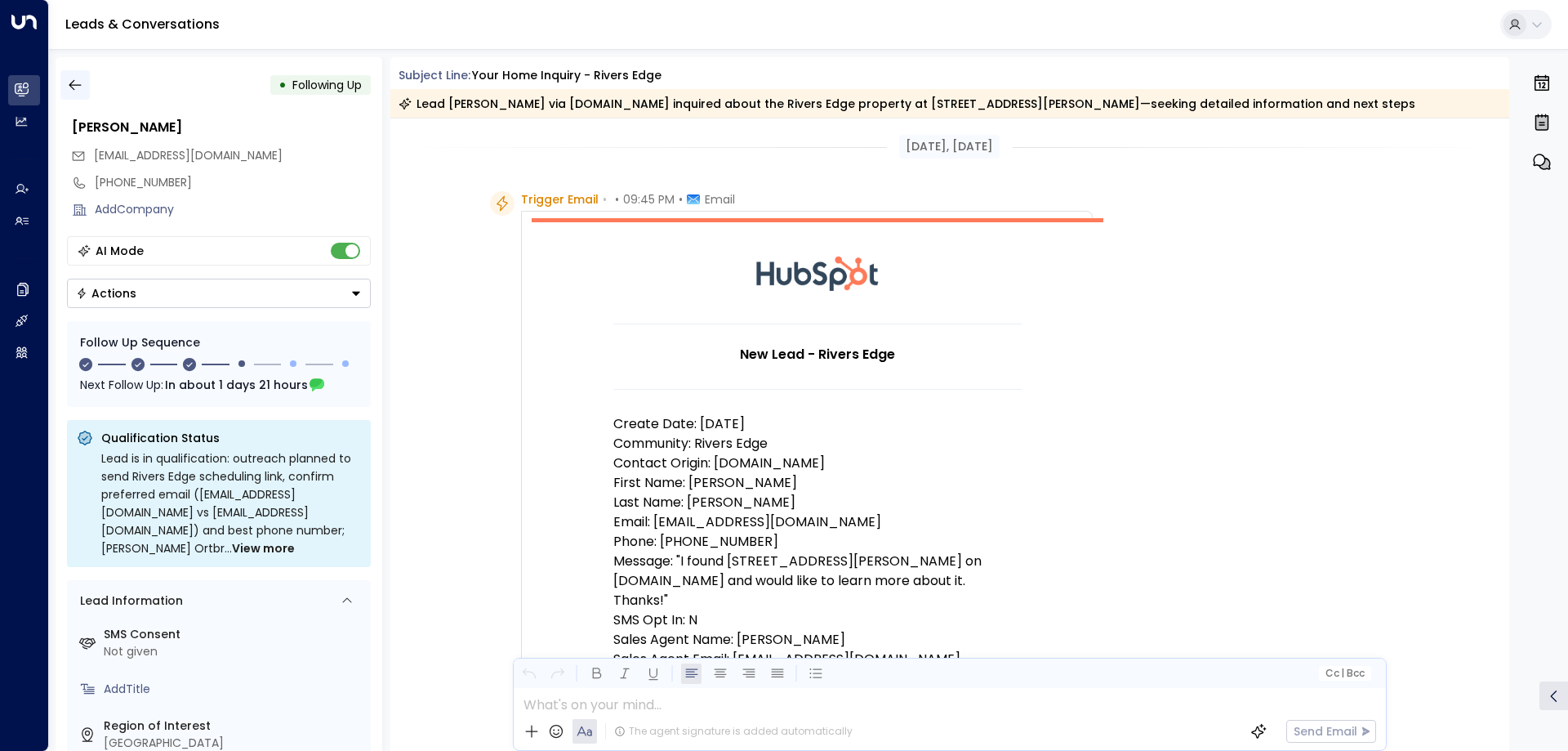
click at [82, 85] on icon "button" at bounding box center [75, 85] width 17 height 17
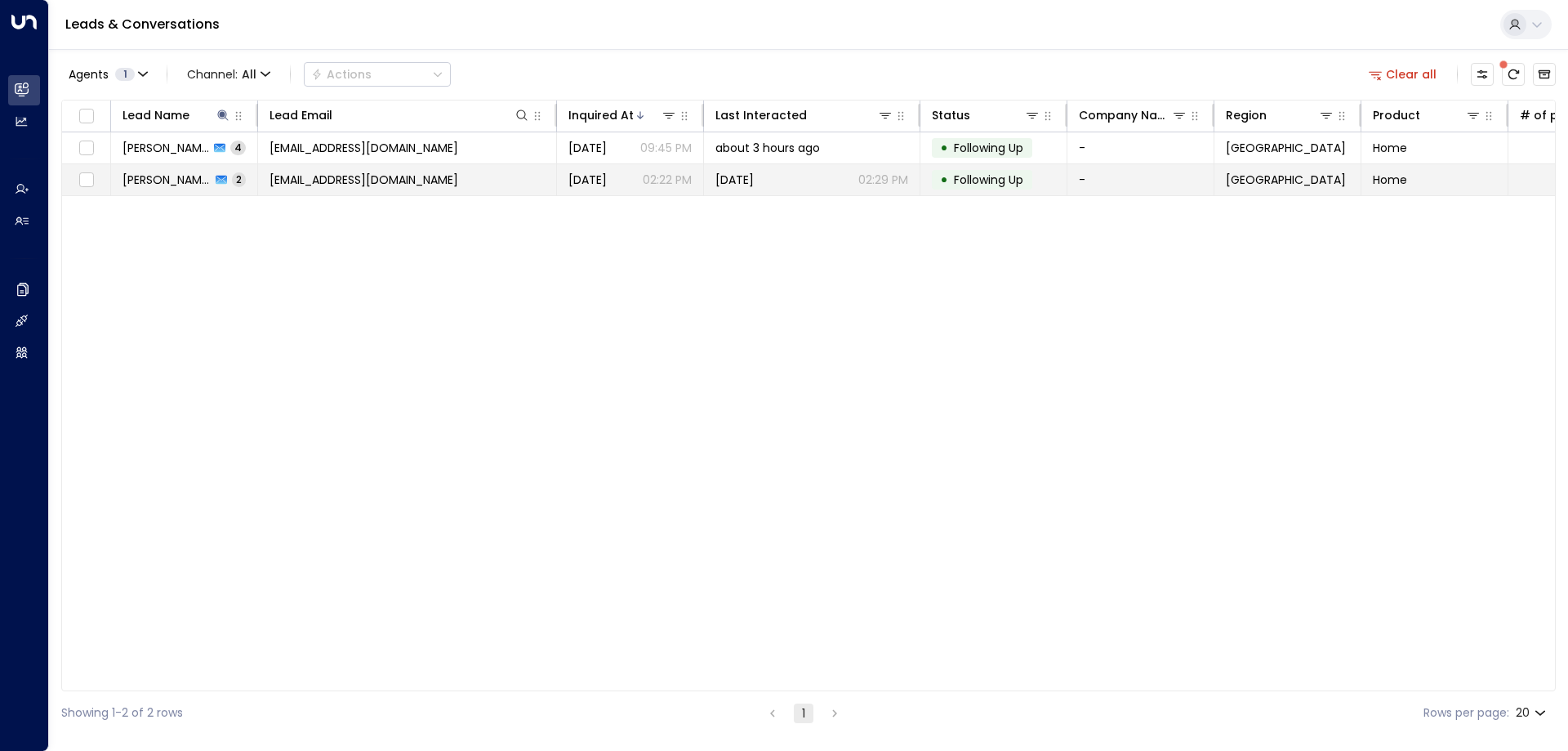
click at [364, 189] on td "[EMAIL_ADDRESS][DOMAIN_NAME]" at bounding box center [407, 179] width 299 height 31
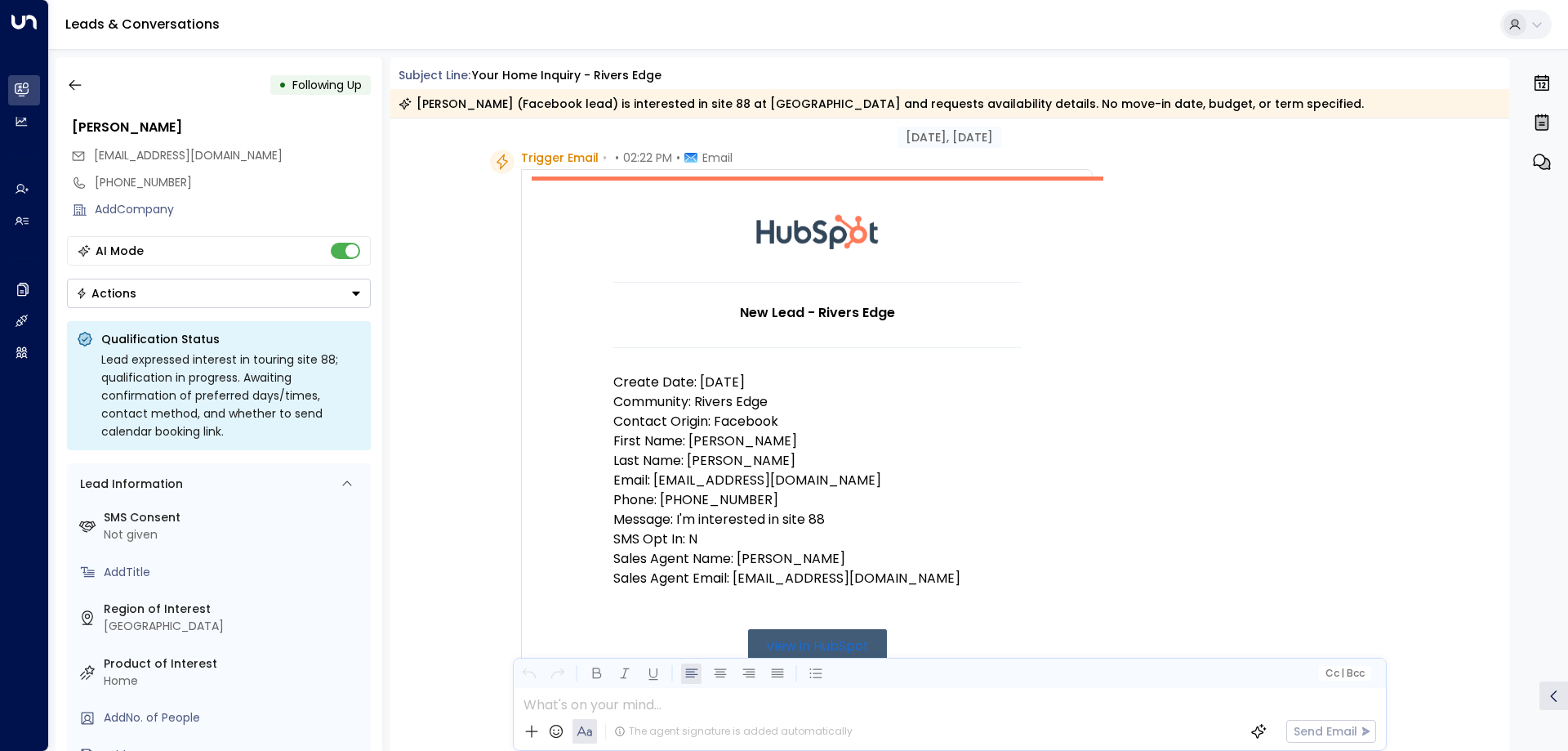
scroll to position [39, 0]
drag, startPoint x: 654, startPoint y: 487, endPoint x: 829, endPoint y: 476, distance: 175.3
click at [829, 476] on p "Email: natalyhale69@gmail.com" at bounding box center [818, 483] width 409 height 20
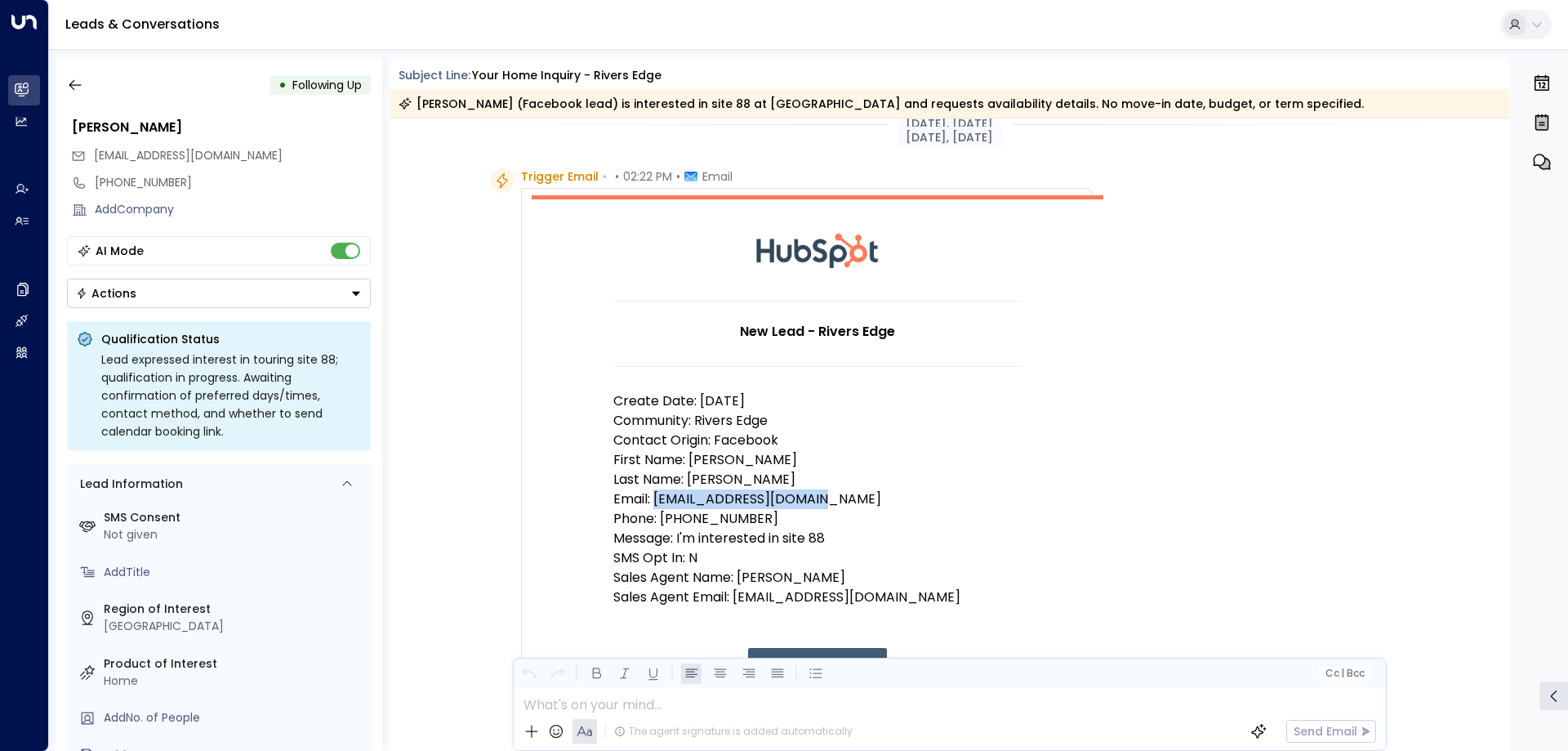
scroll to position [0, 0]
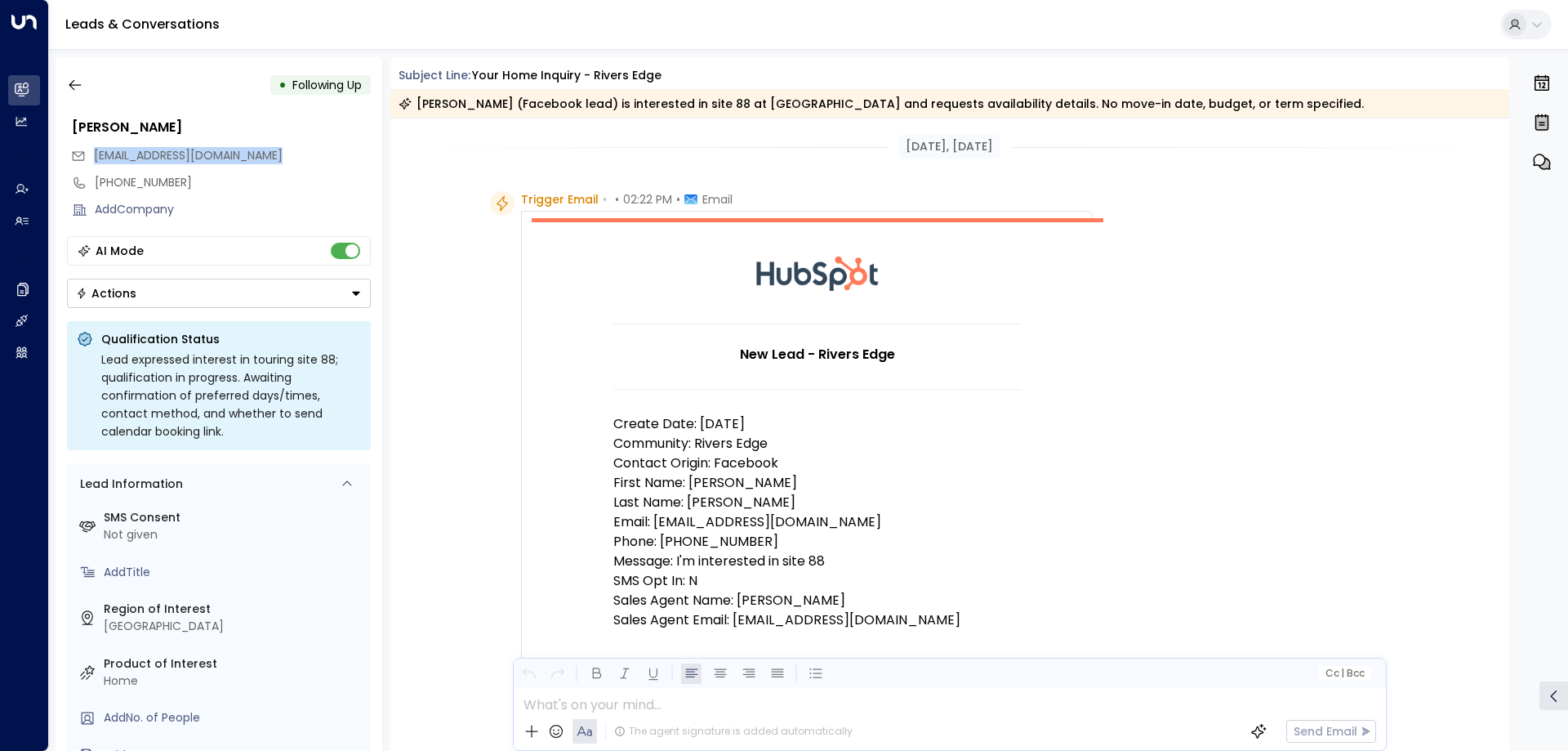
drag, startPoint x: 95, startPoint y: 157, endPoint x: 299, endPoint y: 158, distance: 204.0
click at [299, 158] on div "[EMAIL_ADDRESS][DOMAIN_NAME]" at bounding box center [220, 155] width 299 height 27
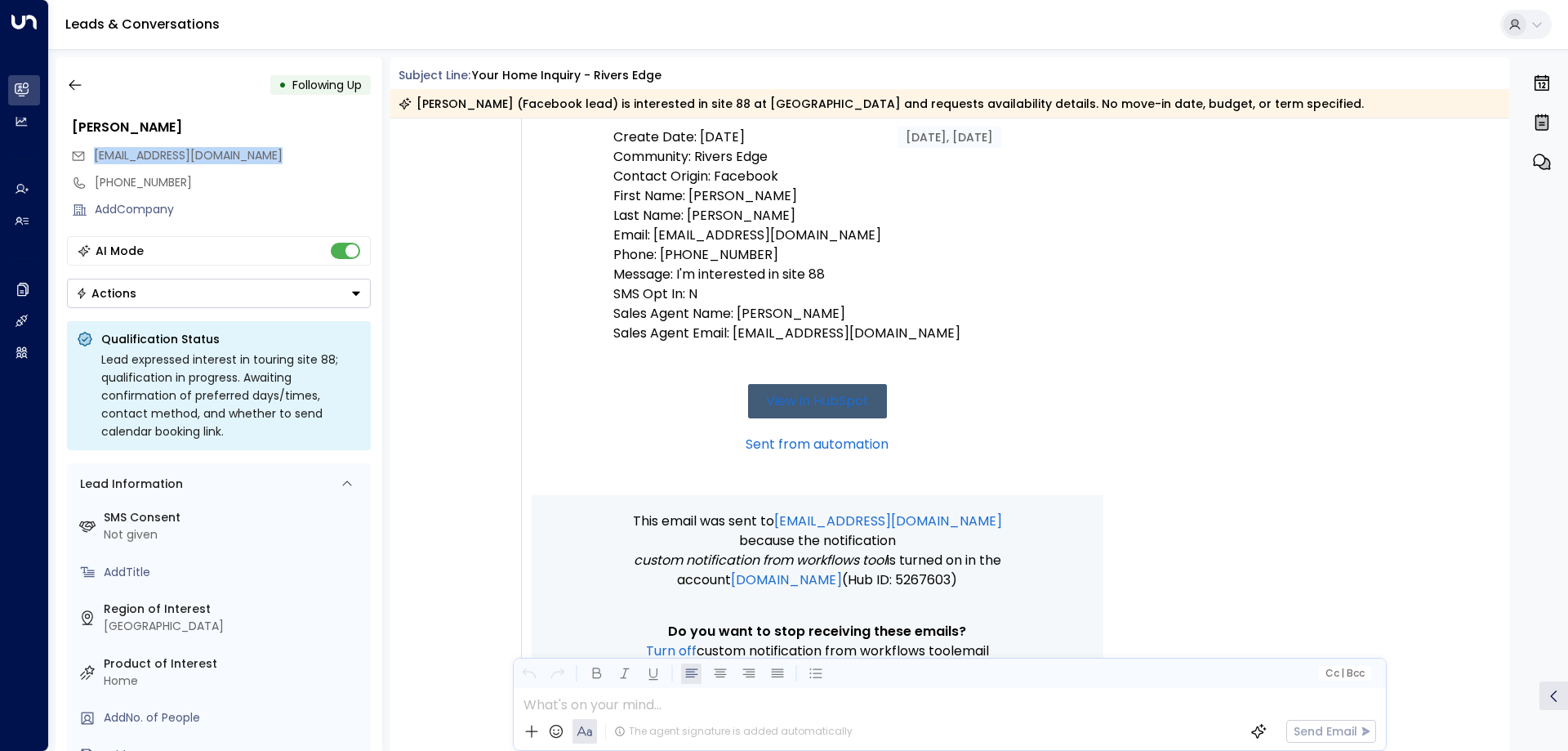
scroll to position [164, 0]
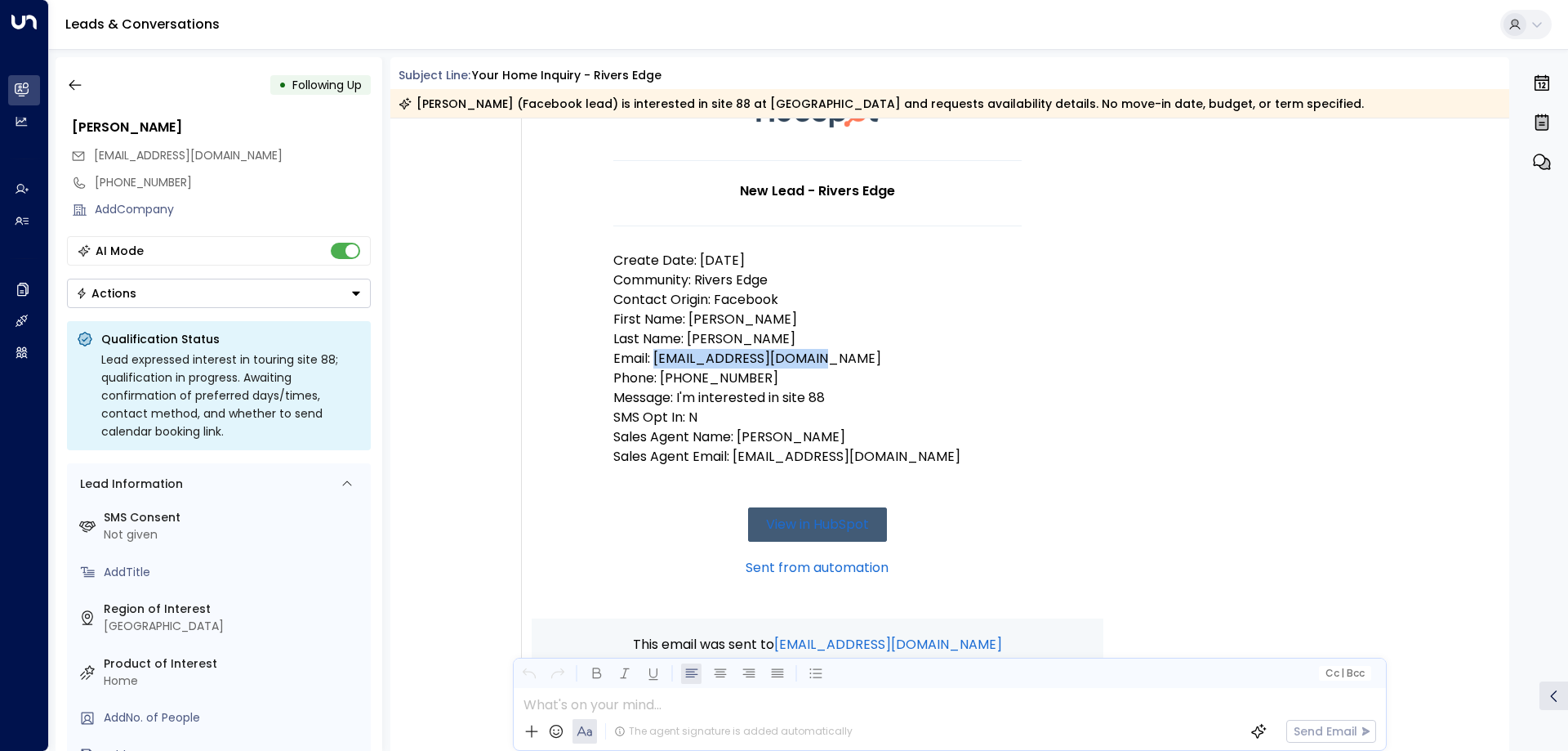
drag, startPoint x: 827, startPoint y: 357, endPoint x: 652, endPoint y: 365, distance: 175.2
click at [652, 365] on p "Email: natalyhale69@gmail.com" at bounding box center [818, 359] width 409 height 20
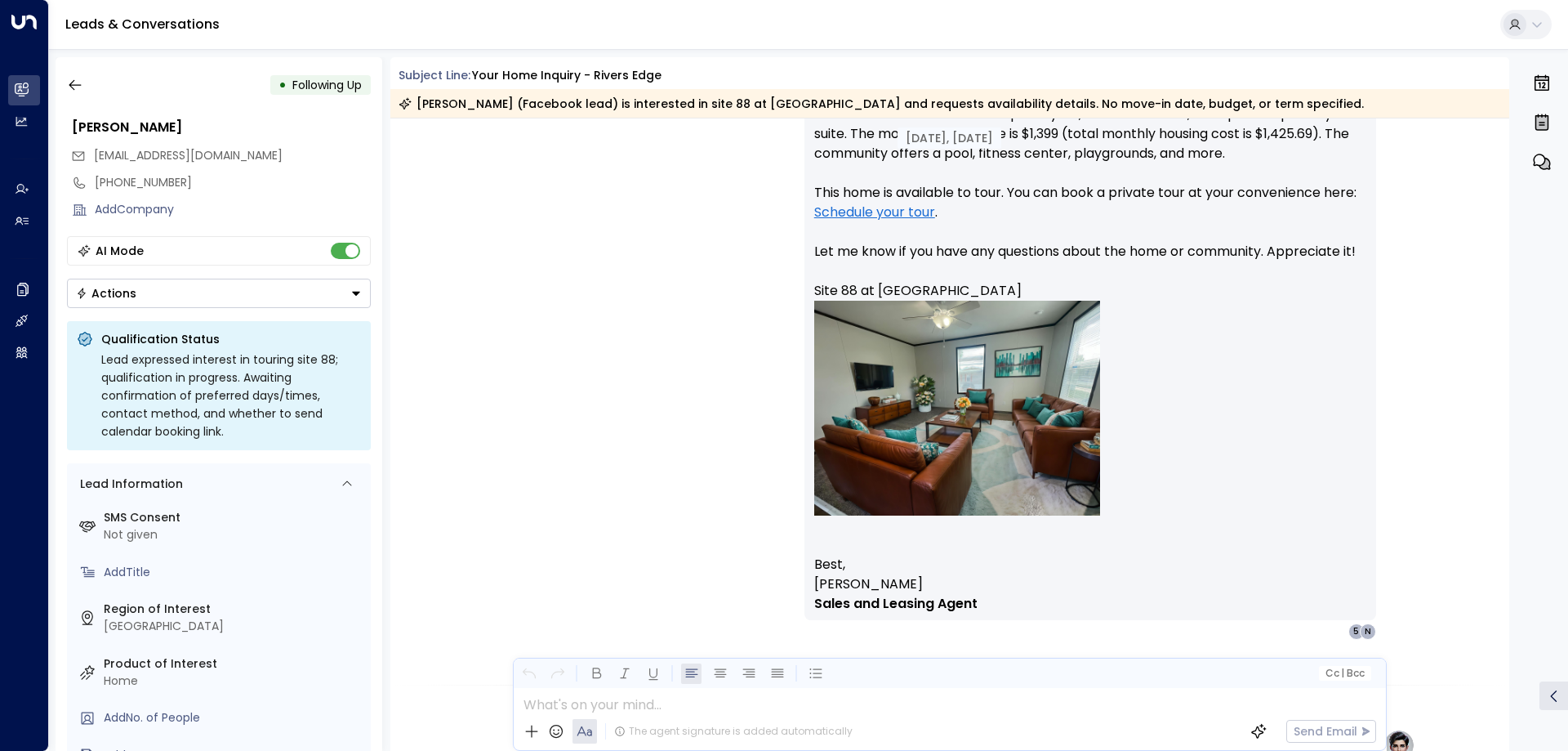
scroll to position [1144, 0]
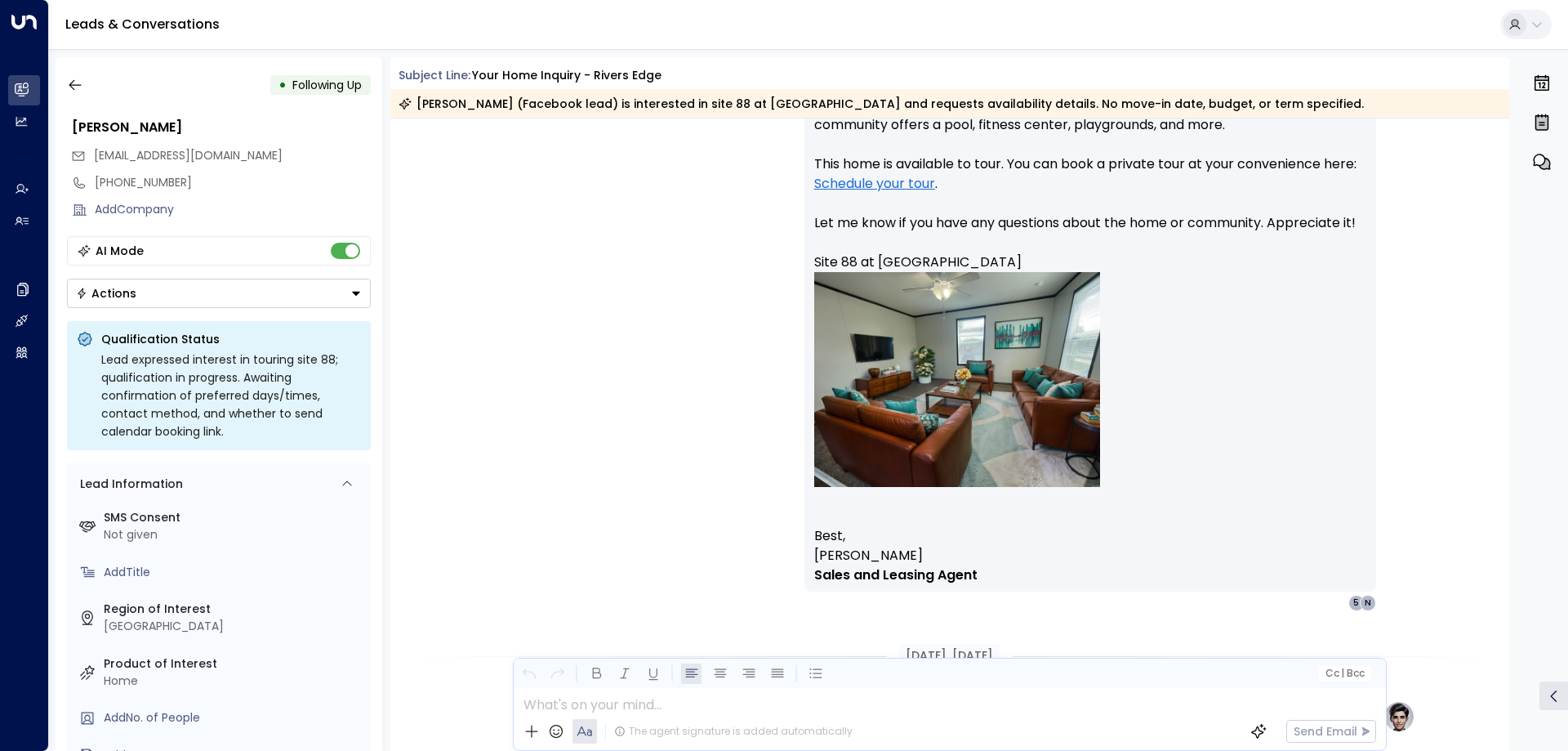
click at [155, 154] on span "[EMAIL_ADDRESS][DOMAIN_NAME]" at bounding box center [188, 155] width 188 height 17
click at [613, 267] on div "Taylor Smith • 02:29 PM • Email Hi Nataly, Thanks for your interest in site 88 …" at bounding box center [950, 300] width 931 height 620
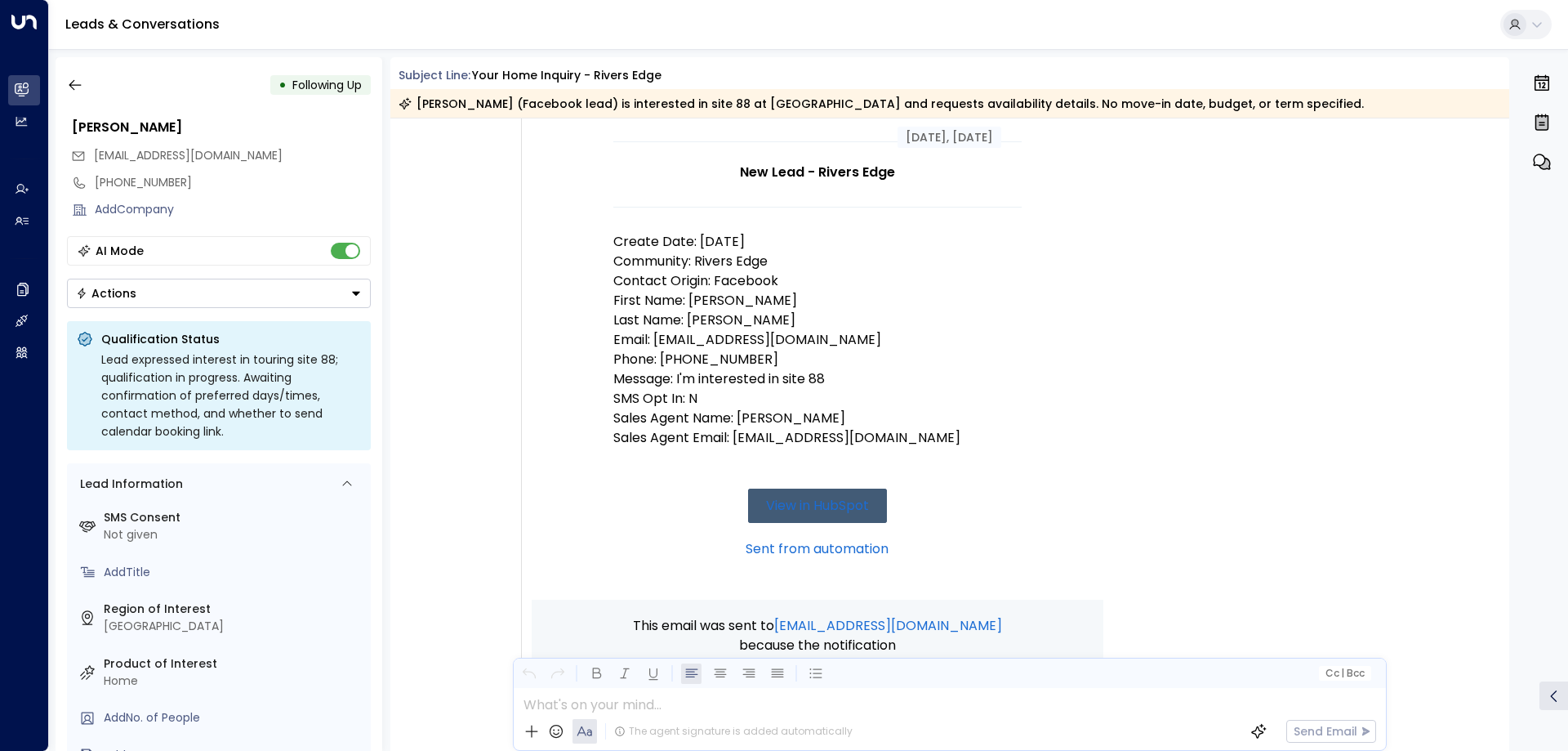
scroll to position [179, 0]
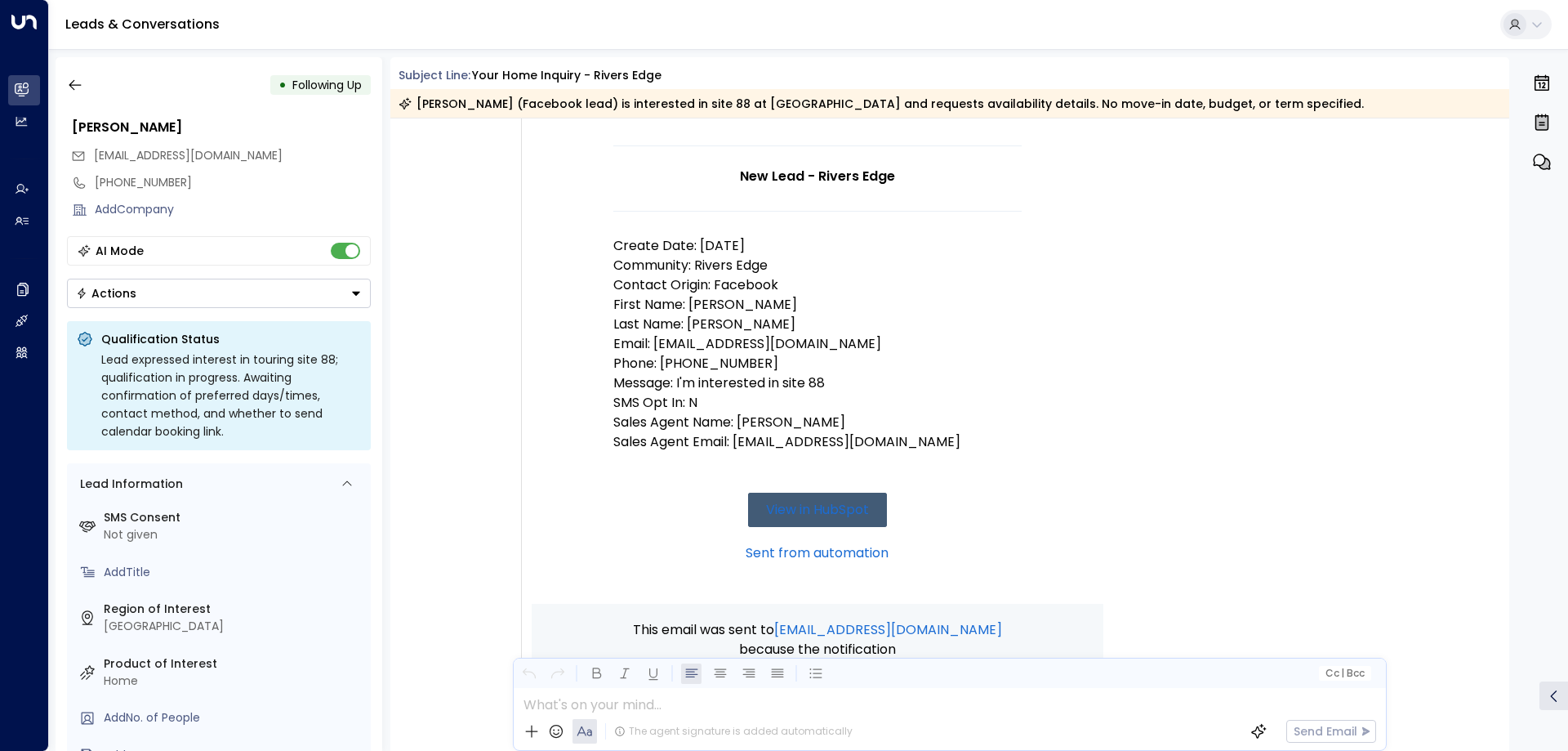
click at [185, 159] on span "[EMAIL_ADDRESS][DOMAIN_NAME]" at bounding box center [188, 155] width 188 height 17
click at [218, 161] on span "[EMAIL_ADDRESS][DOMAIN_NAME]" at bounding box center [188, 155] width 188 height 17
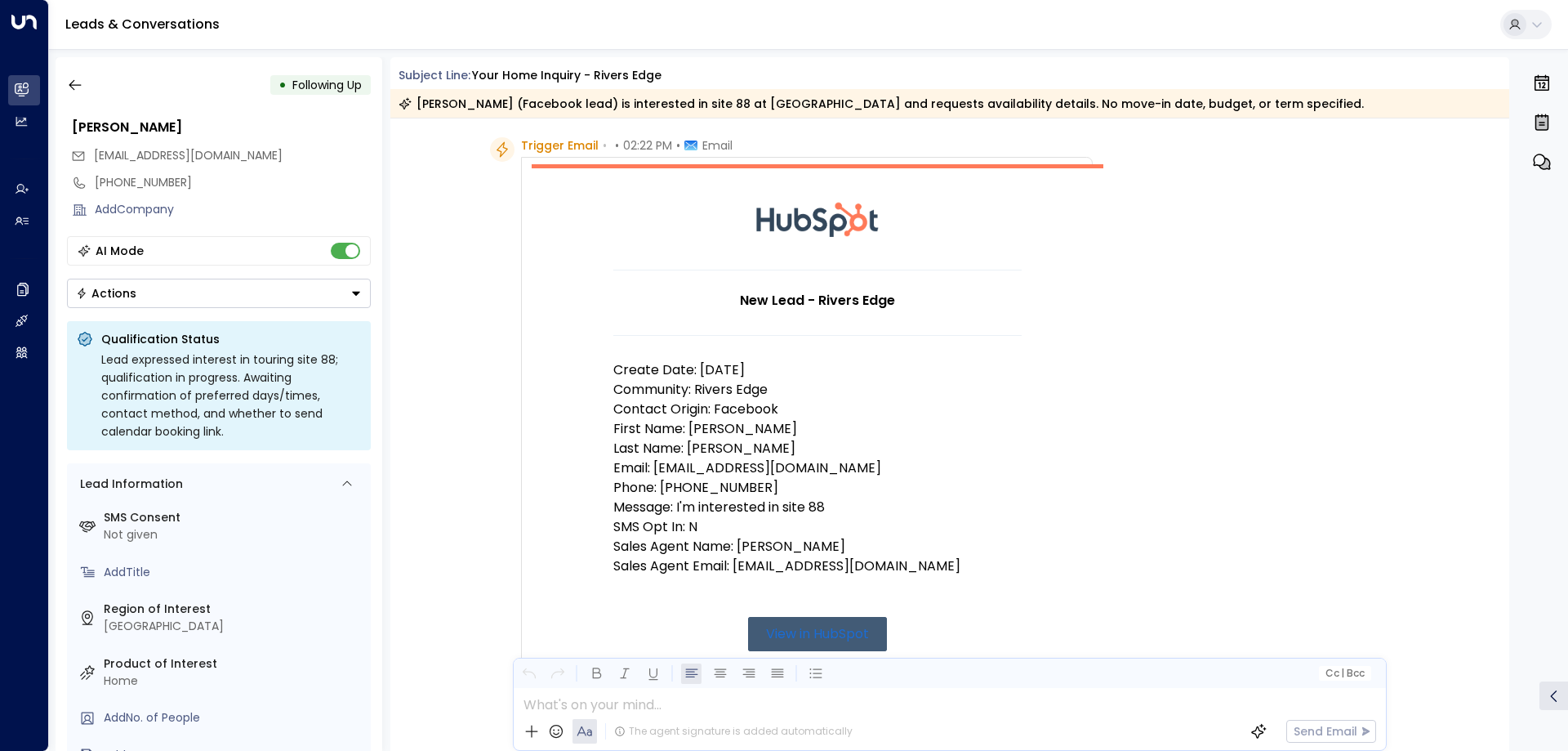
scroll to position [0, 0]
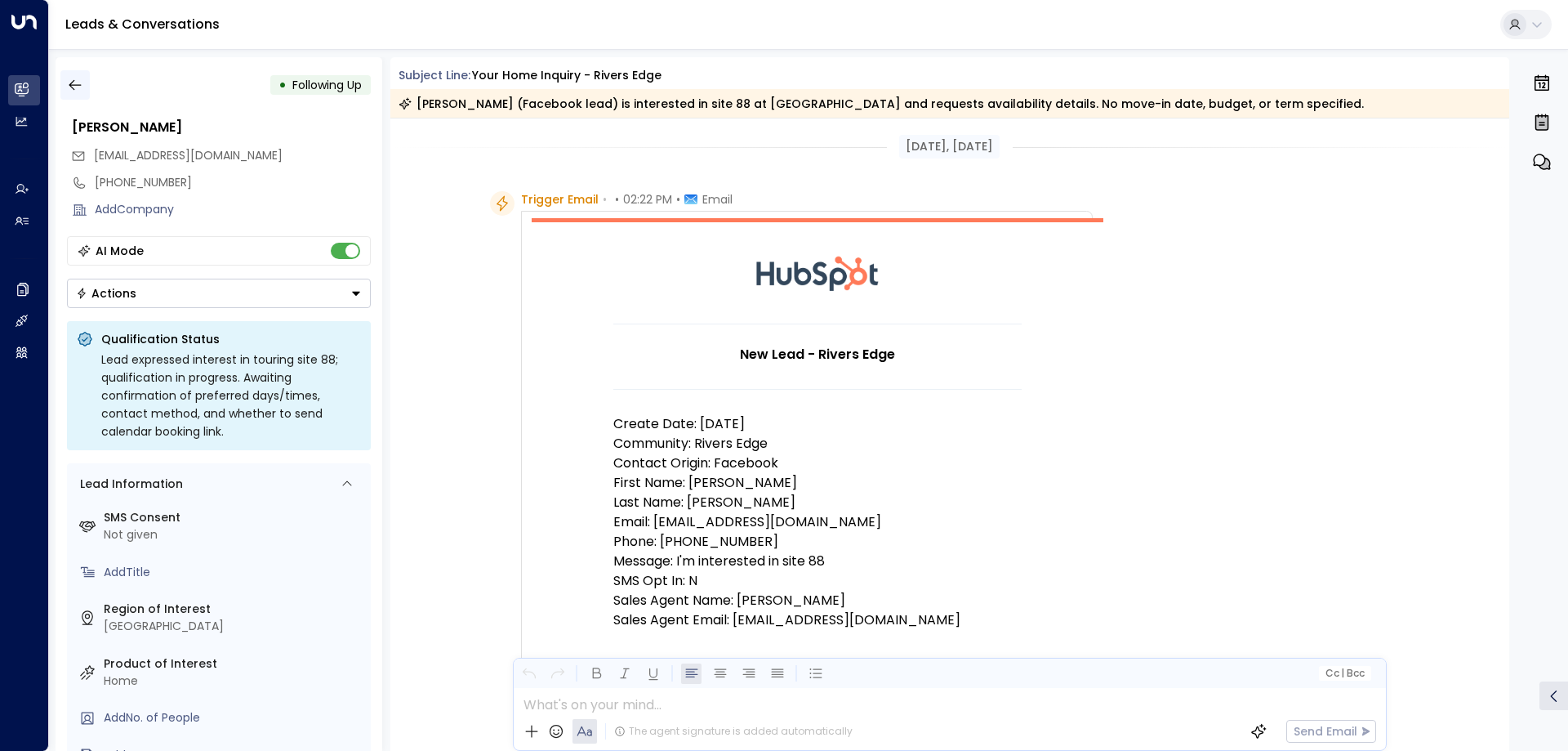
click at [88, 88] on button "button" at bounding box center [74, 84] width 29 height 29
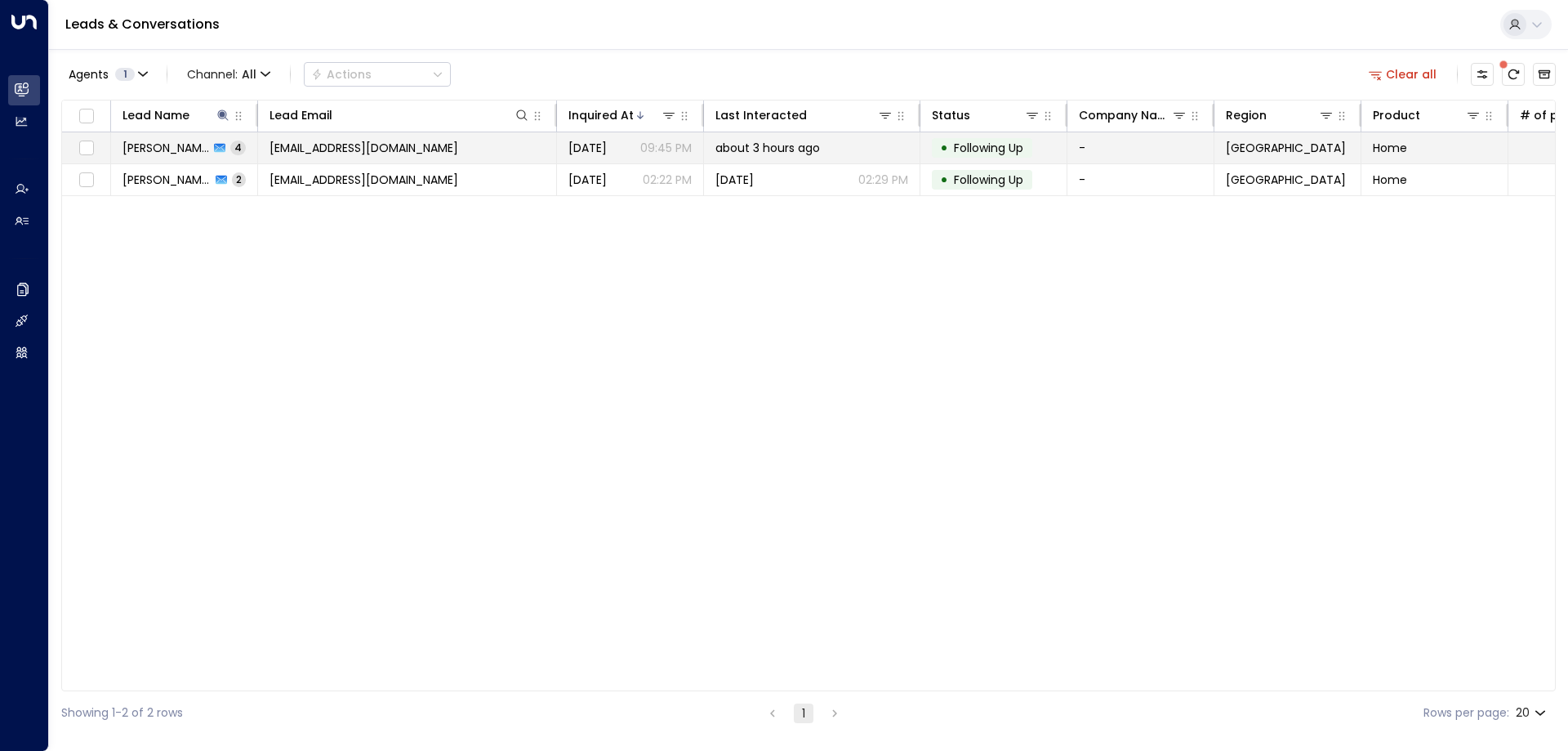
click at [396, 147] on span "[EMAIL_ADDRESS][DOMAIN_NAME]" at bounding box center [364, 148] width 188 height 17
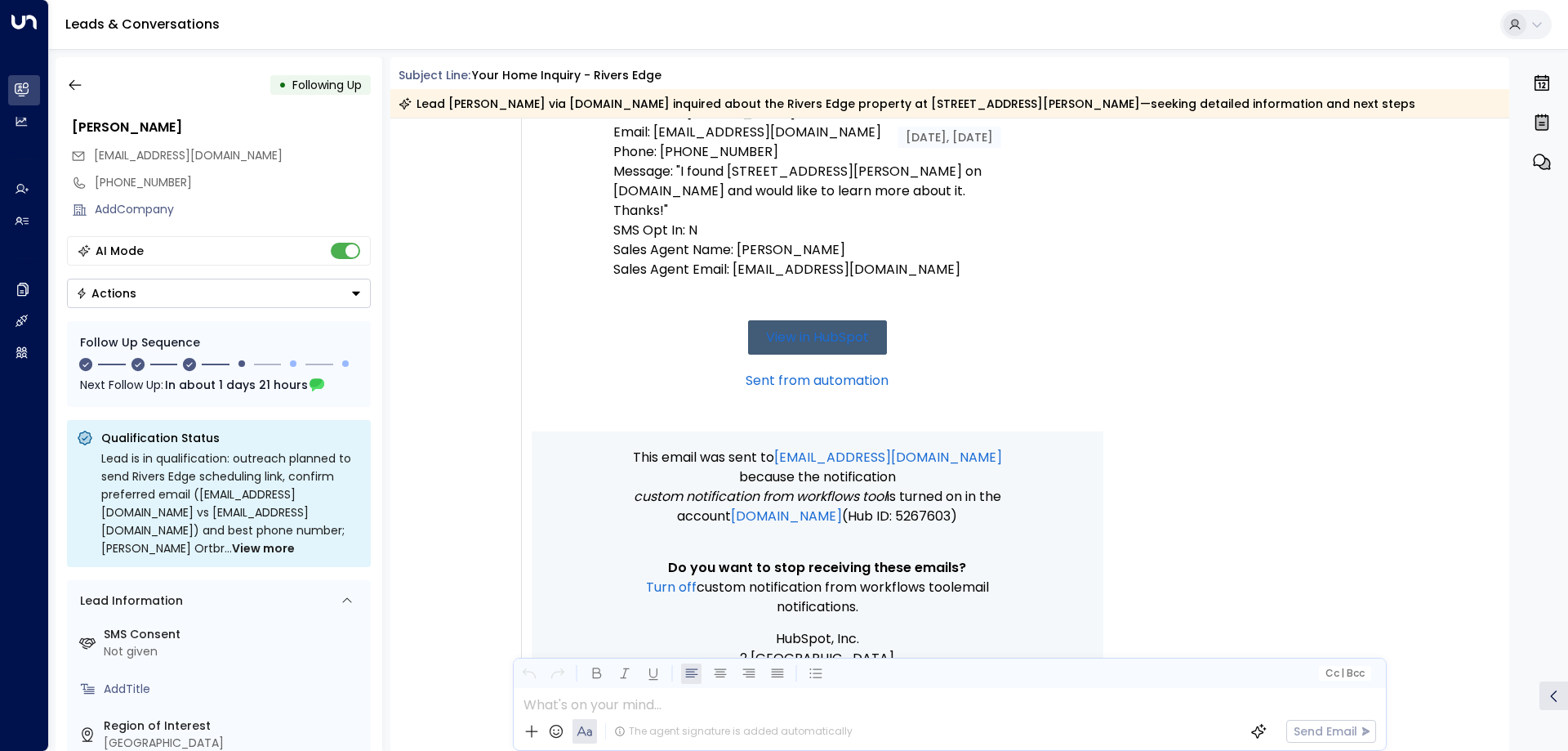
scroll to position [157, 0]
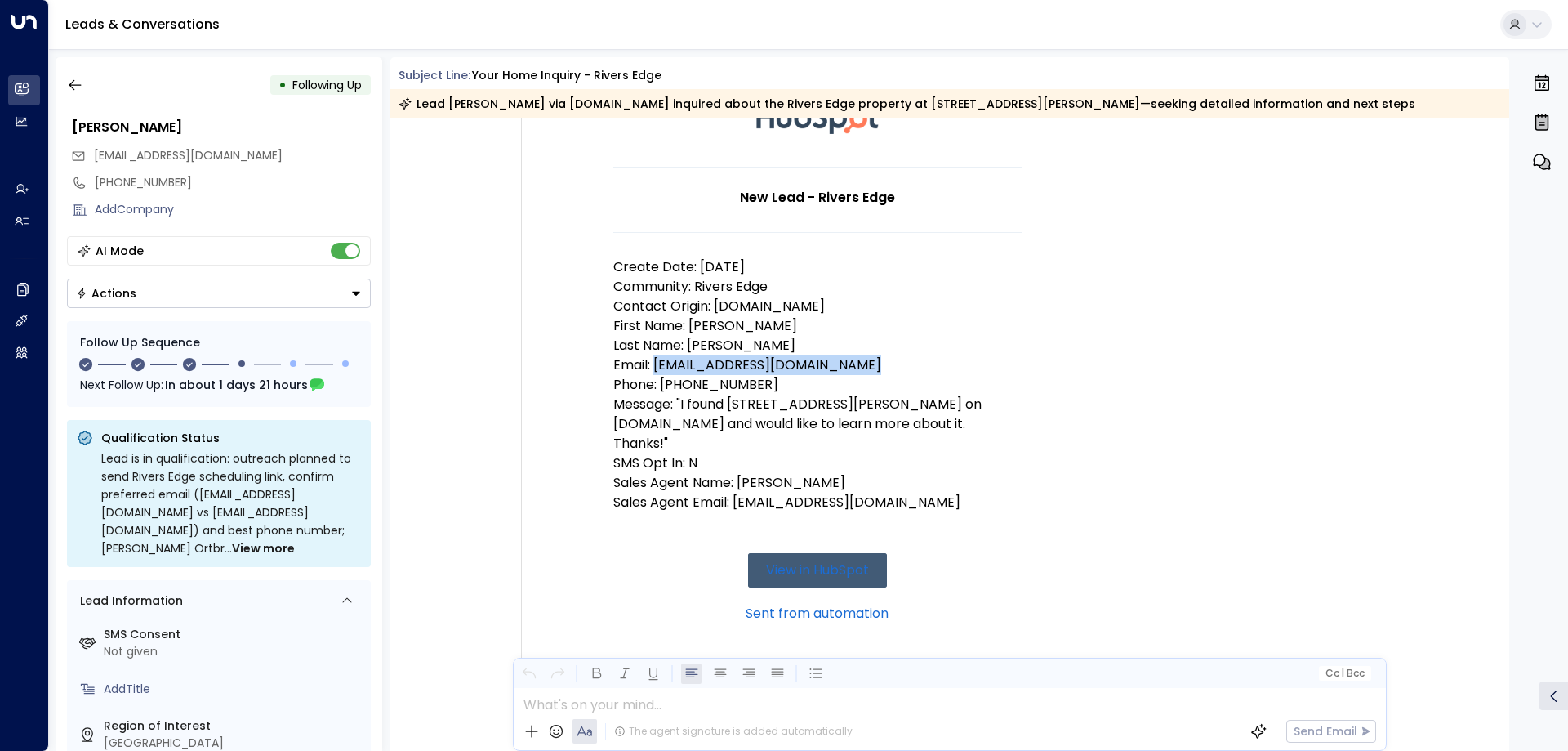
drag, startPoint x: 653, startPoint y: 364, endPoint x: 953, endPoint y: 362, distance: 300.0
click at [953, 362] on p "Email: 34393729649@nonmarketing.com" at bounding box center [818, 365] width 409 height 20
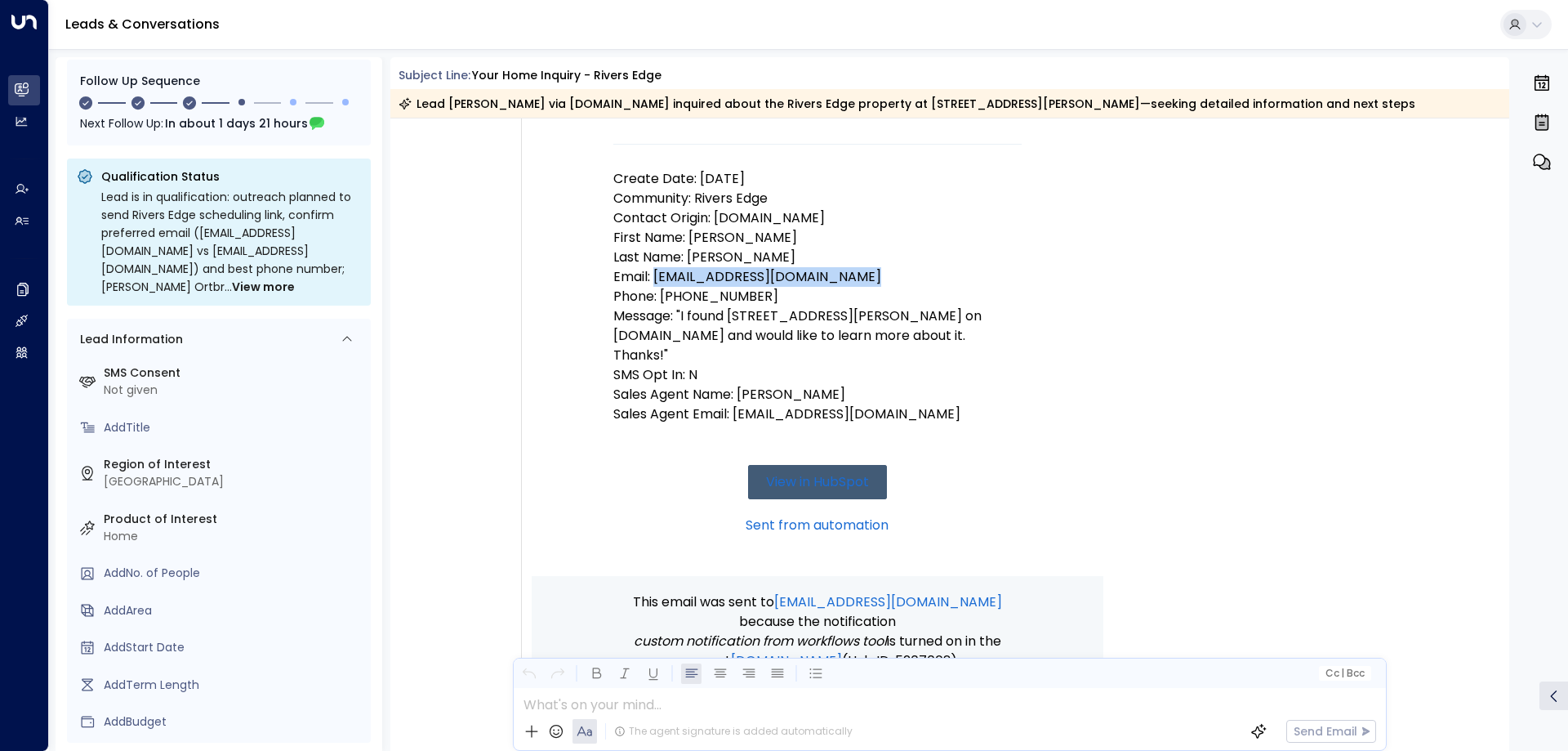
scroll to position [0, 0]
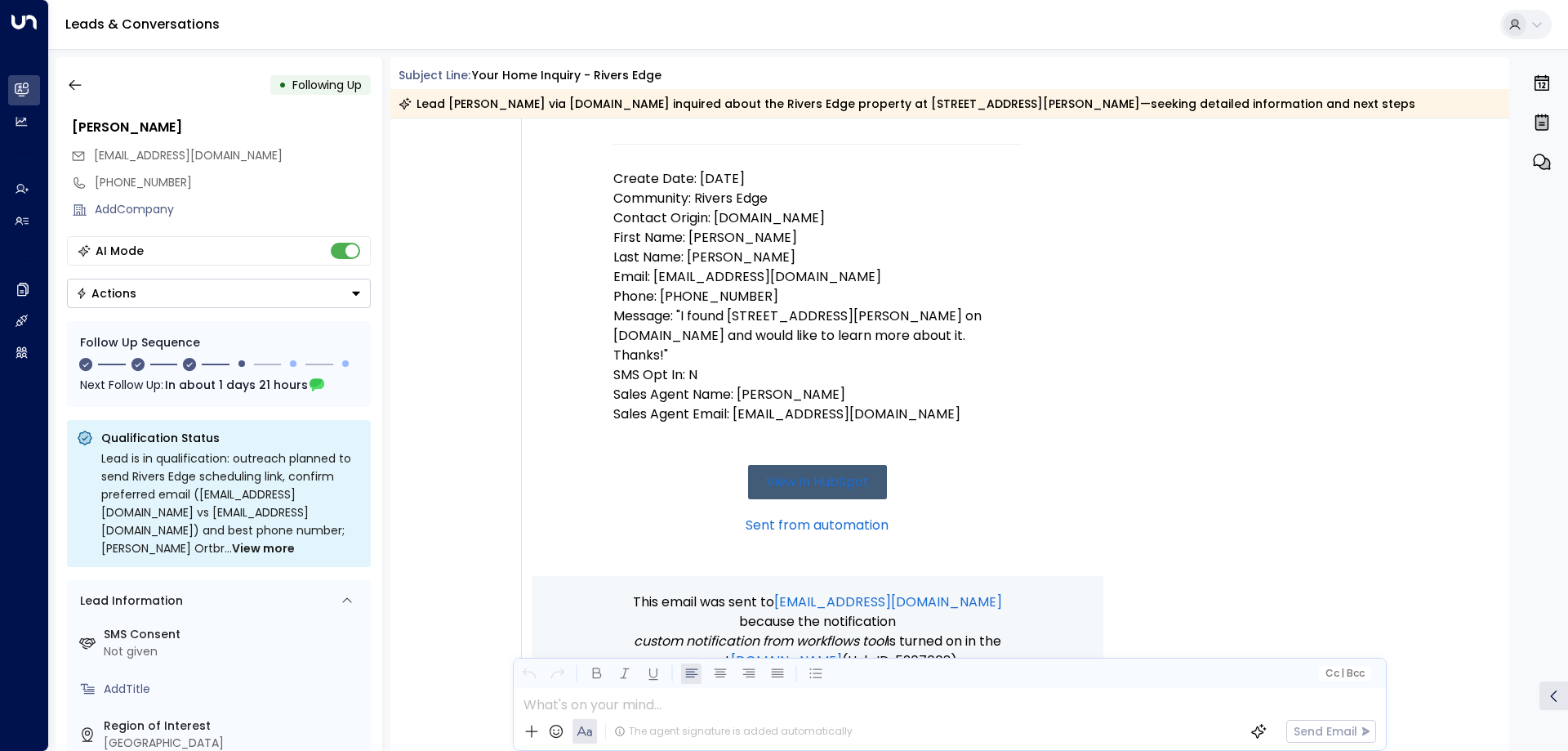
click at [127, 154] on span "[EMAIL_ADDRESS][DOMAIN_NAME]" at bounding box center [188, 155] width 188 height 17
click at [219, 170] on div "[PHONE_NUMBER]" at bounding box center [219, 183] width 304 height 27
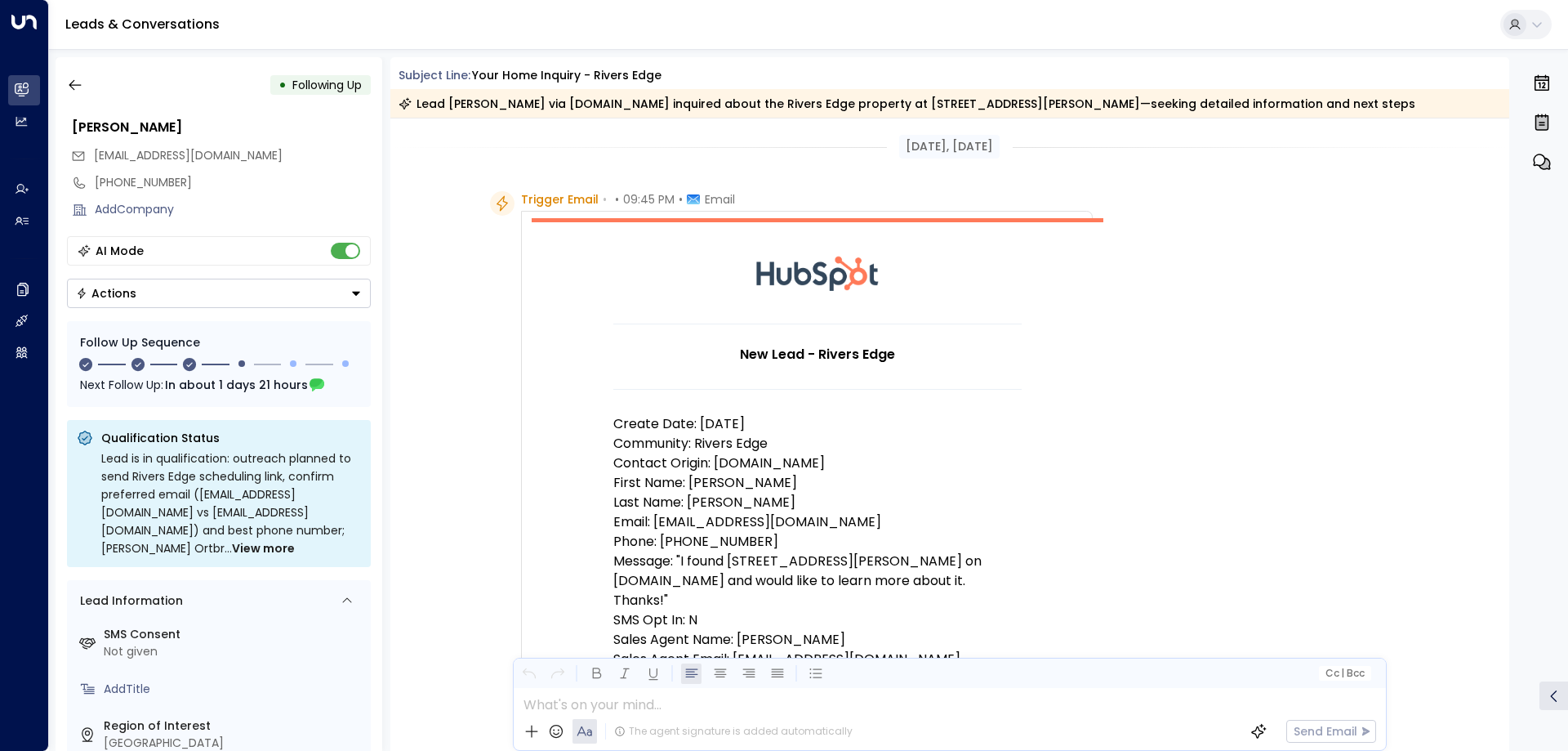
click at [340, 292] on button "Actions" at bounding box center [219, 293] width 304 height 29
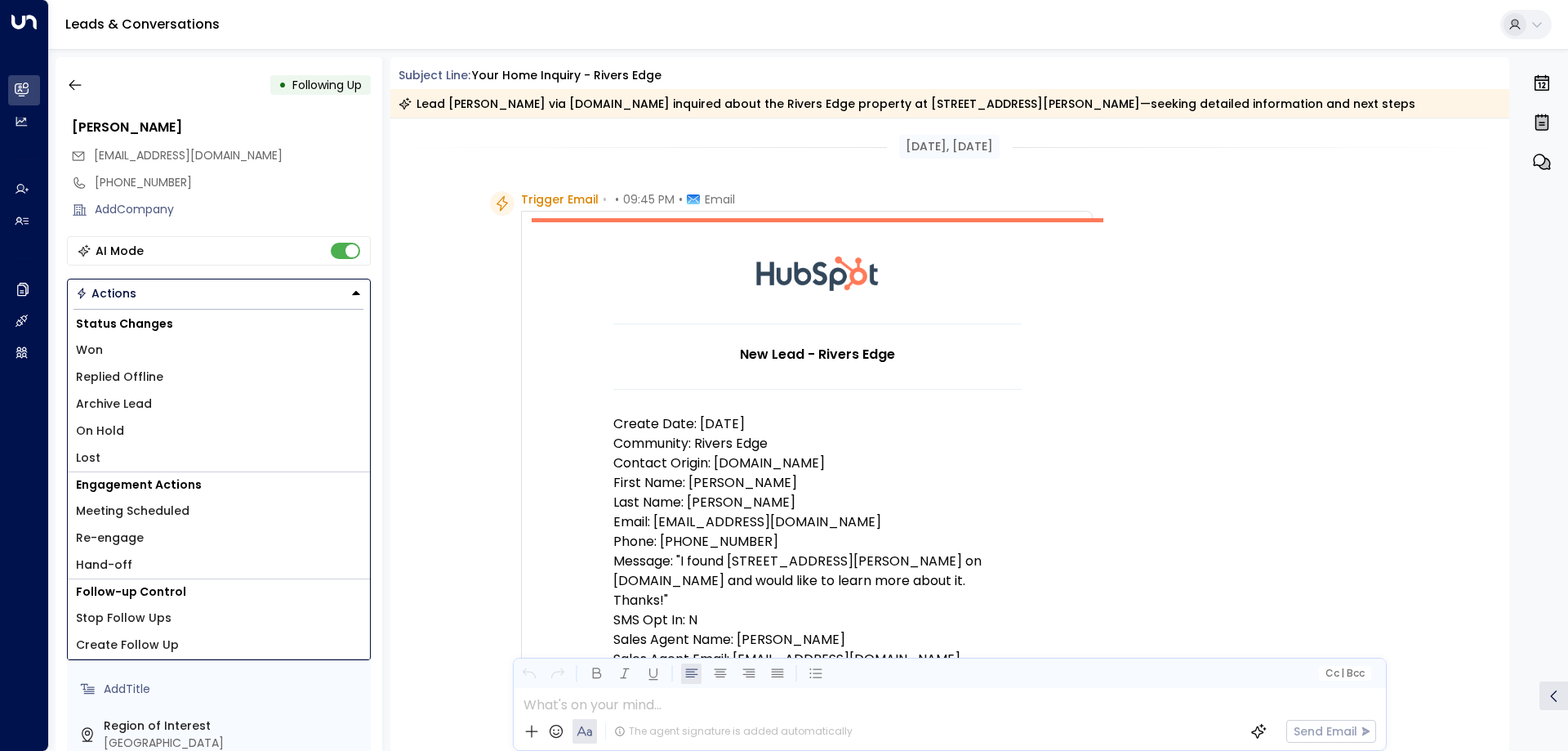
click at [348, 291] on button "Actions" at bounding box center [219, 293] width 304 height 29
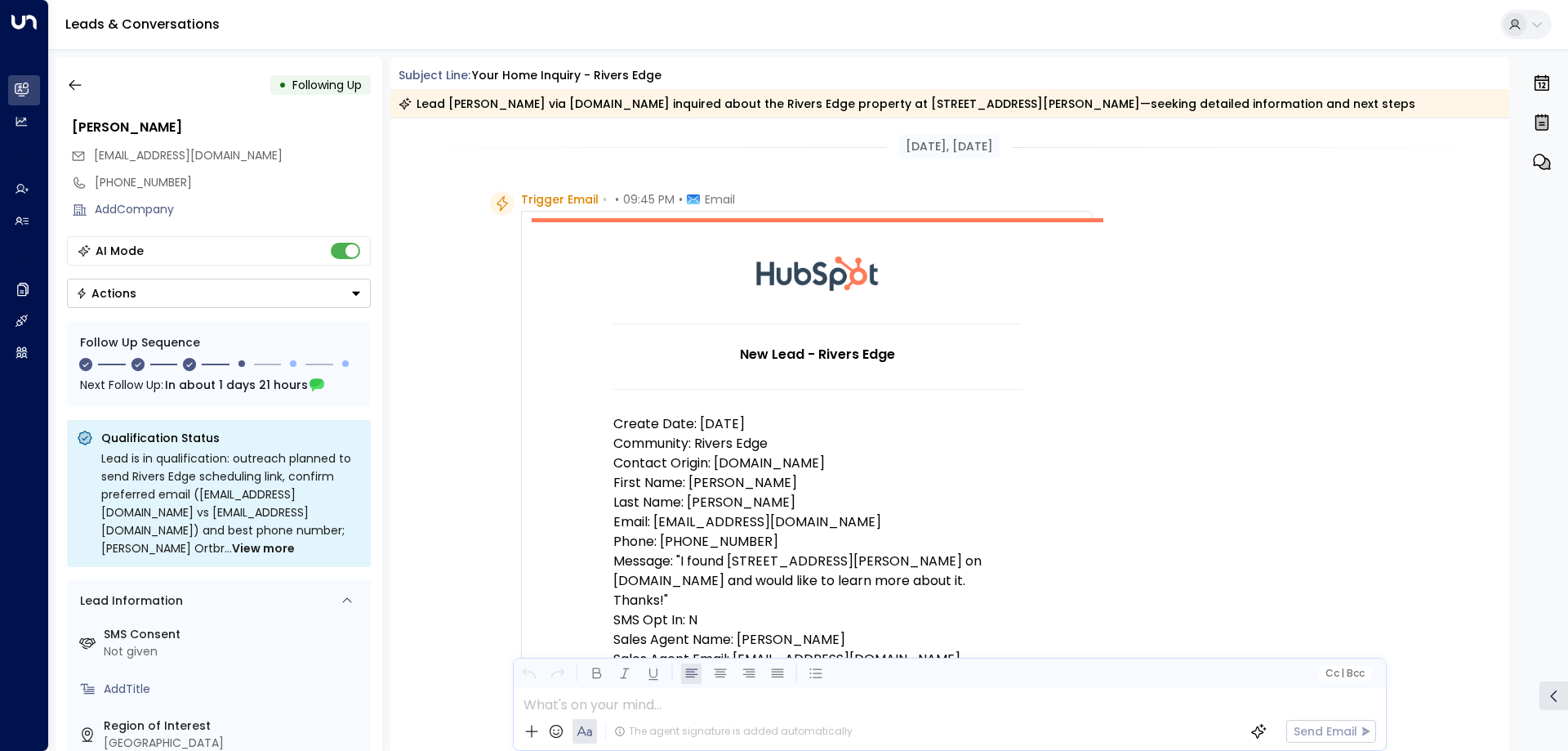
click at [475, 294] on div "Trigger Email • • 09:45 PM • Email New Lead - Rivers Edge Create Date: 9/12/25 …" at bounding box center [950, 674] width 1120 height 967
click at [76, 94] on button "button" at bounding box center [74, 84] width 29 height 29
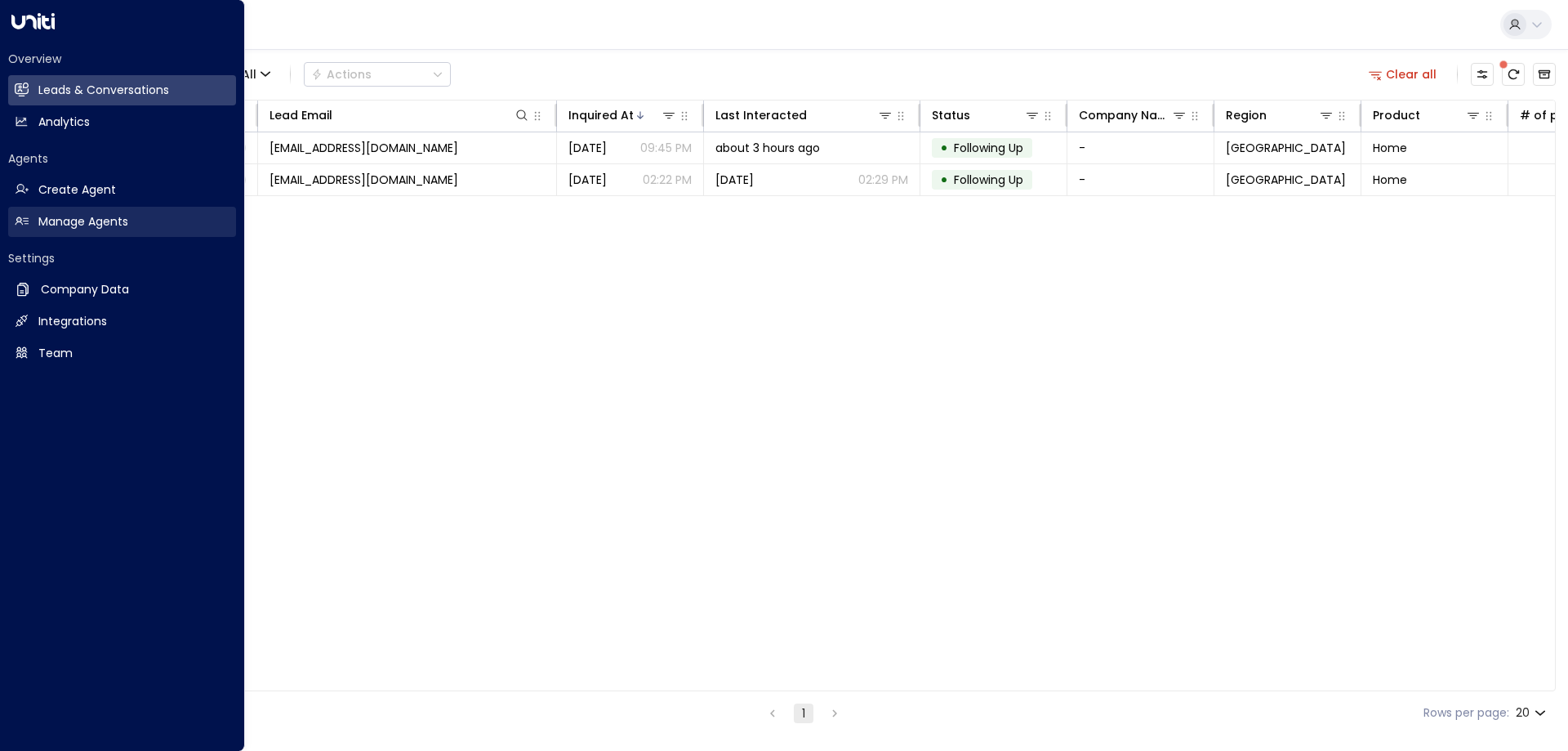
click at [78, 218] on h2 "Manage Agents" at bounding box center [83, 222] width 90 height 18
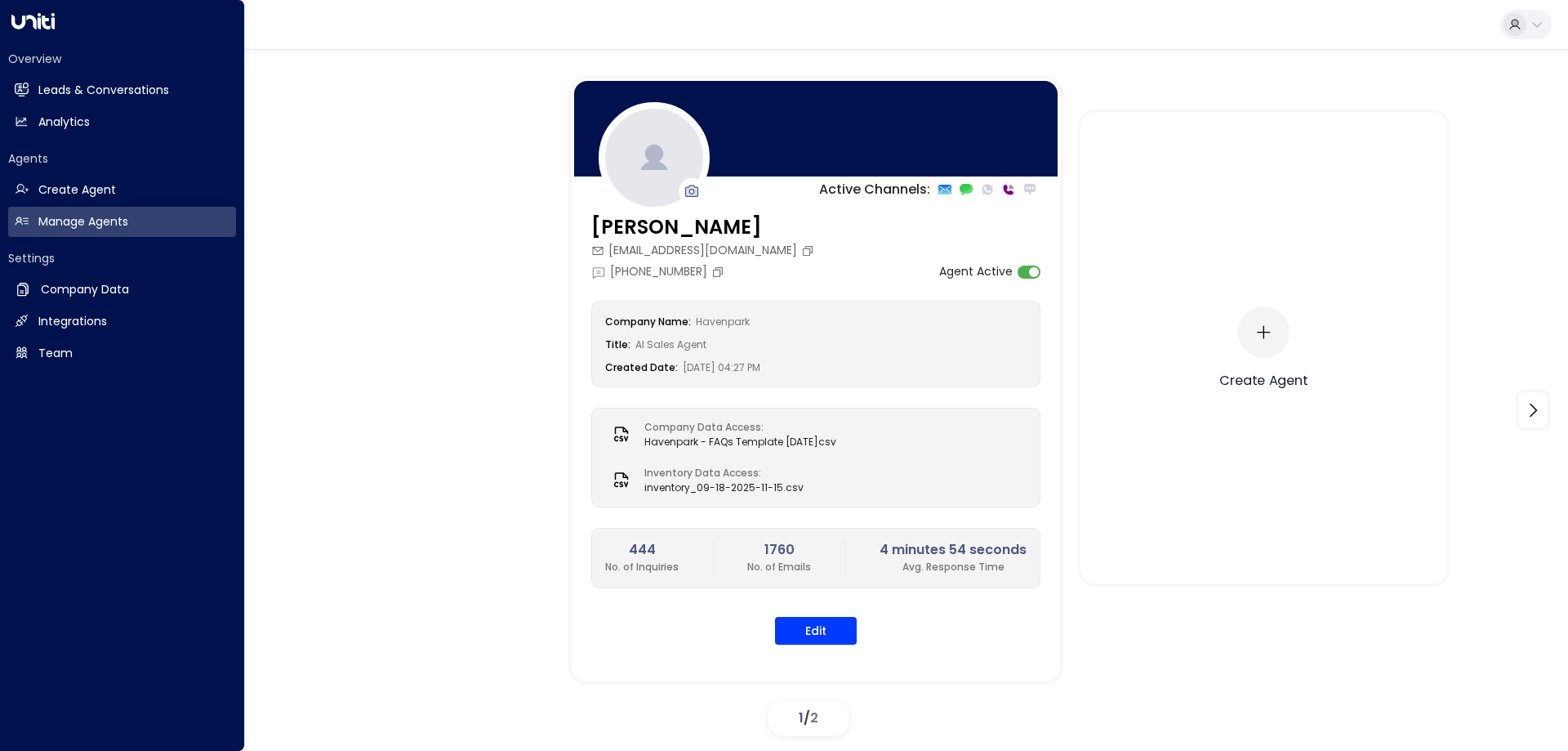
drag, startPoint x: 78, startPoint y: 218, endPoint x: 1194, endPoint y: 346, distance: 1123.3
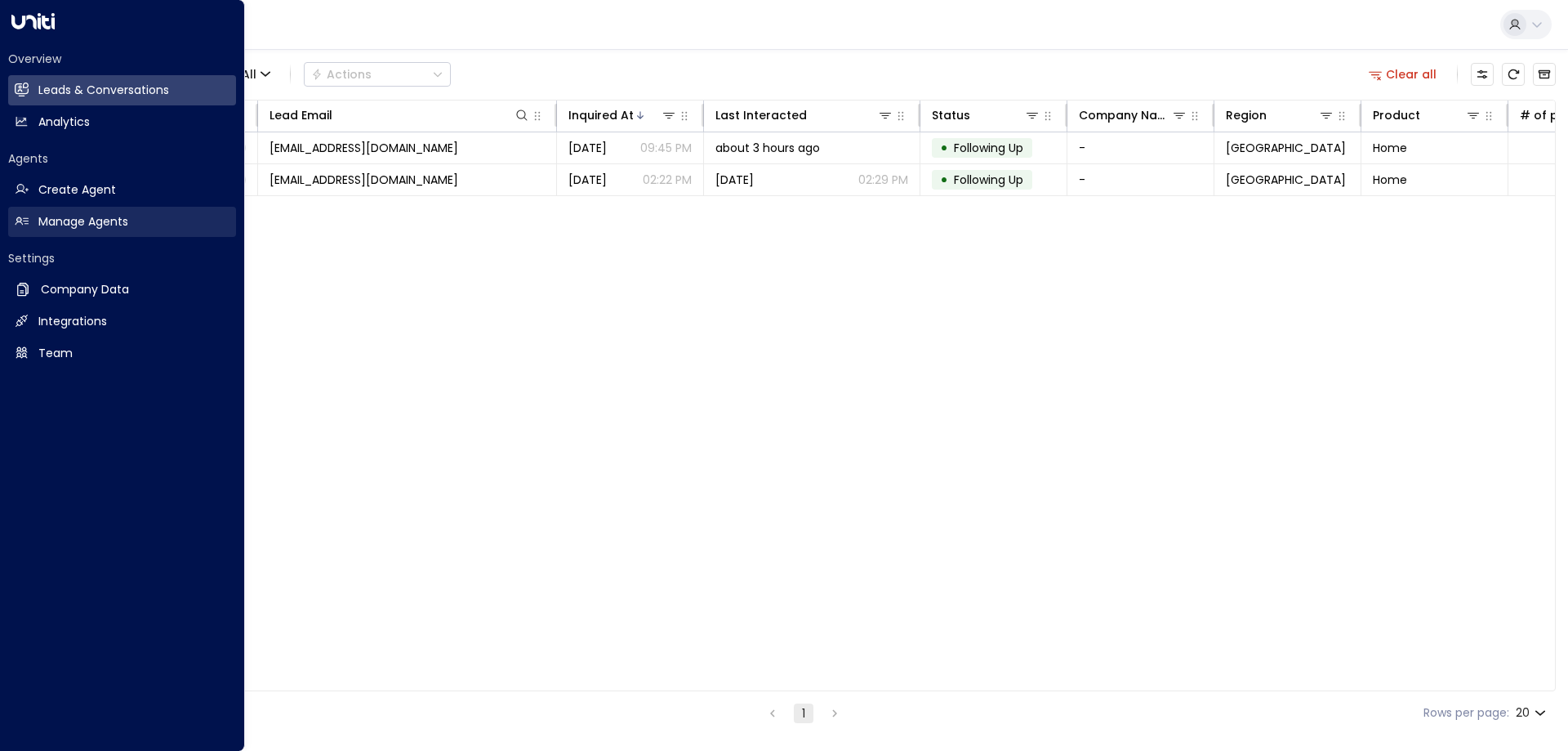
click at [88, 214] on h2 "Manage Agents" at bounding box center [83, 222] width 90 height 18
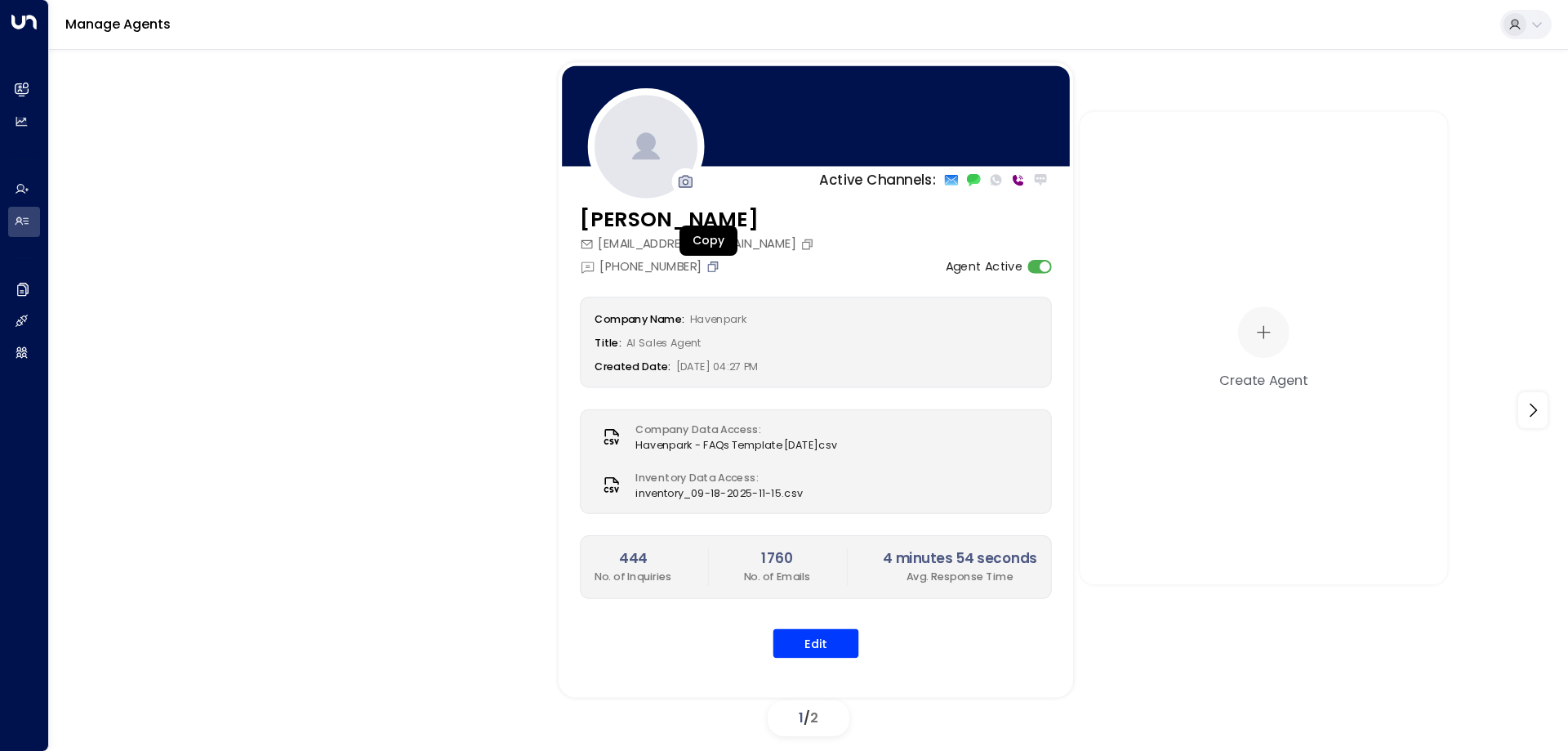
click at [708, 265] on icon "Copy" at bounding box center [713, 266] width 11 height 11
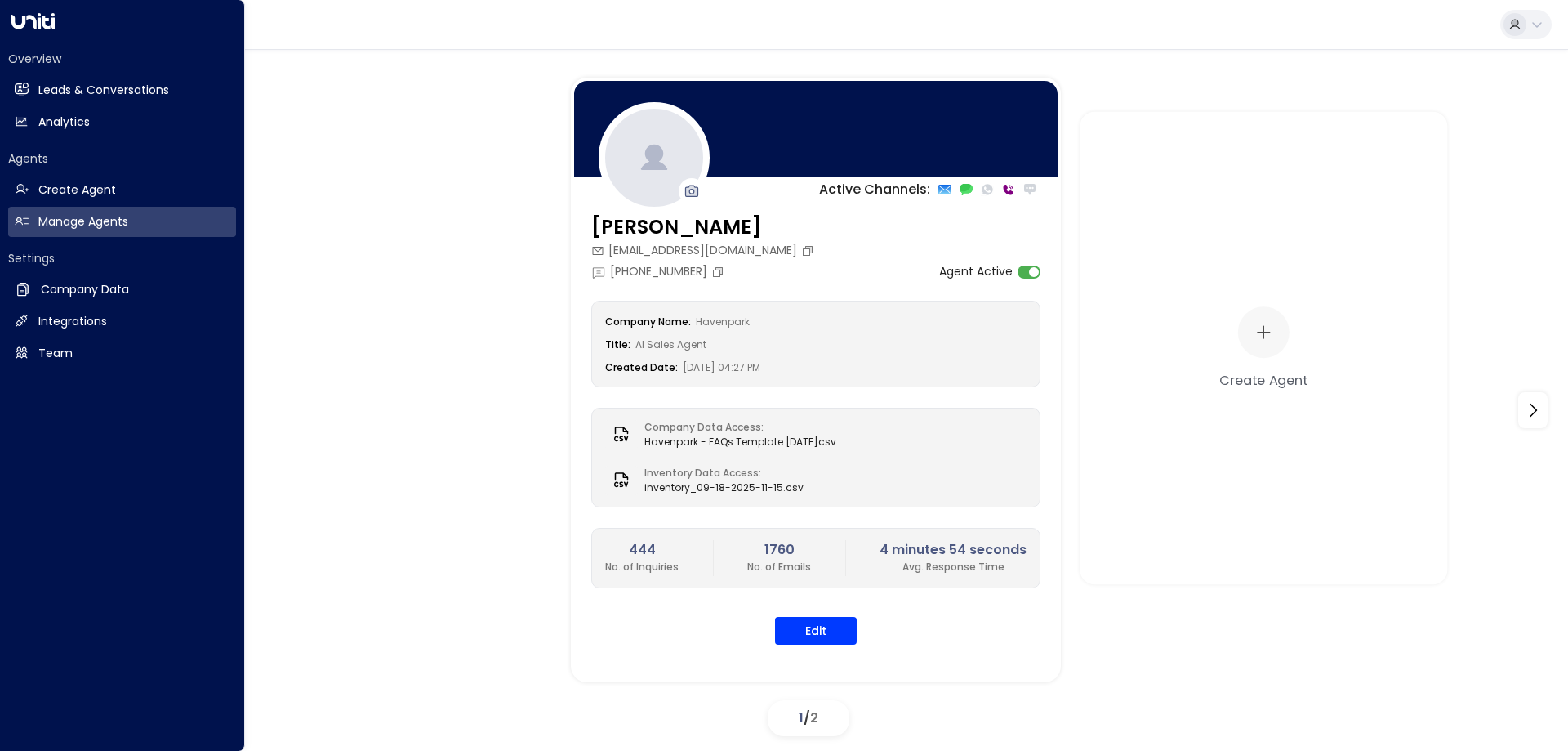
click at [25, 161] on h2 "Agents" at bounding box center [122, 159] width 228 height 17
click at [39, 162] on h2 "Agents" at bounding box center [122, 159] width 228 height 17
click at [51, 162] on h2 "Agents" at bounding box center [122, 159] width 228 height 17
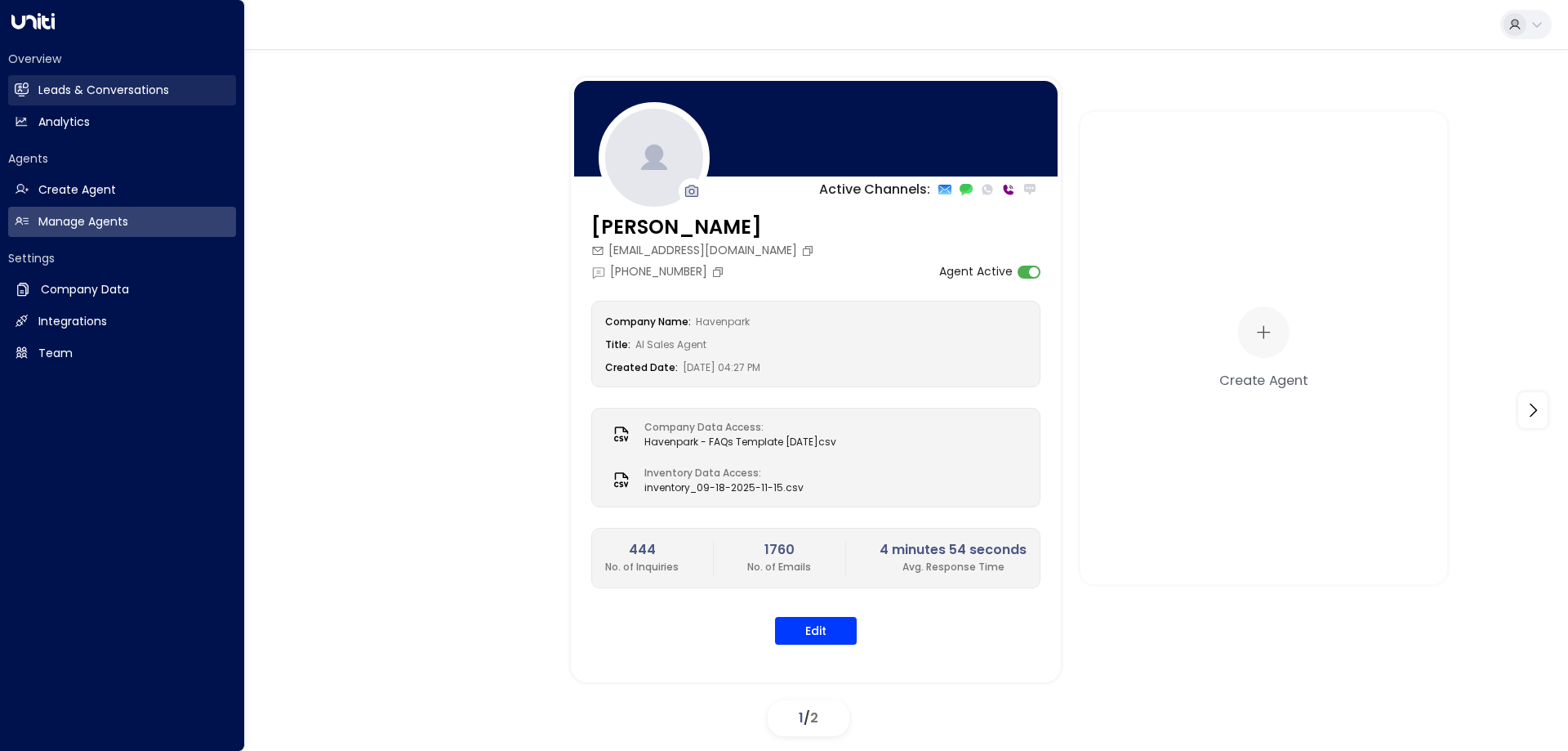
click at [73, 95] on h2 "Leads & Conversations" at bounding box center [103, 90] width 131 height 18
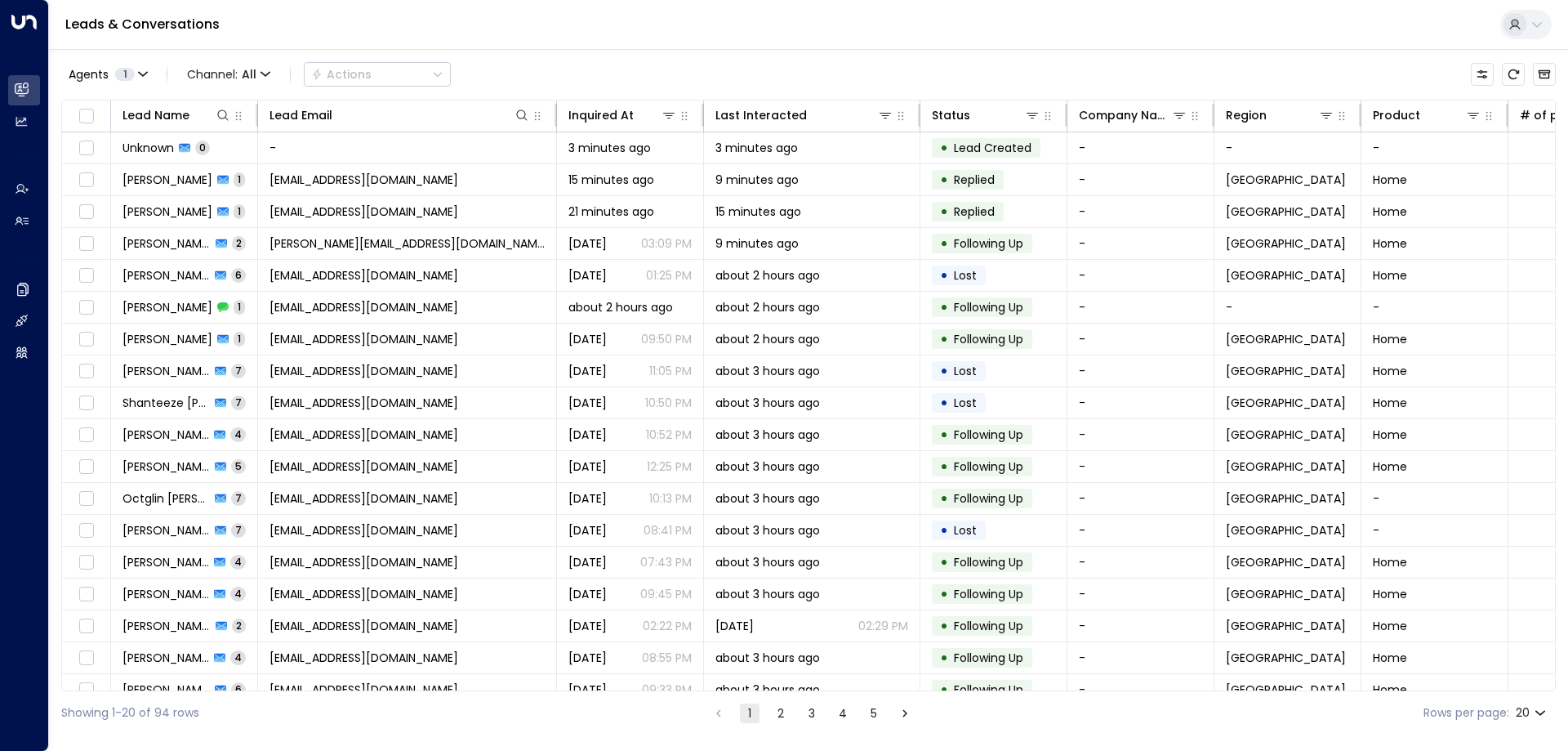
click at [545, 60] on div "Agents 1 Channel: All Actions" at bounding box center [808, 74] width 1495 height 34
click at [542, 36] on div "Leads & Conversations" at bounding box center [809, 25] width 1520 height 50
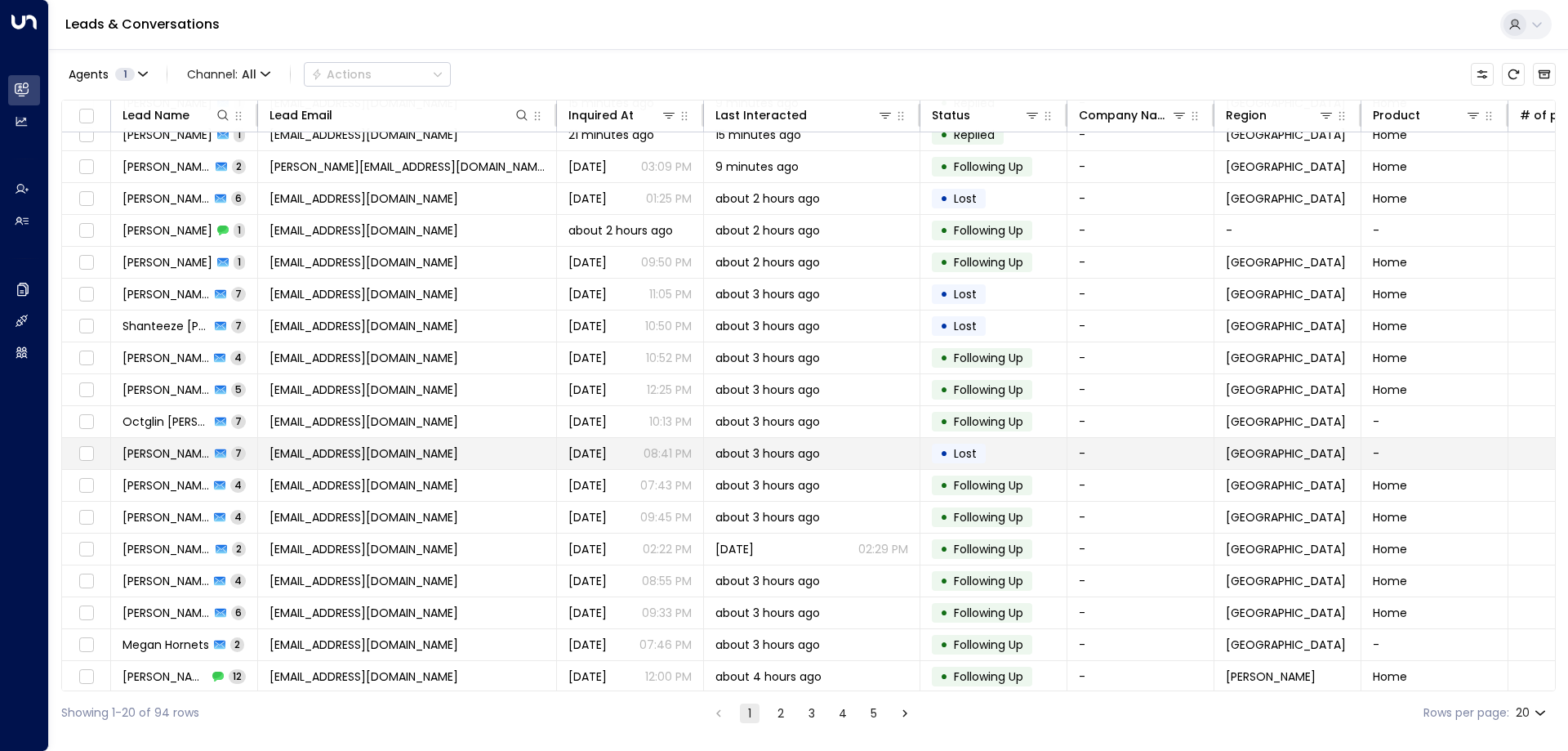
scroll to position [84, 0]
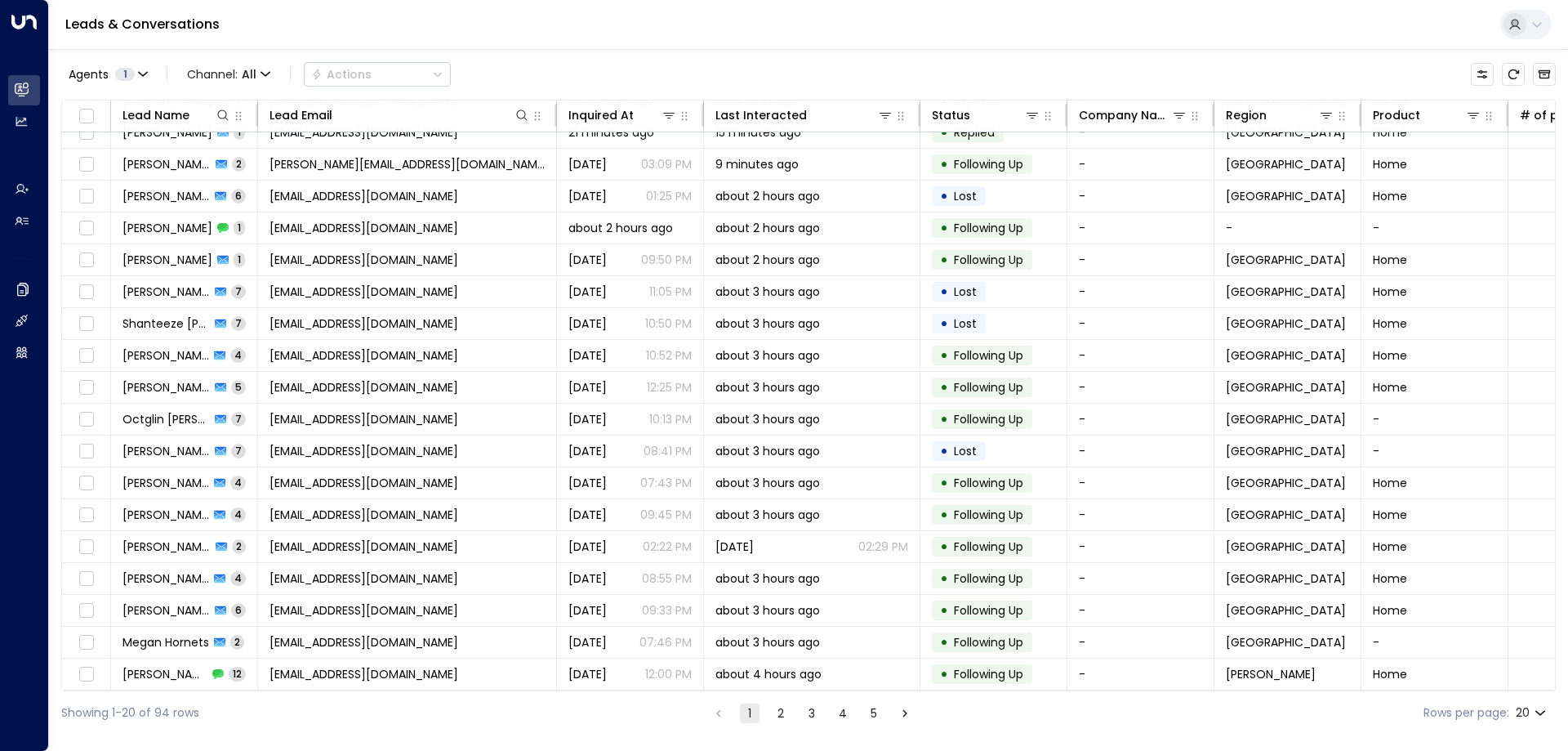
click at [786, 712] on button "2" at bounding box center [781, 713] width 20 height 20
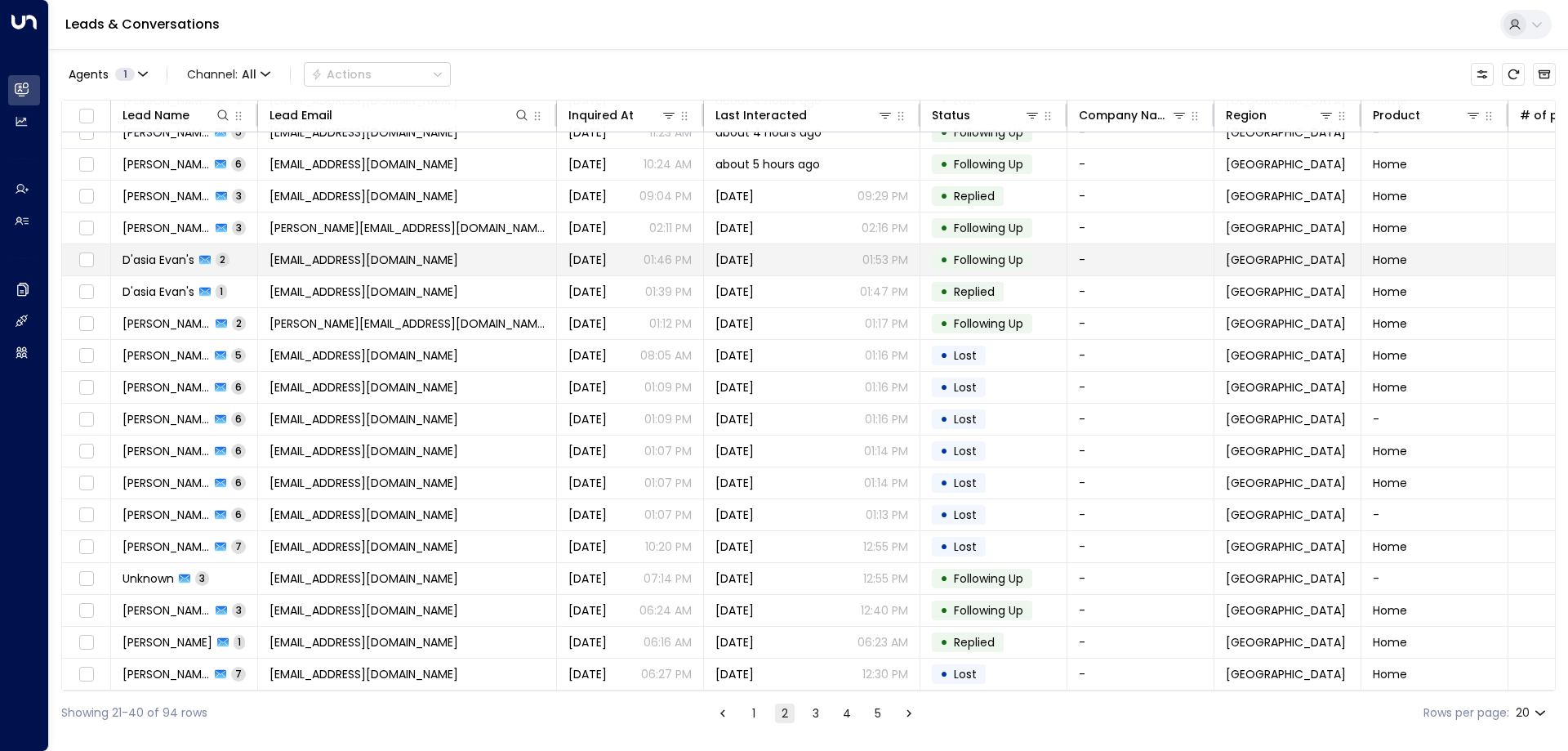
scroll to position [84, 0]
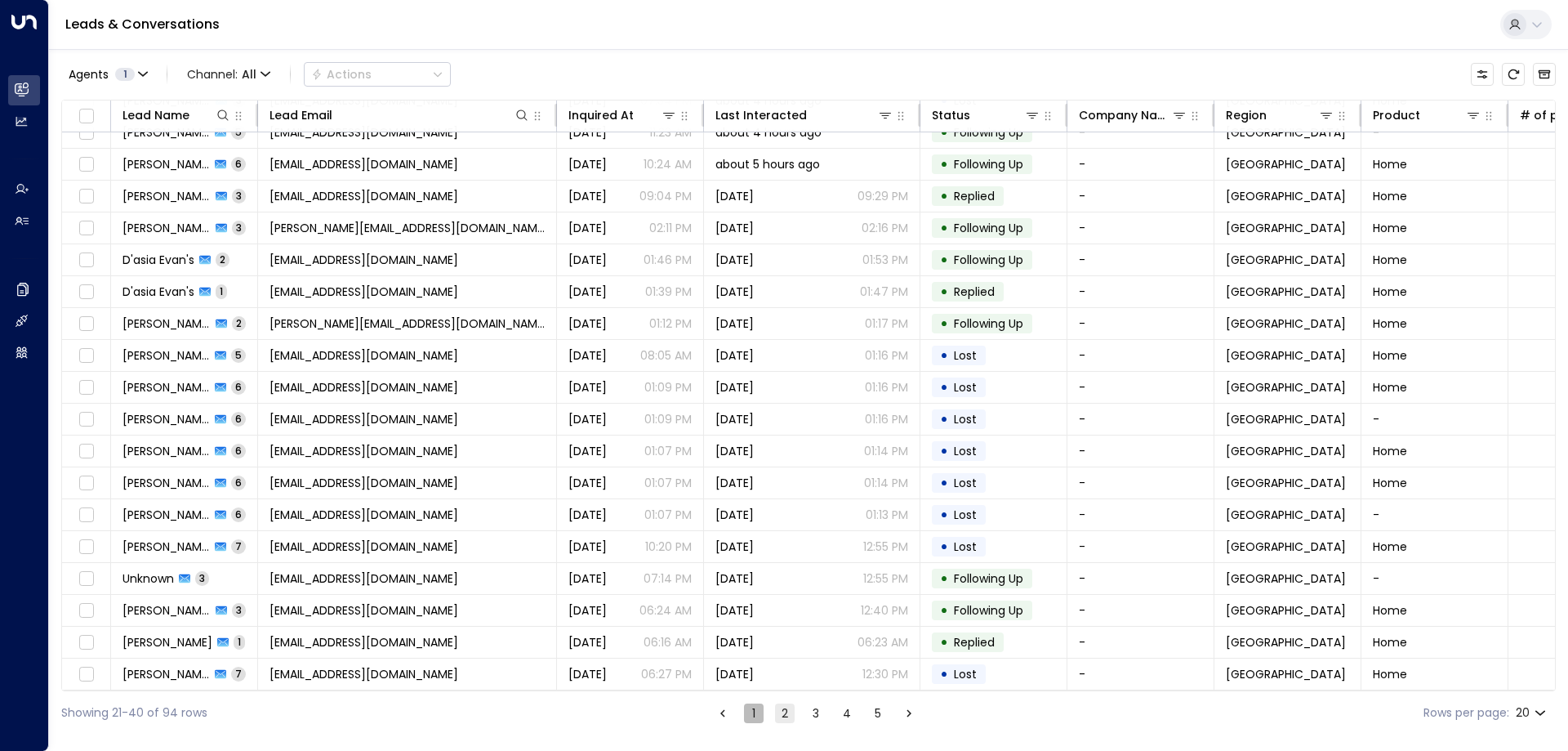
click at [755, 714] on button "1" at bounding box center [754, 713] width 20 height 20
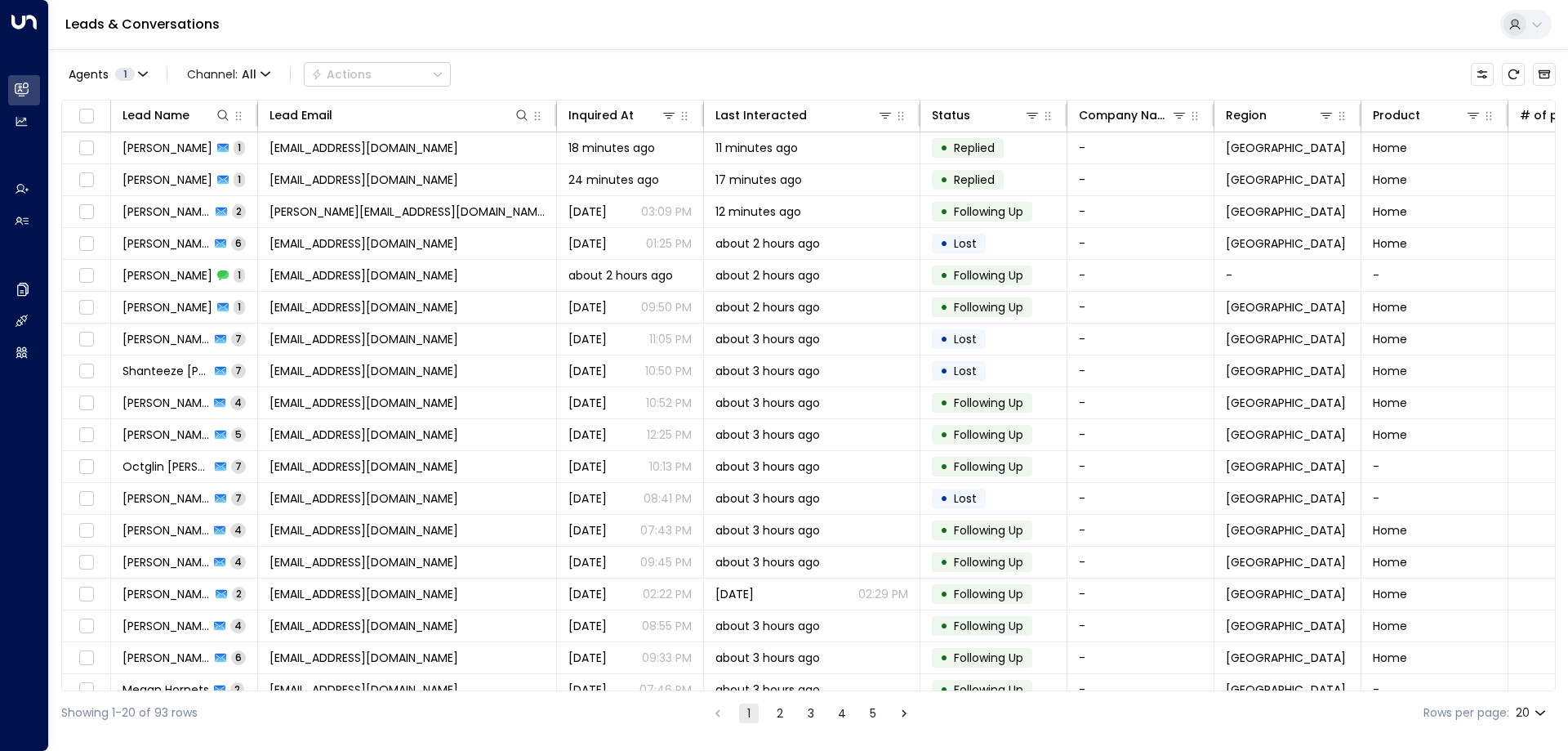
click at [554, 68] on div "Agents 1 Channel: All Actions" at bounding box center [808, 74] width 1495 height 34
